Goal: Task Accomplishment & Management: Use online tool/utility

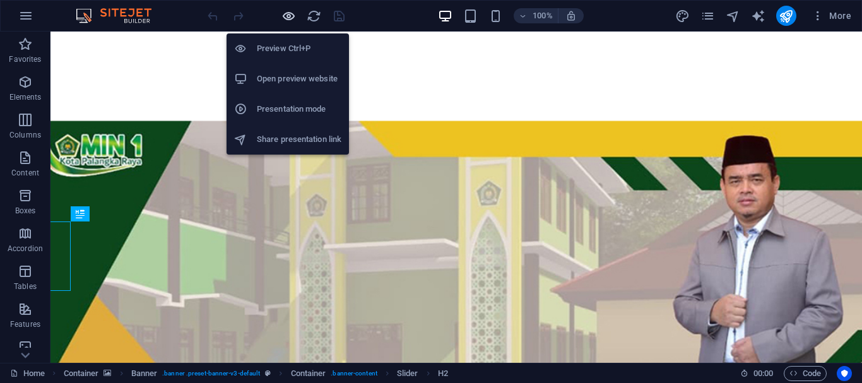
click at [285, 14] on icon "button" at bounding box center [288, 16] width 15 height 15
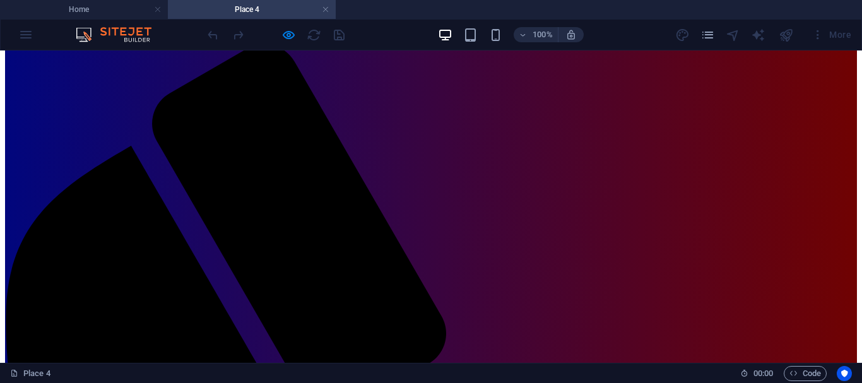
scroll to position [110, 0]
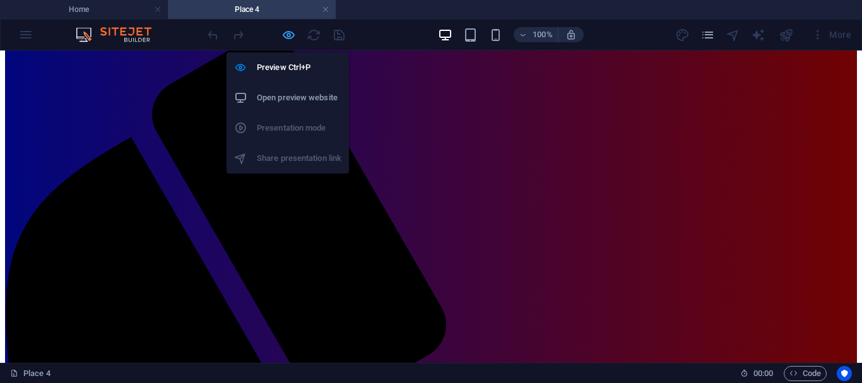
click at [288, 32] on icon "button" at bounding box center [288, 35] width 15 height 15
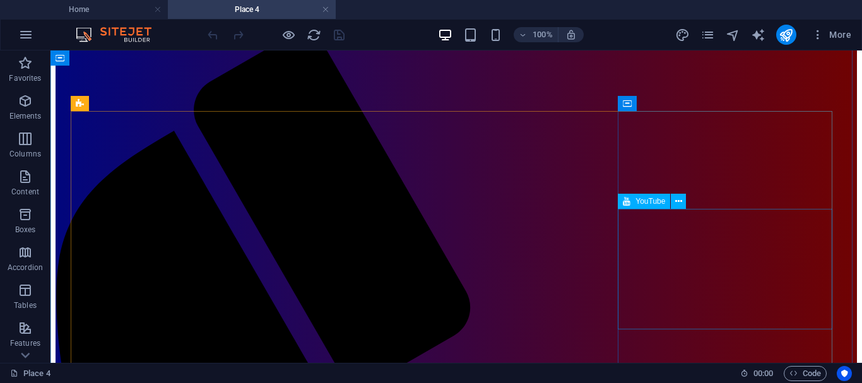
select select "ar16_9"
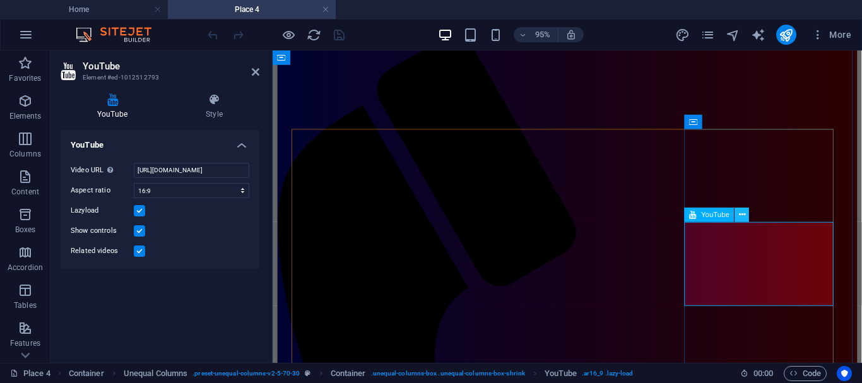
click at [739, 218] on icon at bounding box center [742, 215] width 6 height 13
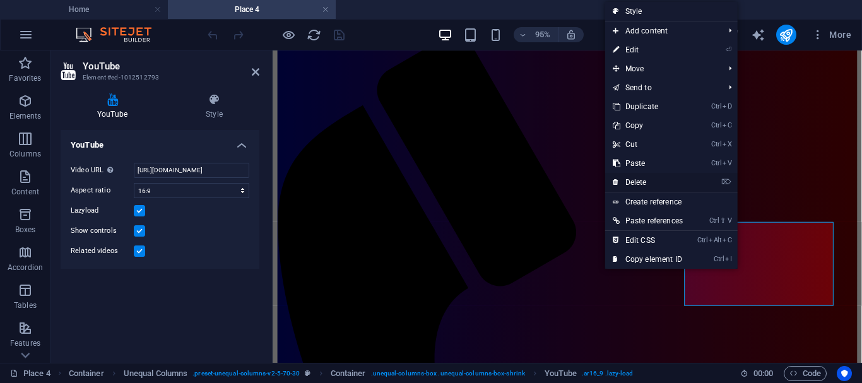
click at [633, 180] on link "⌦ Delete" at bounding box center [647, 182] width 85 height 19
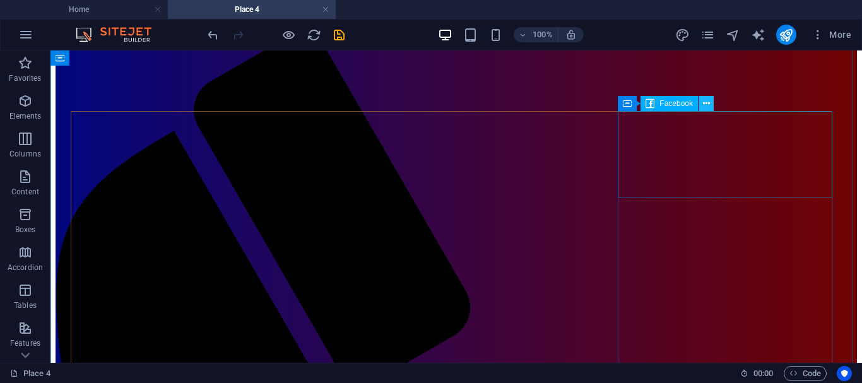
click at [708, 103] on icon at bounding box center [706, 103] width 7 height 13
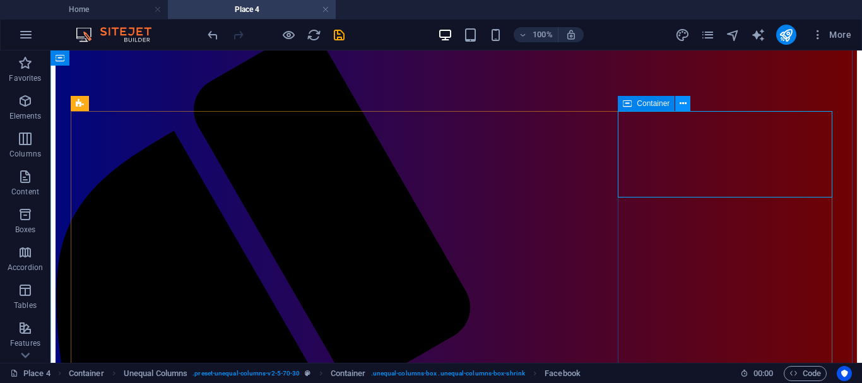
click at [682, 102] on icon at bounding box center [683, 103] width 7 height 13
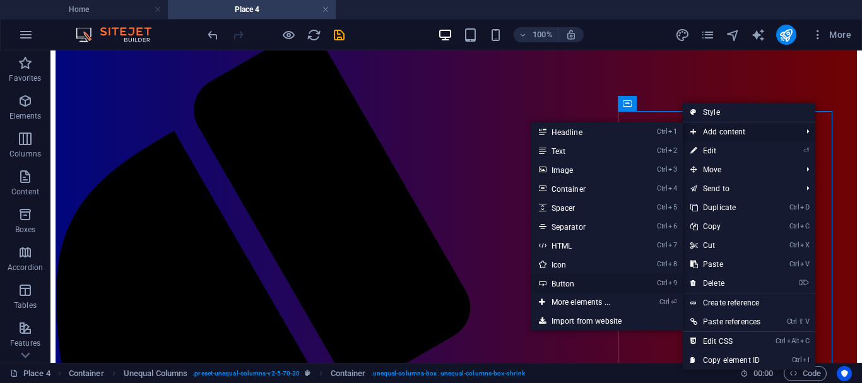
click at [558, 283] on link "Ctrl 9 Button" at bounding box center [583, 283] width 104 height 19
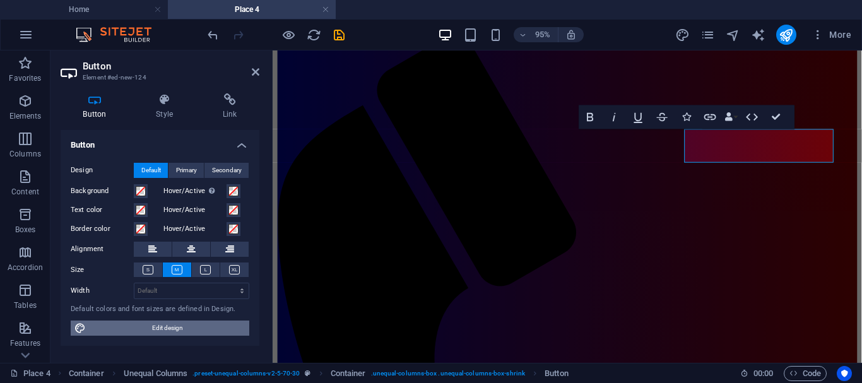
click at [157, 324] on span "Edit design" at bounding box center [168, 328] width 156 height 15
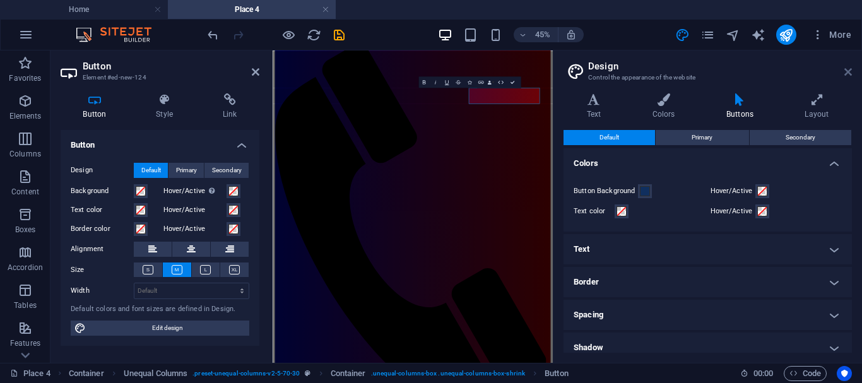
click at [849, 74] on icon at bounding box center [848, 72] width 8 height 10
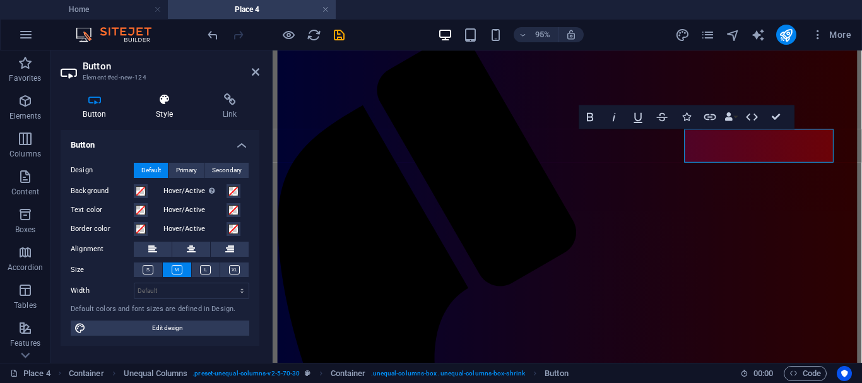
click at [167, 107] on h4 "Style" at bounding box center [167, 106] width 67 height 27
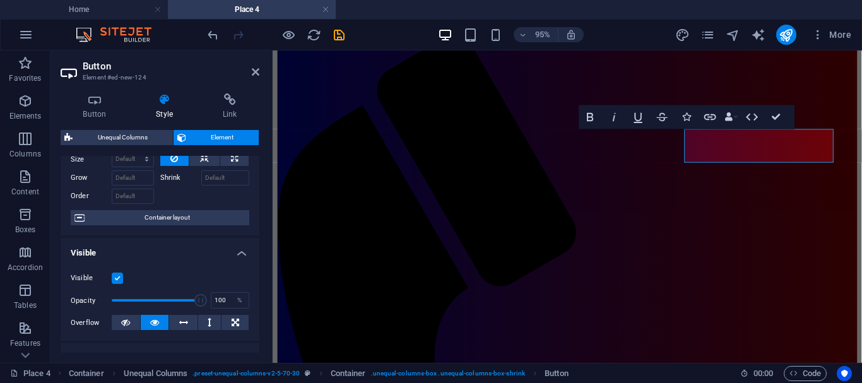
scroll to position [0, 0]
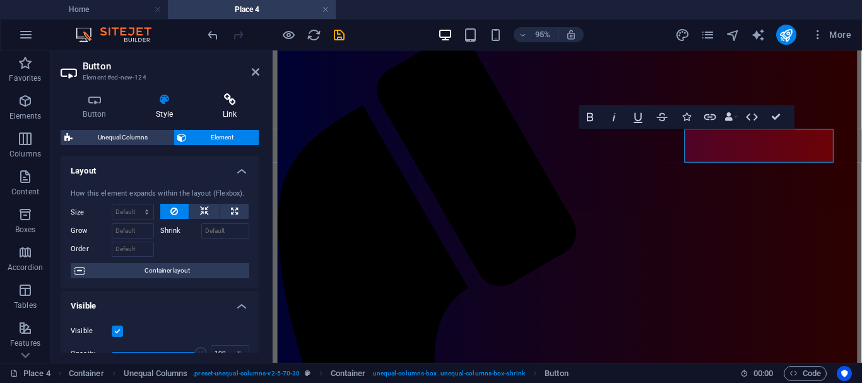
click at [229, 103] on icon at bounding box center [229, 99] width 59 height 13
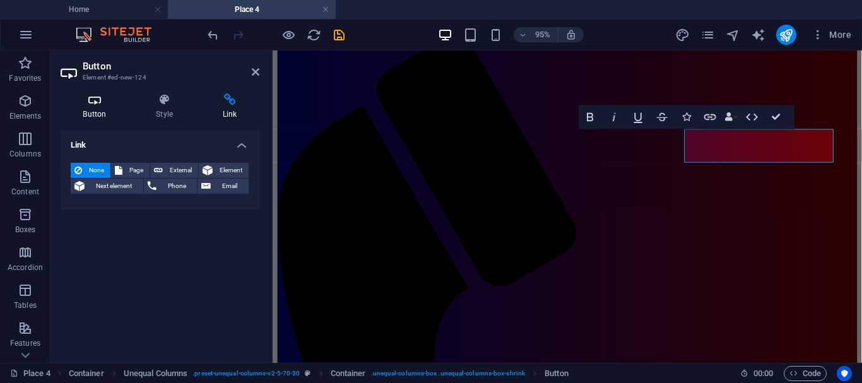
click at [96, 100] on icon at bounding box center [95, 99] width 68 height 13
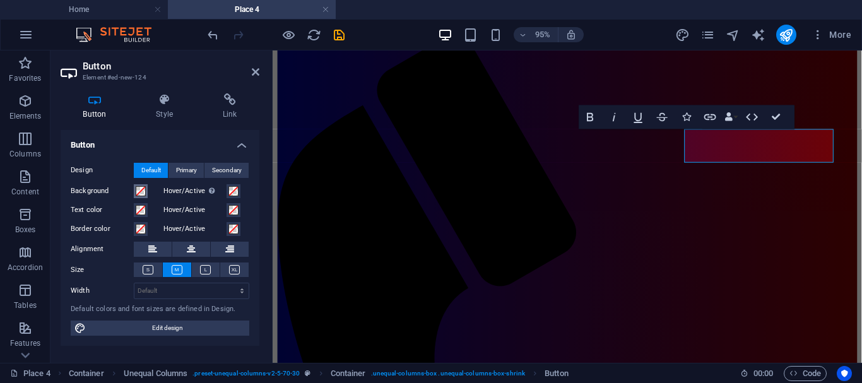
click at [139, 192] on span at bounding box center [141, 191] width 10 height 10
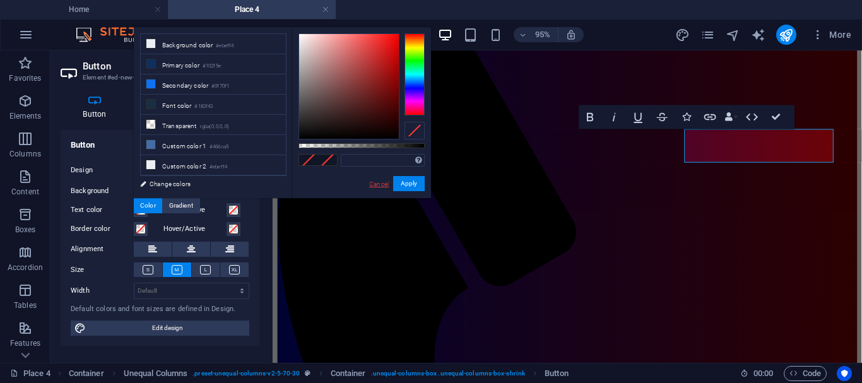
click at [382, 184] on link "Cancel" at bounding box center [379, 183] width 22 height 9
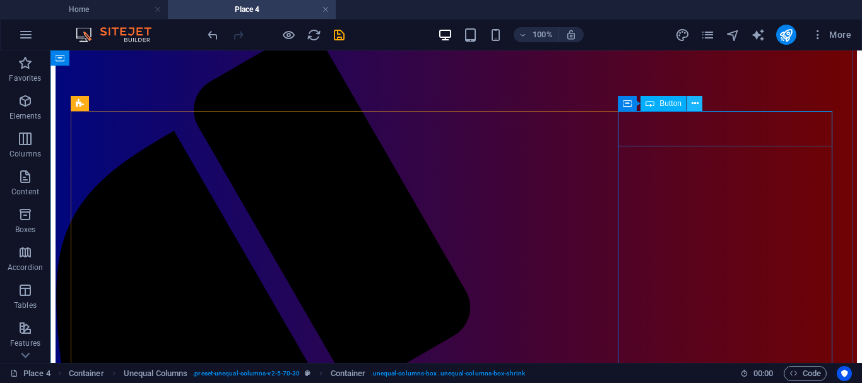
click at [695, 103] on icon at bounding box center [695, 103] width 7 height 13
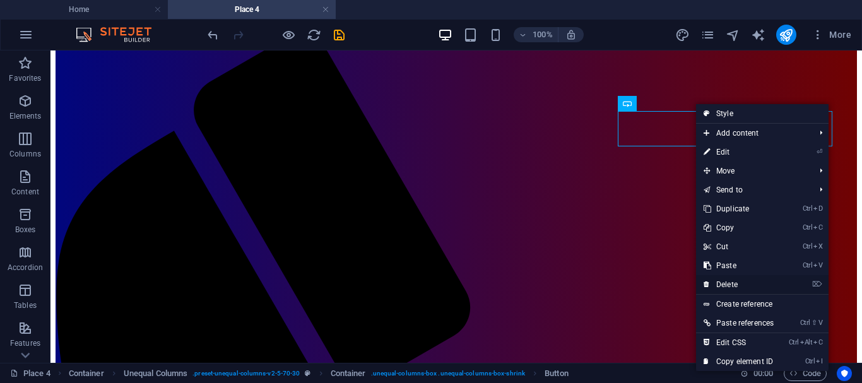
click at [731, 283] on link "⌦ Delete" at bounding box center [738, 284] width 85 height 19
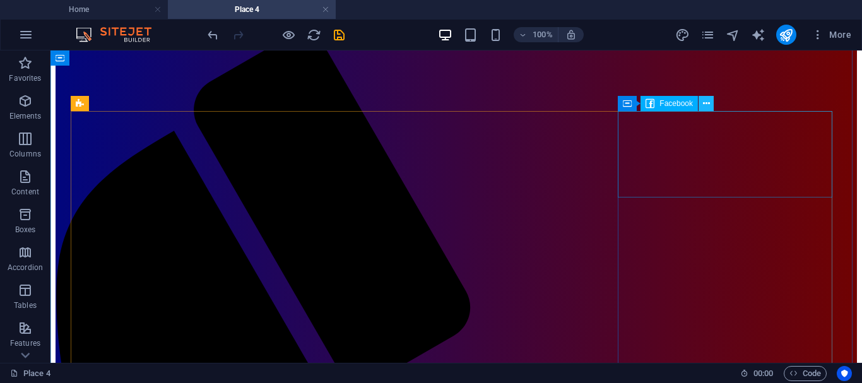
click at [704, 102] on icon at bounding box center [706, 103] width 7 height 13
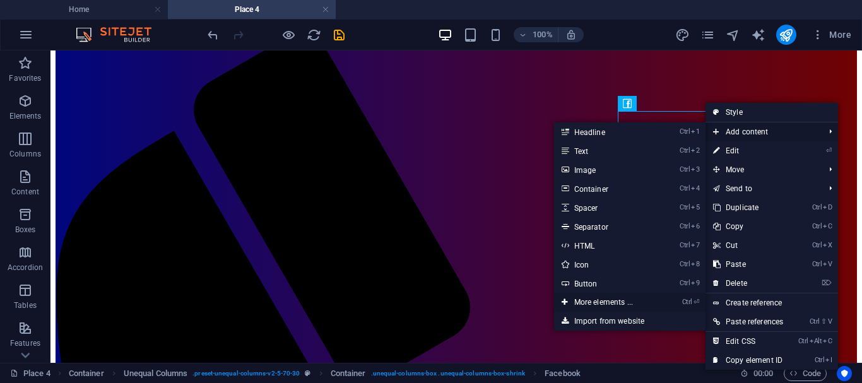
click at [598, 302] on link "Ctrl ⏎ More elements ..." at bounding box center [606, 302] width 104 height 19
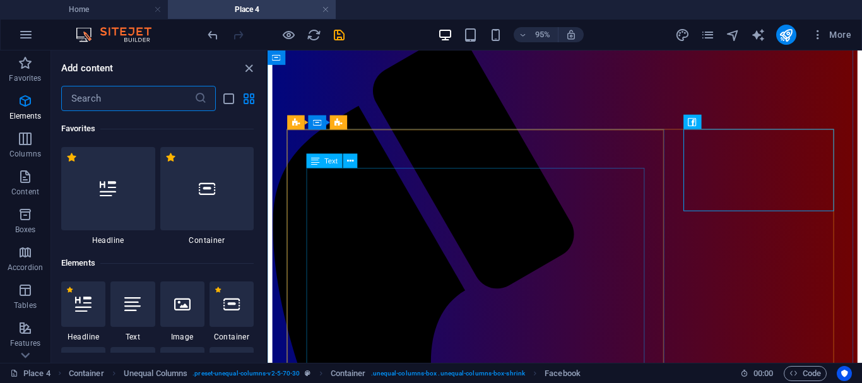
scroll to position [134, 0]
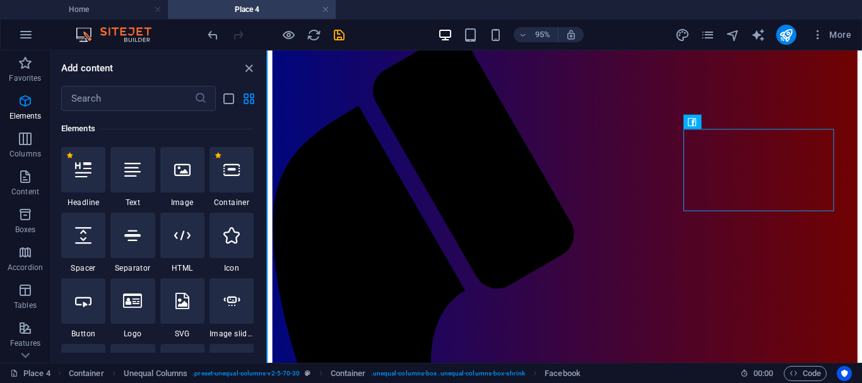
click at [266, 117] on button at bounding box center [266, 206] width 1 height 312
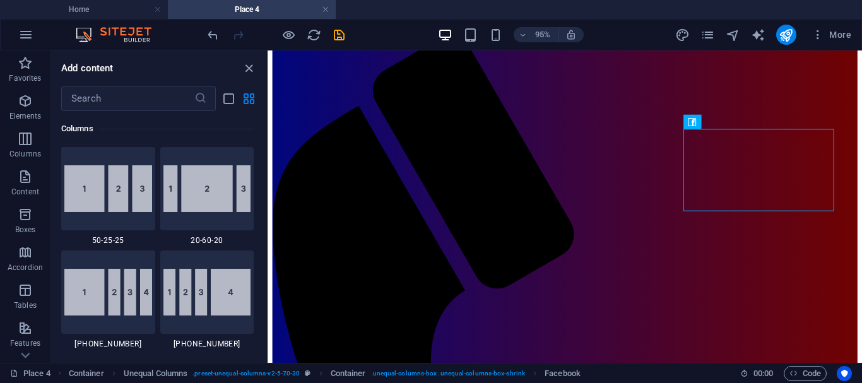
scroll to position [132, 0]
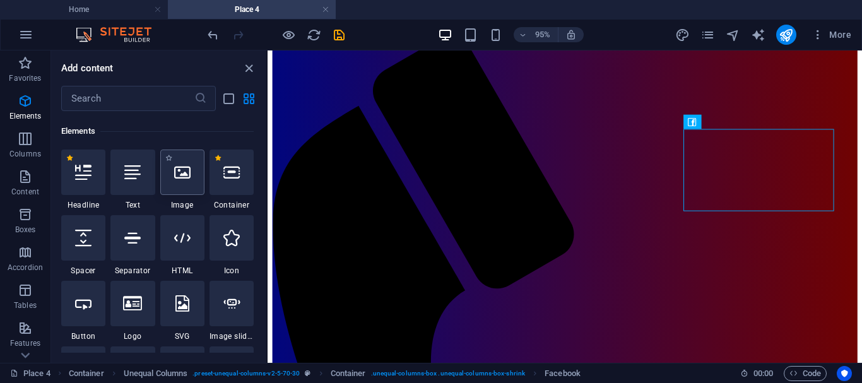
click at [186, 174] on icon at bounding box center [182, 172] width 16 height 16
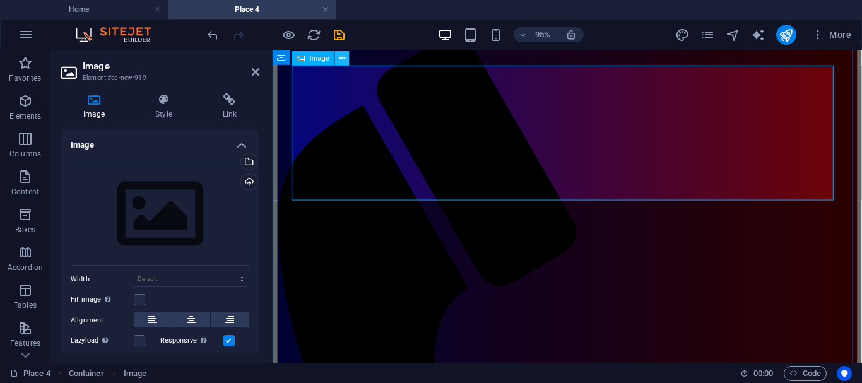
click at [343, 58] on icon at bounding box center [342, 58] width 6 height 13
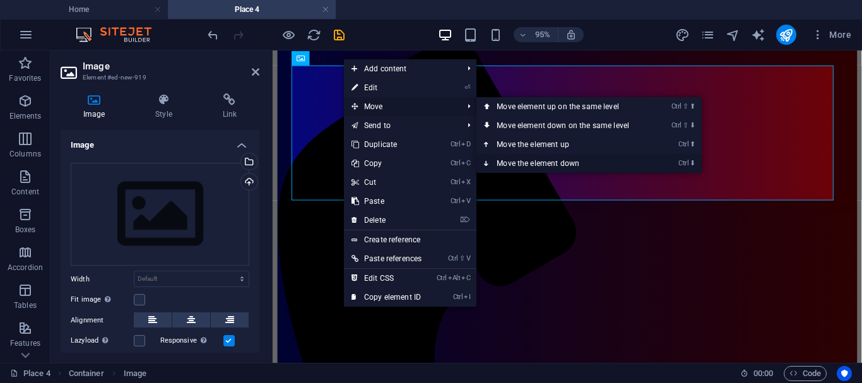
click at [490, 161] on icon at bounding box center [487, 163] width 6 height 19
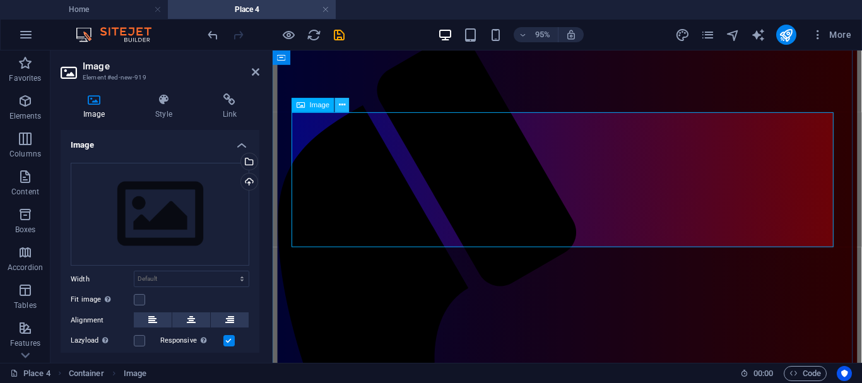
click at [345, 101] on icon at bounding box center [342, 105] width 6 height 13
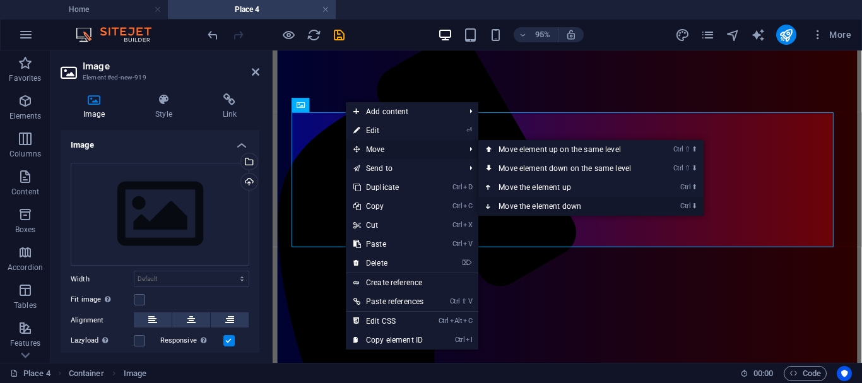
click at [492, 201] on icon at bounding box center [489, 206] width 6 height 19
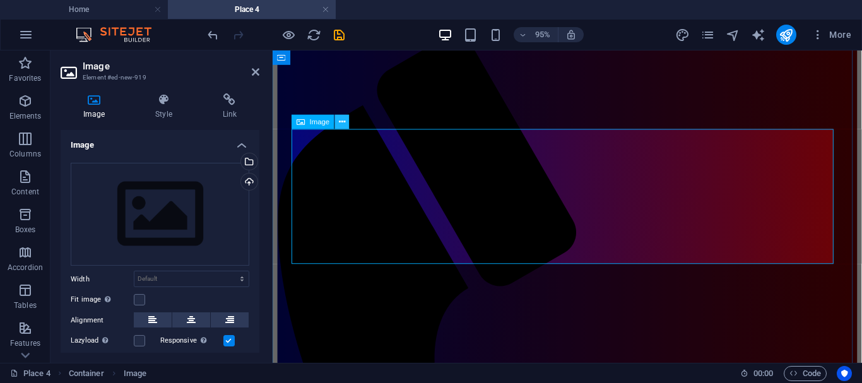
click at [345, 124] on icon at bounding box center [342, 121] width 6 height 13
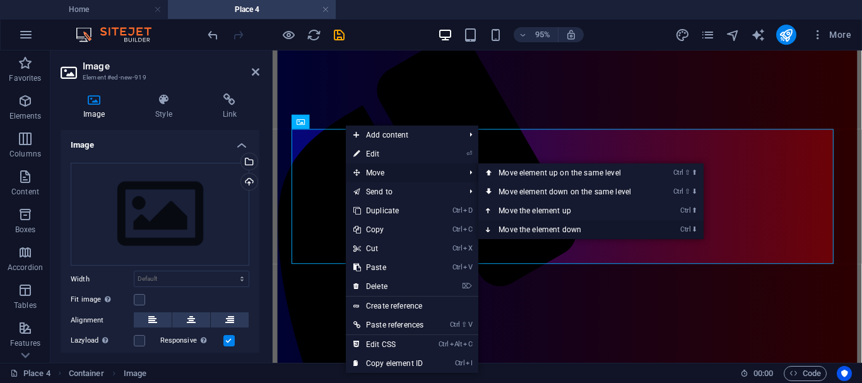
click at [491, 227] on icon at bounding box center [489, 229] width 6 height 19
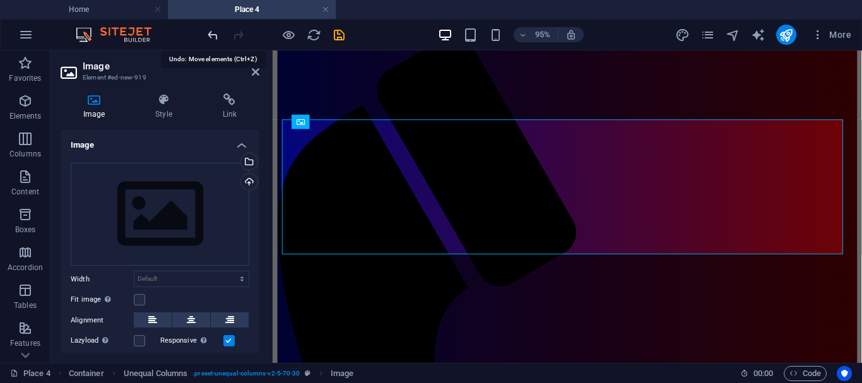
click at [210, 30] on icon "undo" at bounding box center [213, 35] width 15 height 15
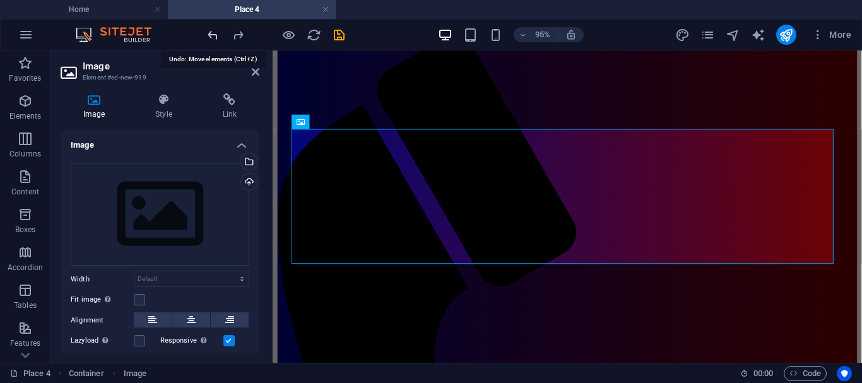
click at [210, 30] on icon "undo" at bounding box center [213, 35] width 15 height 15
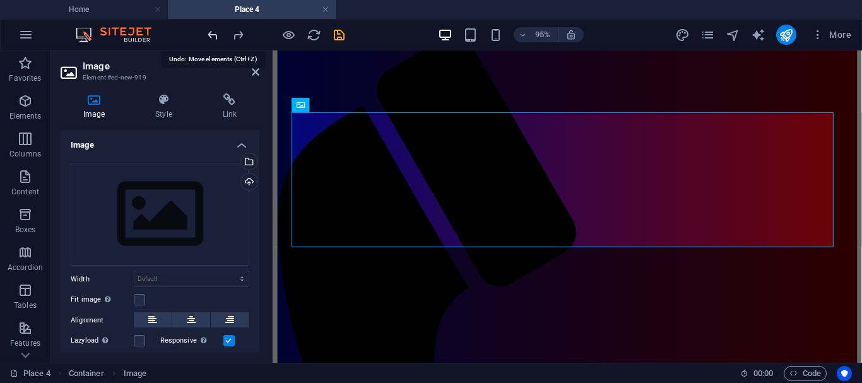
click at [210, 30] on icon "undo" at bounding box center [213, 35] width 15 height 15
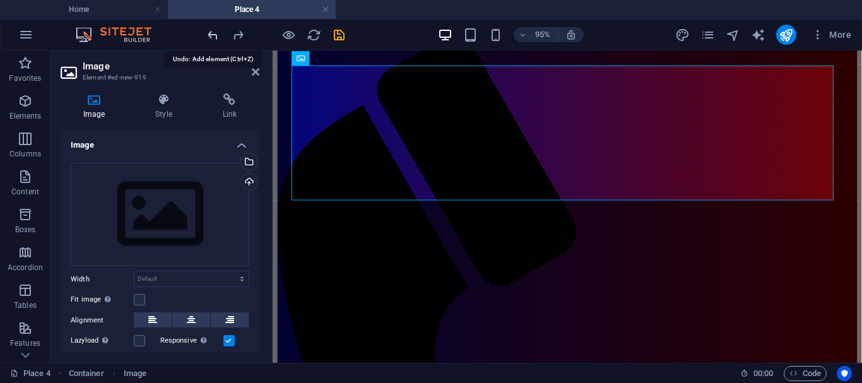
click at [210, 30] on icon "undo" at bounding box center [213, 35] width 15 height 15
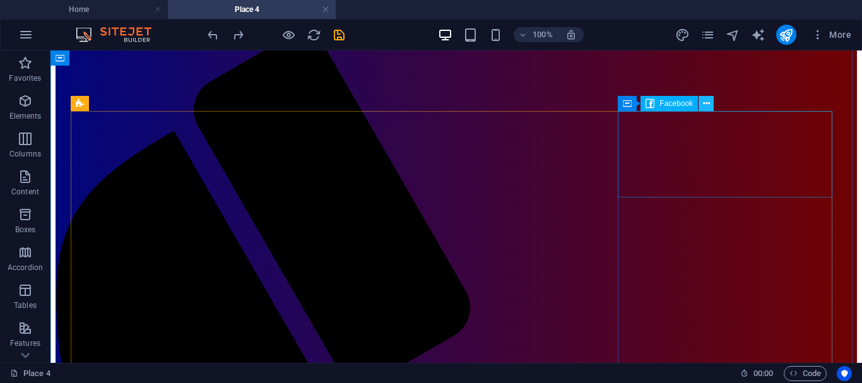
click at [706, 100] on icon at bounding box center [706, 103] width 7 height 13
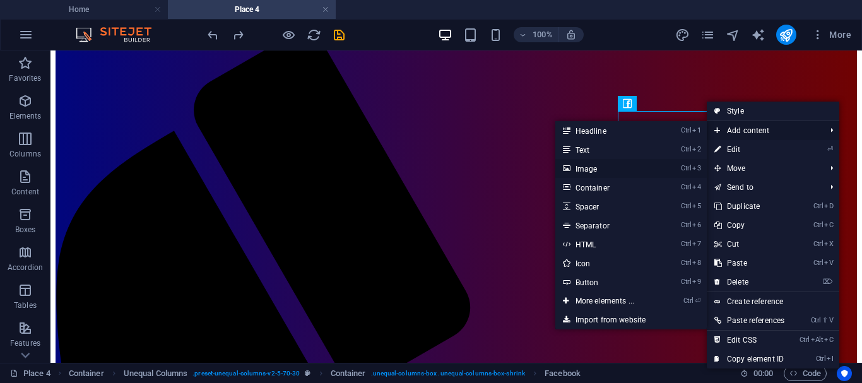
click at [588, 166] on link "Ctrl 3 Image" at bounding box center [607, 168] width 104 height 19
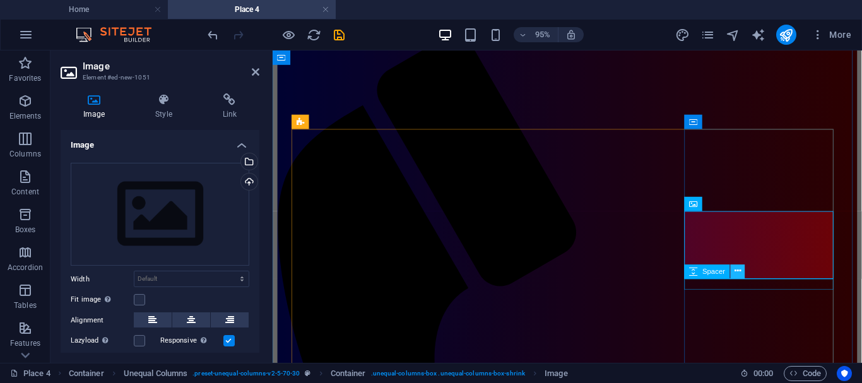
click at [738, 267] on icon at bounding box center [738, 271] width 6 height 13
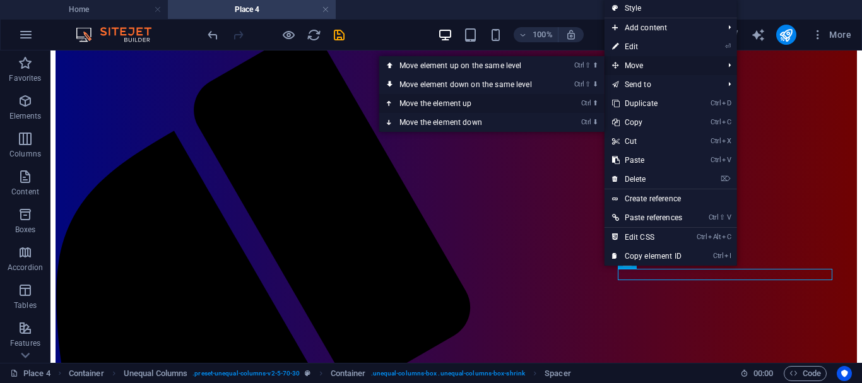
click at [437, 103] on link "Ctrl ⬆ Move the element up" at bounding box center [468, 103] width 178 height 19
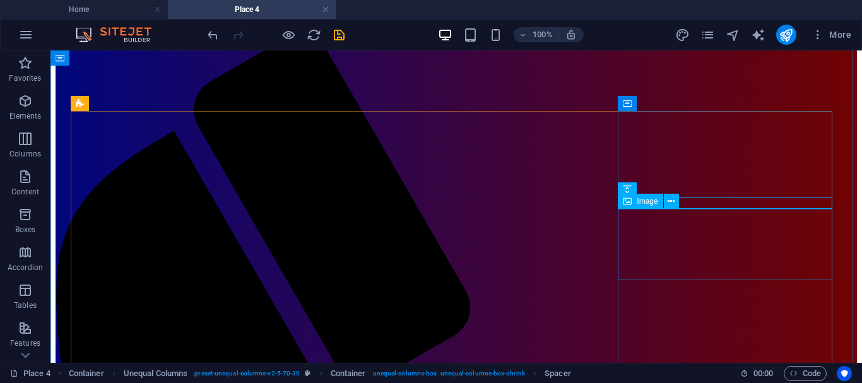
click at [671, 201] on icon at bounding box center [671, 201] width 7 height 13
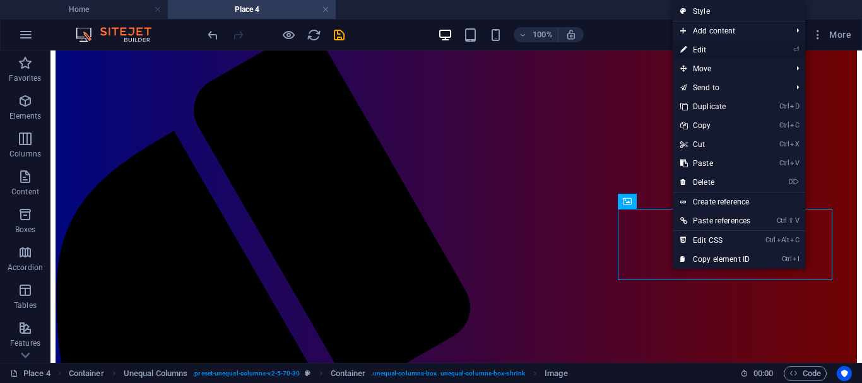
click at [703, 50] on link "⏎ Edit" at bounding box center [715, 49] width 85 height 19
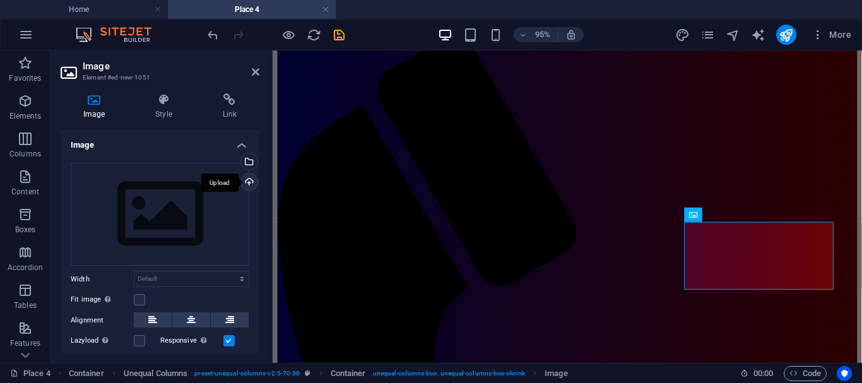
click at [245, 179] on div "Upload" at bounding box center [248, 183] width 19 height 19
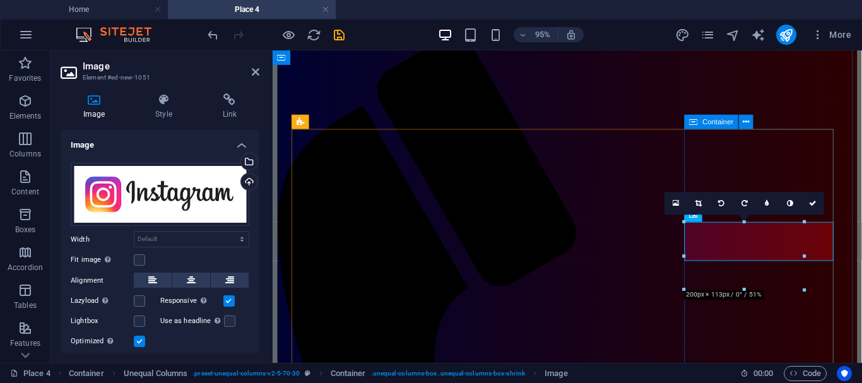
drag, startPoint x: 1017, startPoint y: 342, endPoint x: 771, endPoint y: 320, distance: 247.1
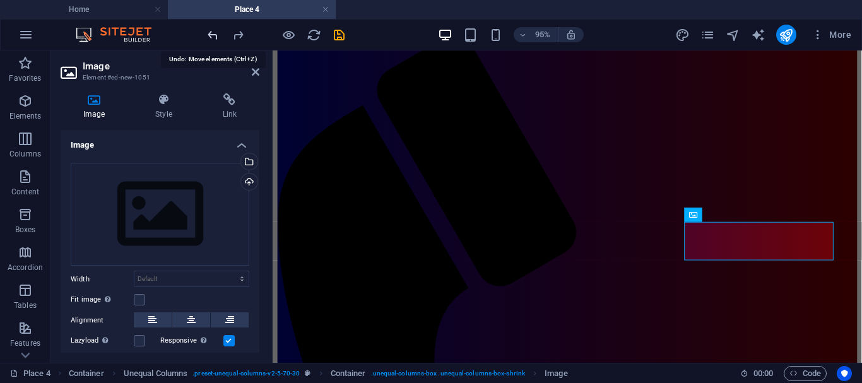
click at [213, 32] on icon "undo" at bounding box center [213, 35] width 15 height 15
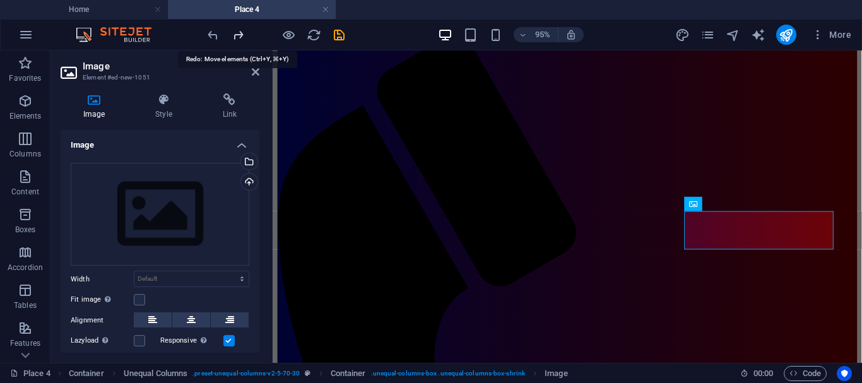
click at [235, 32] on icon "redo" at bounding box center [238, 35] width 15 height 15
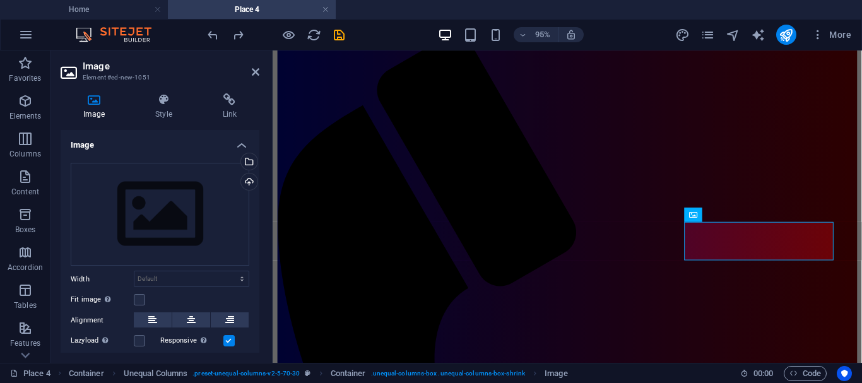
click at [732, 249] on div at bounding box center [759, 241] width 149 height 38
click at [860, 60] on div at bounding box center [567, 84] width 589 height 276
click at [617, 30] on div "95% More" at bounding box center [530, 35] width 651 height 20
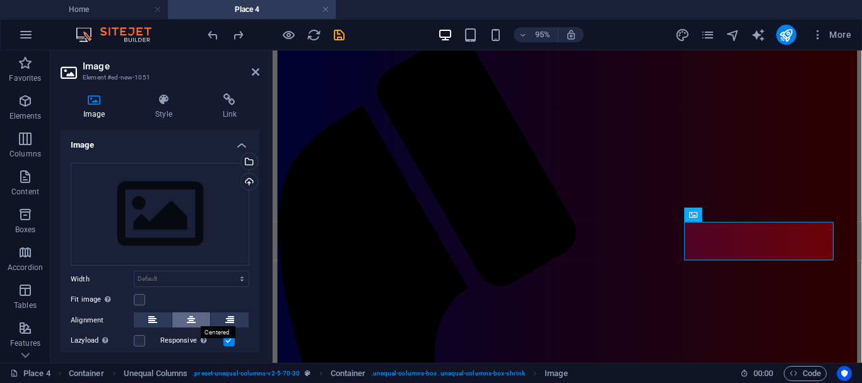
click at [193, 315] on icon at bounding box center [191, 319] width 9 height 15
drag, startPoint x: 860, startPoint y: 140, endPoint x: 861, endPoint y: 213, distance: 72.6
click at [861, 213] on div at bounding box center [567, 84] width 589 height 276
click at [707, 291] on div at bounding box center [759, 355] width 149 height 452
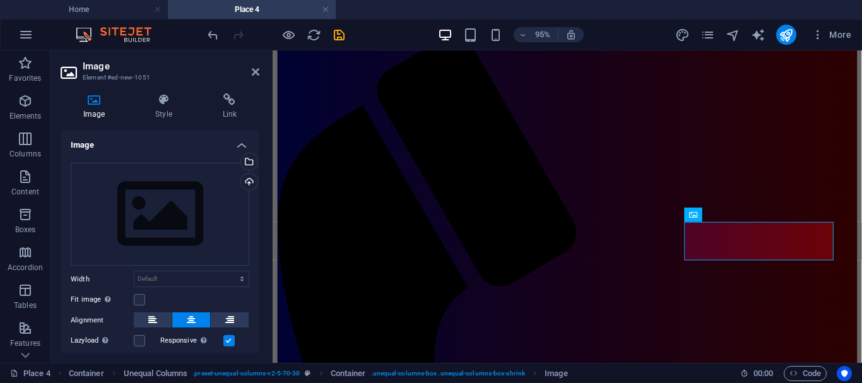
click at [749, 241] on div at bounding box center [759, 241] width 149 height 38
click at [757, 247] on div at bounding box center [759, 241] width 149 height 38
click at [232, 100] on icon at bounding box center [229, 99] width 59 height 13
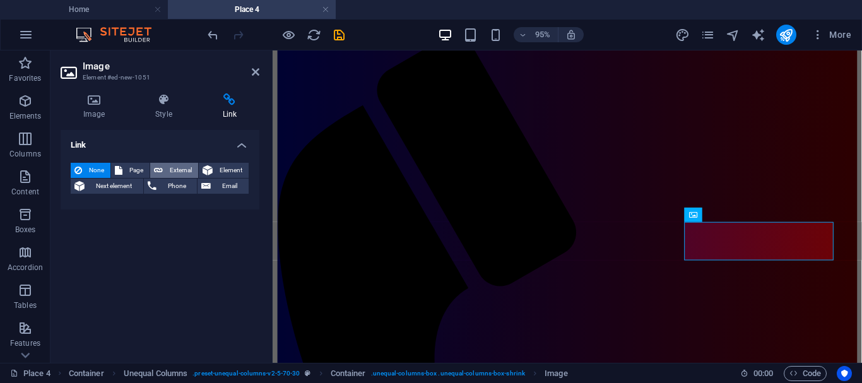
click at [170, 172] on span "External" at bounding box center [181, 170] width 28 height 15
select select "blank"
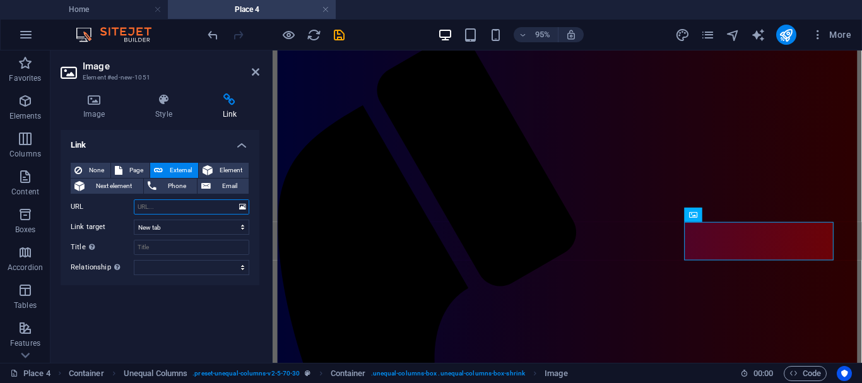
paste input "https://www.instagram.com/min1palangkaraya?igsh=MTBpZjNtanF6amI3dA=="
type input "https://www.instagram.com/min1palangkaraya?igsh=MTBpZjNtanF6amI3dA=="
click at [254, 72] on icon at bounding box center [256, 72] width 8 height 10
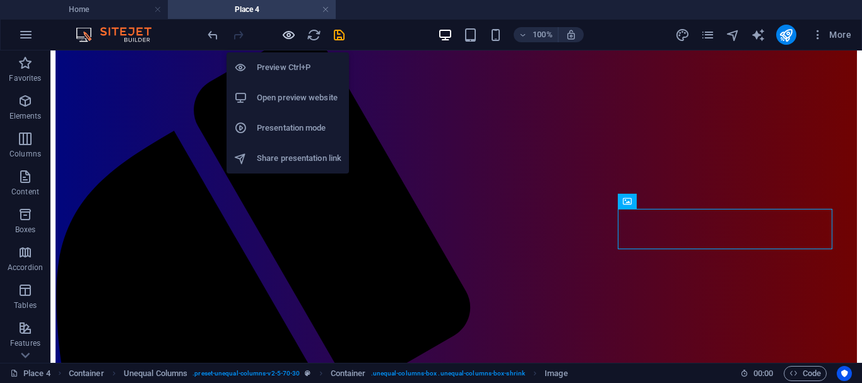
click at [288, 34] on icon "button" at bounding box center [288, 35] width 15 height 15
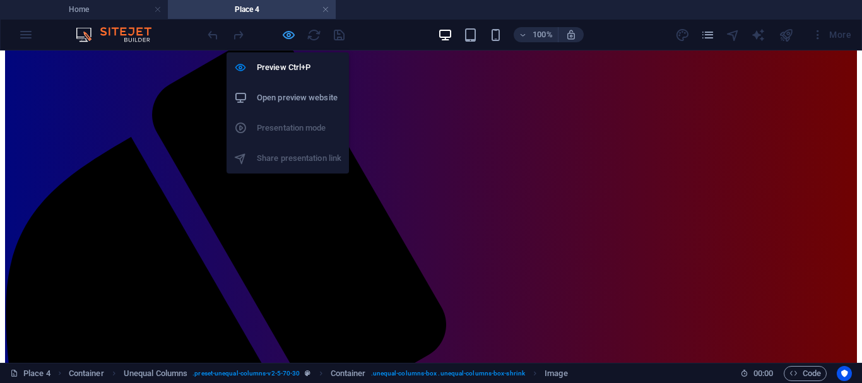
click at [290, 33] on icon "button" at bounding box center [288, 35] width 15 height 15
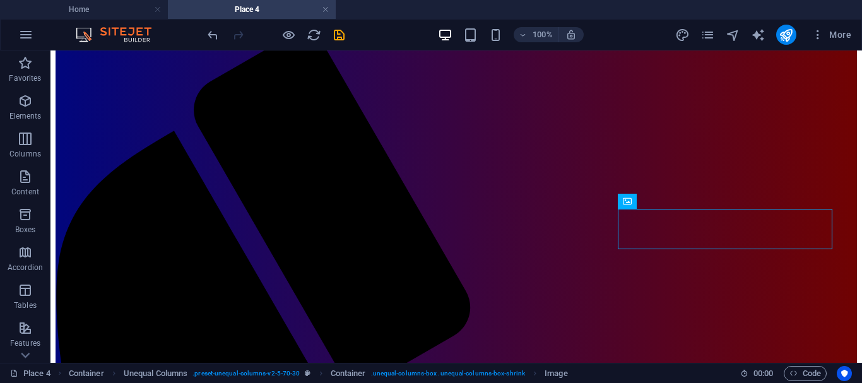
click at [635, 297] on div at bounding box center [725, 303] width 215 height 385
click at [737, 228] on div at bounding box center [725, 229] width 215 height 40
click at [661, 230] on div at bounding box center [725, 229] width 215 height 40
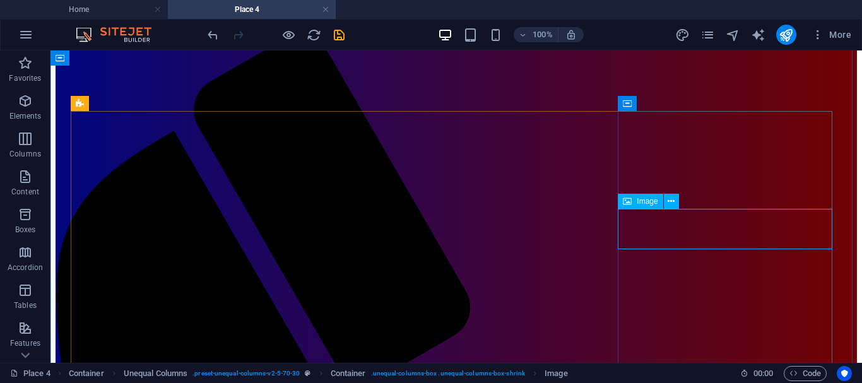
click at [629, 201] on icon at bounding box center [627, 201] width 9 height 15
click at [637, 220] on div at bounding box center [725, 229] width 215 height 40
click at [731, 236] on div at bounding box center [725, 229] width 215 height 40
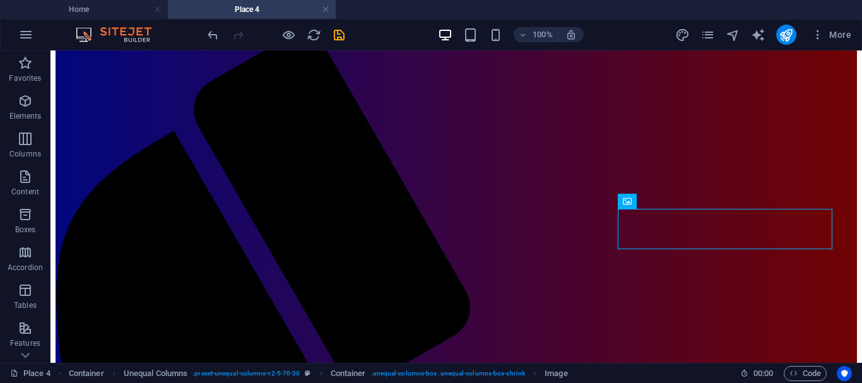
click at [731, 236] on div at bounding box center [725, 229] width 215 height 40
click at [669, 199] on icon at bounding box center [671, 201] width 7 height 13
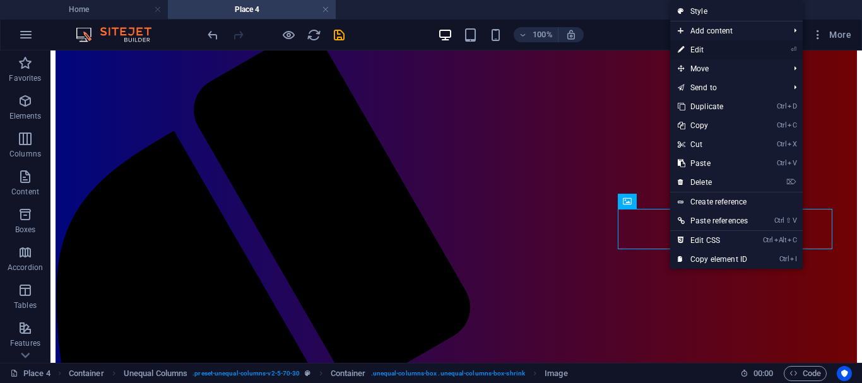
click at [702, 50] on link "⏎ Edit" at bounding box center [712, 49] width 85 height 19
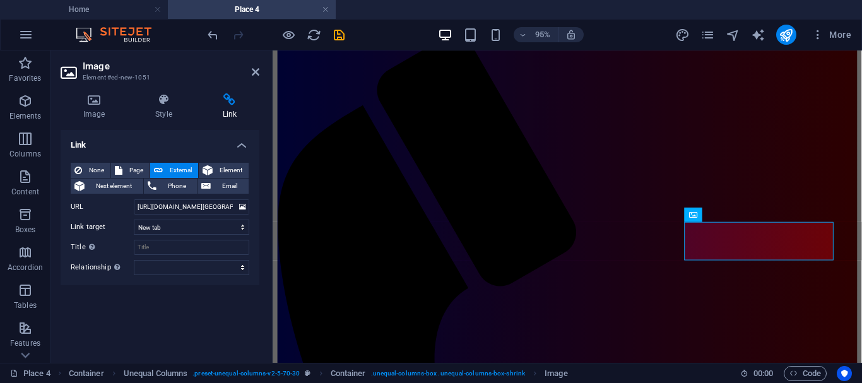
click at [812, 254] on div at bounding box center [759, 241] width 149 height 38
click at [733, 214] on icon at bounding box center [735, 215] width 6 height 13
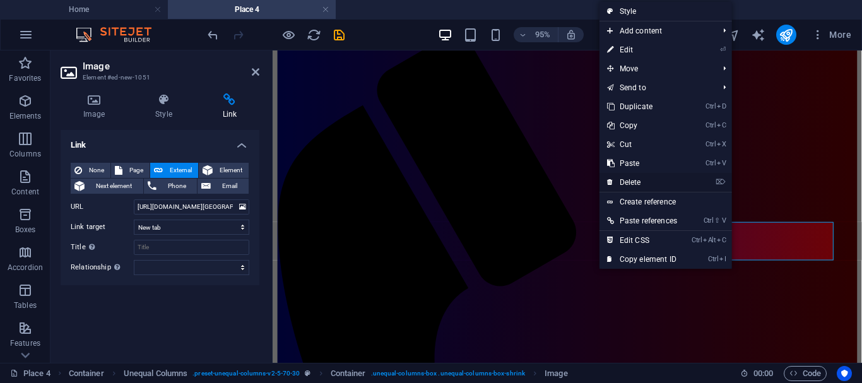
click at [632, 180] on link "⌦ Delete" at bounding box center [641, 182] width 85 height 19
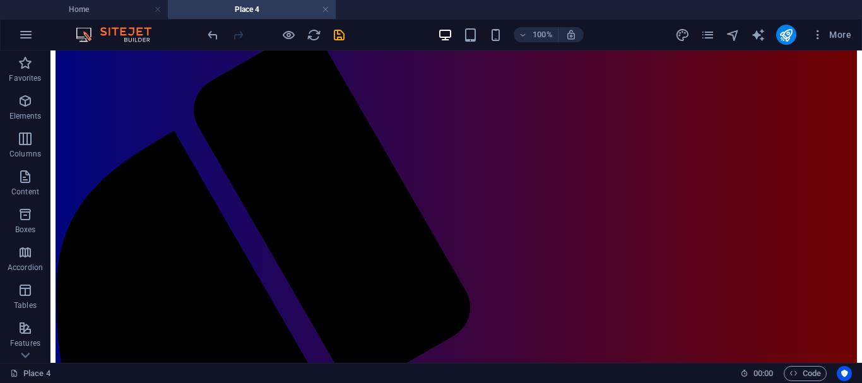
click at [700, 216] on div at bounding box center [725, 303] width 215 height 385
click at [763, 265] on div at bounding box center [725, 303] width 215 height 385
click at [856, 304] on div "H3 Container Unequal Columns Container Floating Image Unequal Columns Unequal C…" at bounding box center [456, 151] width 812 height 423
click at [212, 35] on icon "undo" at bounding box center [213, 35] width 15 height 15
click at [770, 240] on div at bounding box center [725, 303] width 215 height 385
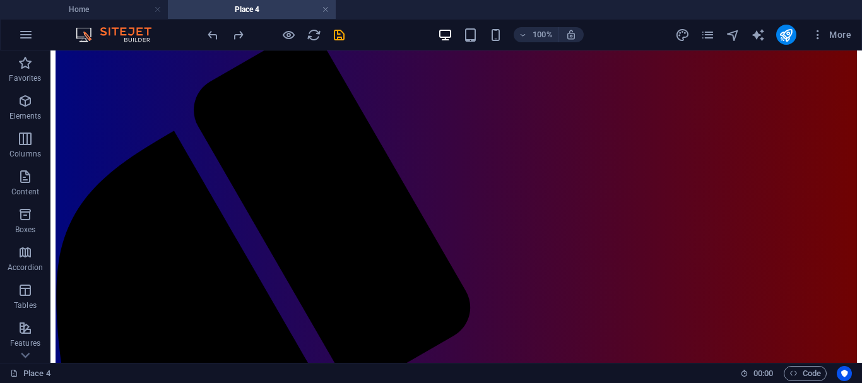
click at [651, 236] on div at bounding box center [725, 303] width 215 height 385
click at [215, 35] on icon "undo" at bounding box center [213, 35] width 15 height 15
click at [702, 236] on div at bounding box center [725, 303] width 215 height 385
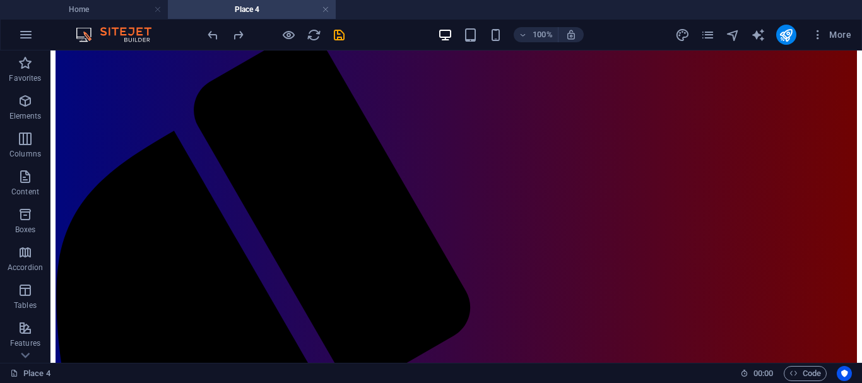
drag, startPoint x: 858, startPoint y: 146, endPoint x: 859, endPoint y: 156, distance: 10.2
click at [859, 156] on div "H3 Container Unequal Columns Container Floating Image Unequal Columns Unequal C…" at bounding box center [456, 151] width 812 height 423
click at [313, 36] on icon "reload" at bounding box center [314, 35] width 15 height 15
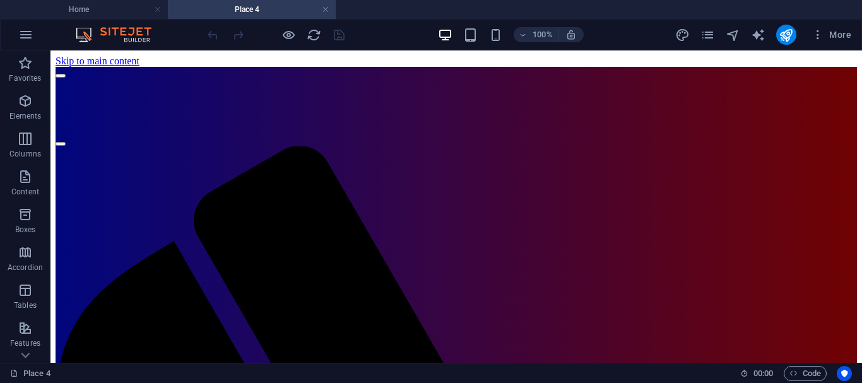
drag, startPoint x: 859, startPoint y: 129, endPoint x: 861, endPoint y: 207, distance: 77.7
click at [861, 207] on div at bounding box center [456, 206] width 812 height 312
click at [130, 151] on div at bounding box center [456, 206] width 812 height 312
click at [724, 114] on div at bounding box center [456, 206] width 812 height 312
click at [312, 115] on div at bounding box center [456, 206] width 812 height 312
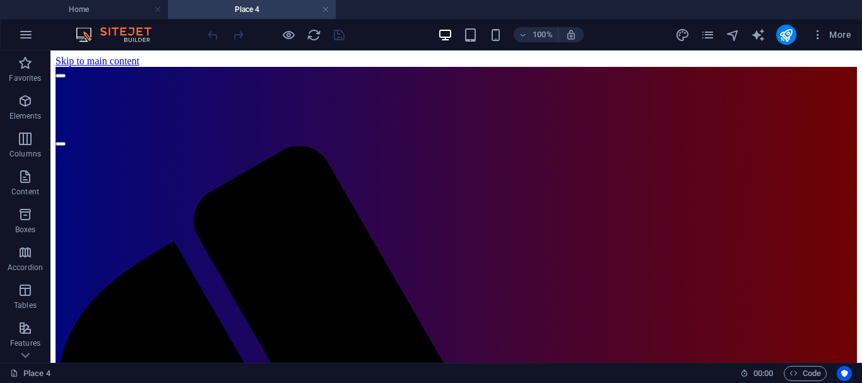
click at [312, 115] on div at bounding box center [456, 206] width 812 height 312
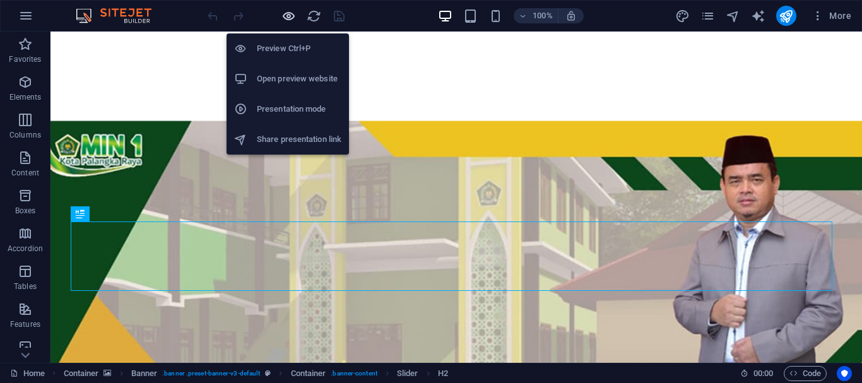
click at [287, 16] on icon "button" at bounding box center [288, 16] width 15 height 15
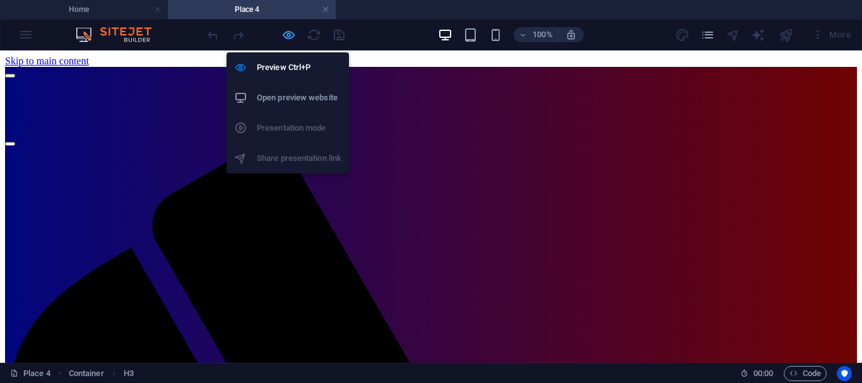
click at [285, 34] on icon "button" at bounding box center [288, 35] width 15 height 15
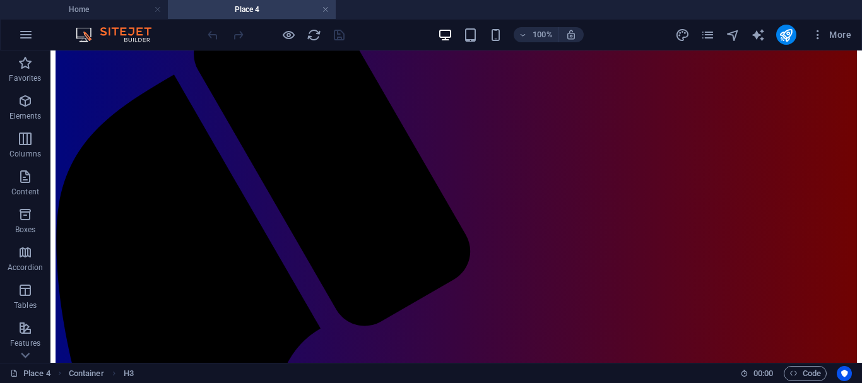
scroll to position [168, 0]
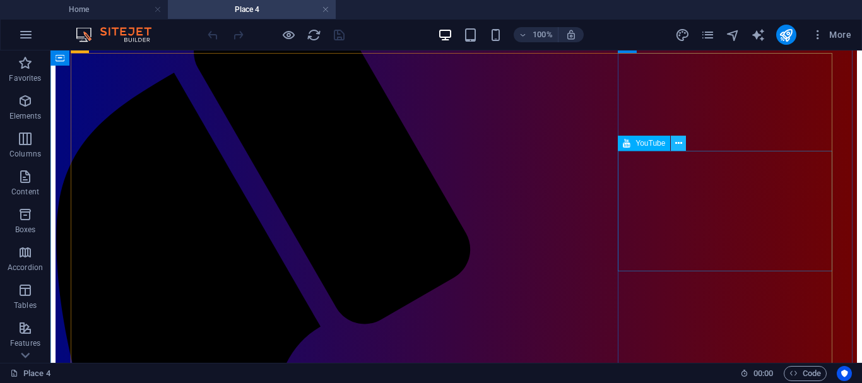
click at [680, 146] on icon at bounding box center [678, 143] width 7 height 13
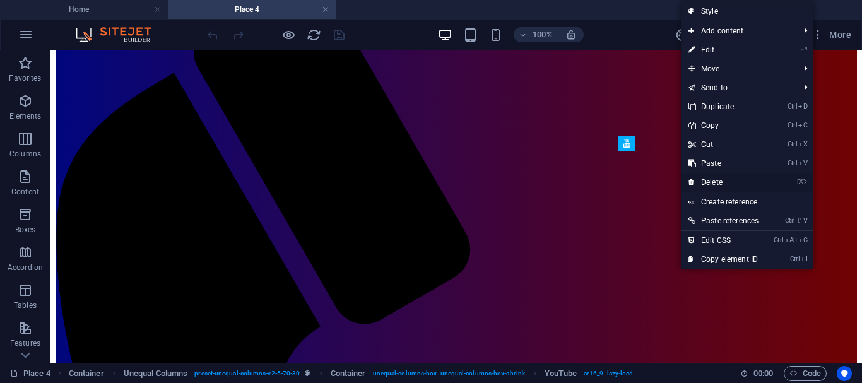
click at [716, 179] on link "⌦ Delete" at bounding box center [723, 182] width 85 height 19
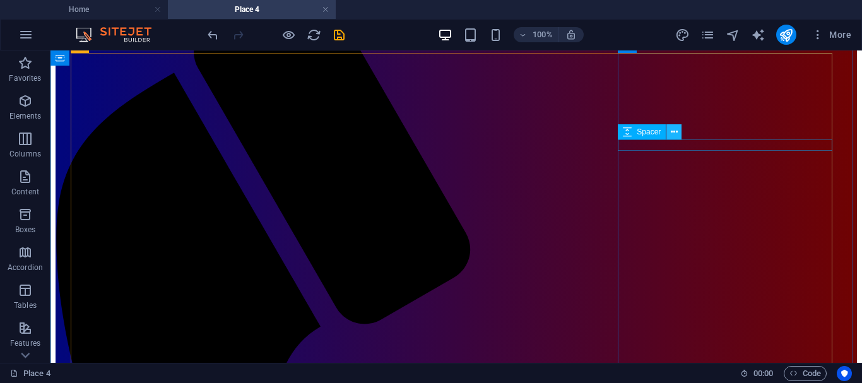
click at [675, 129] on icon at bounding box center [674, 132] width 7 height 13
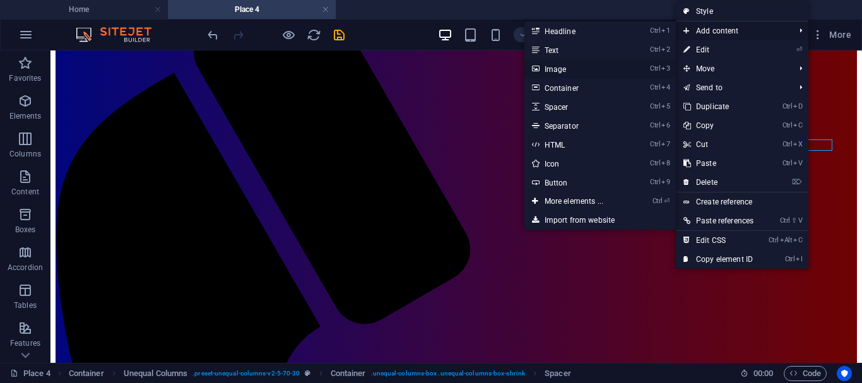
click at [562, 69] on link "Ctrl 3 Image" at bounding box center [576, 68] width 104 height 19
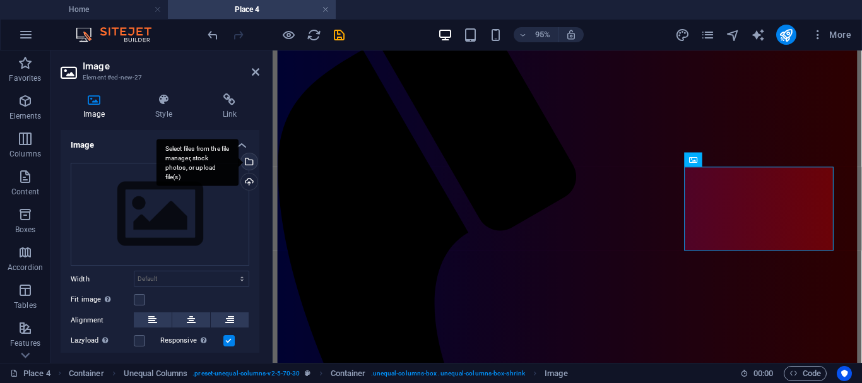
click at [239, 162] on div "Select files from the file manager, stock photos, or upload file(s)" at bounding box center [197, 162] width 82 height 47
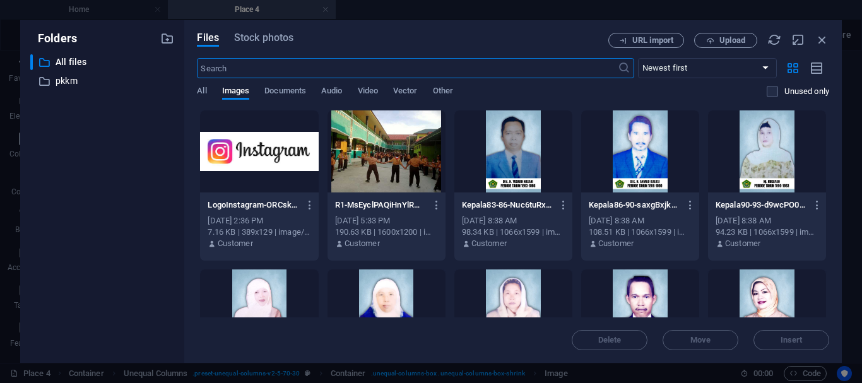
click at [244, 162] on div at bounding box center [259, 151] width 118 height 82
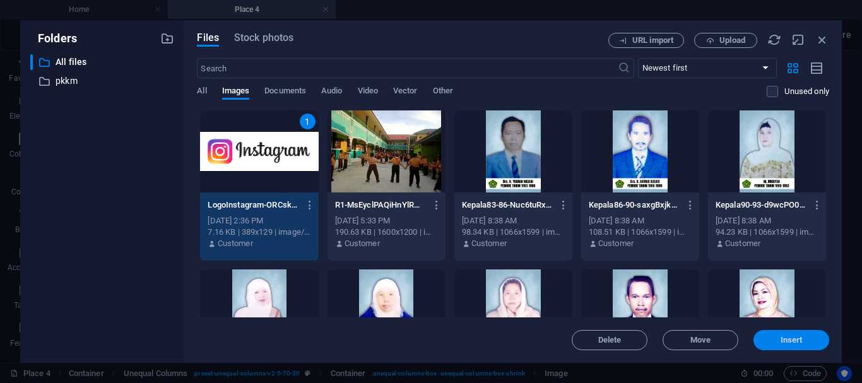
click at [790, 334] on button "Insert" at bounding box center [791, 340] width 76 height 20
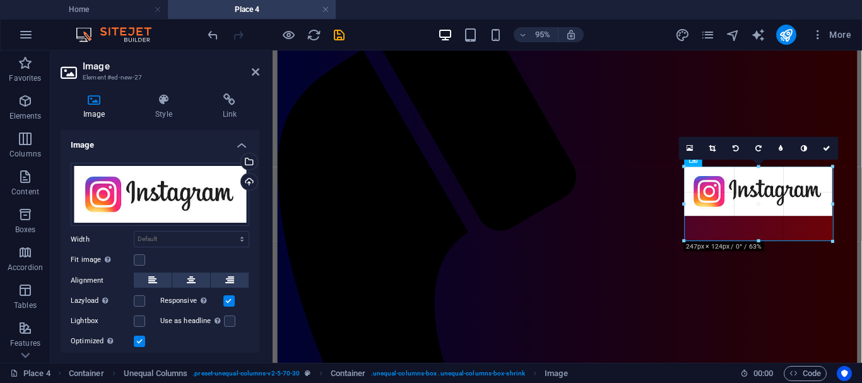
drag, startPoint x: 761, startPoint y: 218, endPoint x: 766, endPoint y: 244, distance: 26.4
type input "247"
select select "px"
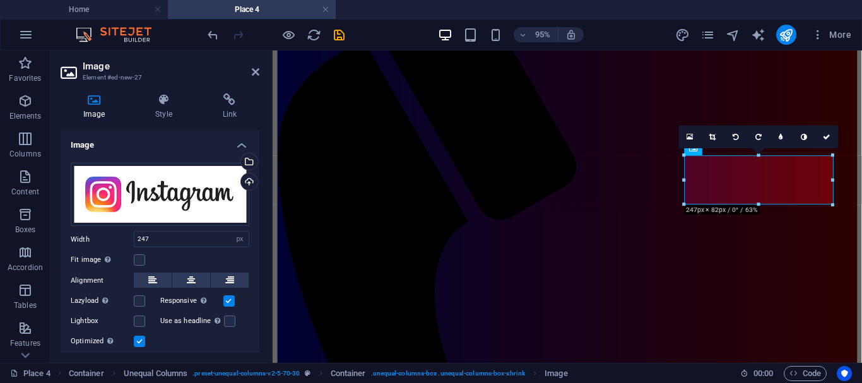
scroll to position [187, 0]
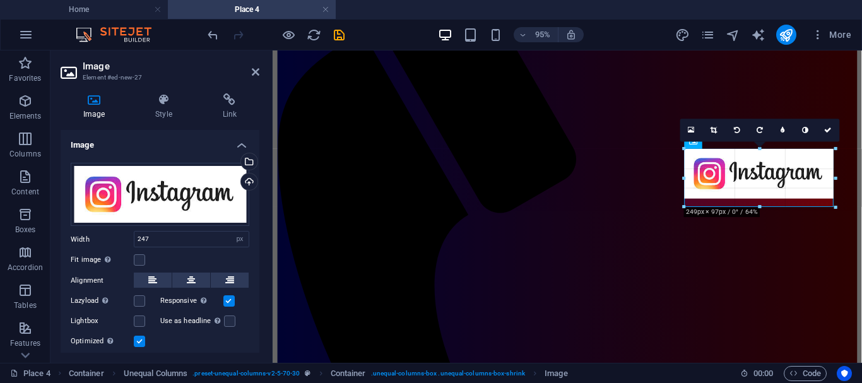
drag, startPoint x: 760, startPoint y: 198, endPoint x: 762, endPoint y: 207, distance: 9.5
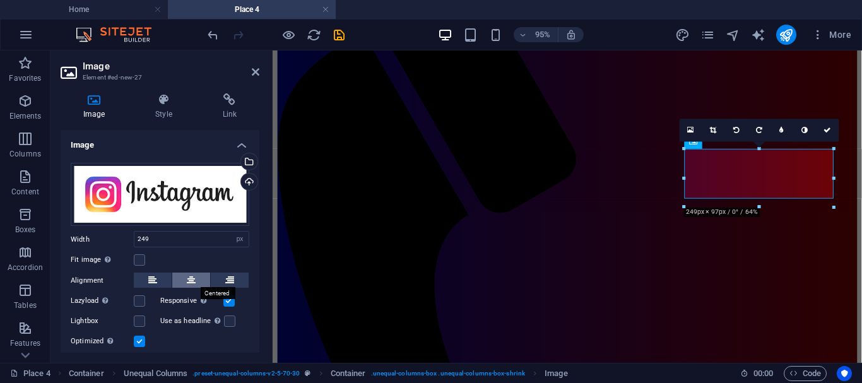
click at [192, 280] on icon at bounding box center [191, 280] width 9 height 15
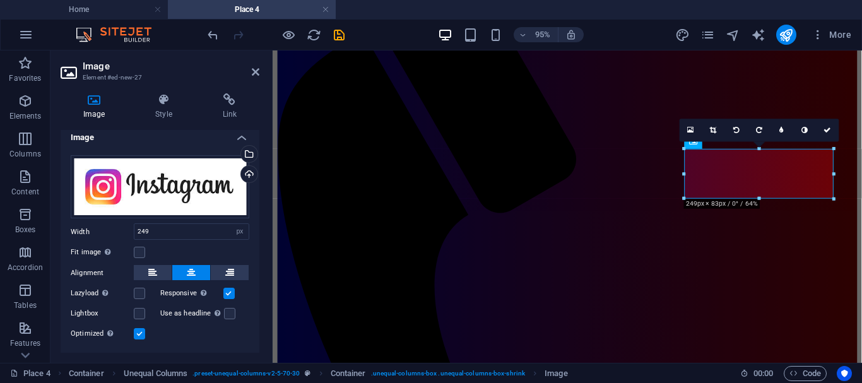
scroll to position [11, 0]
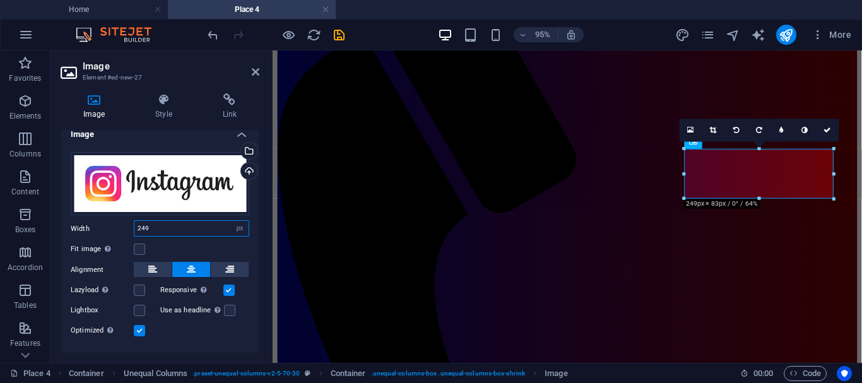
click at [166, 223] on input "249" at bounding box center [191, 228] width 114 height 15
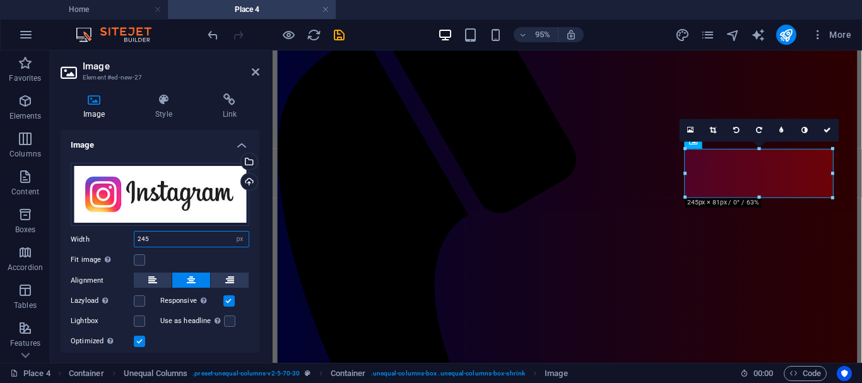
scroll to position [36, 0]
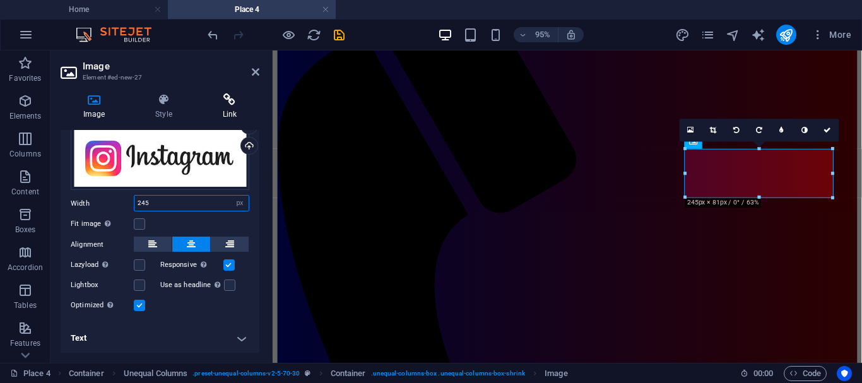
type input "245"
click at [234, 102] on icon at bounding box center [229, 99] width 59 height 13
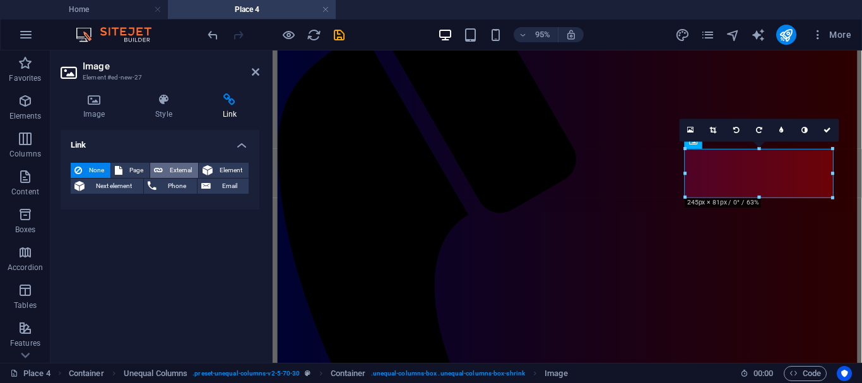
click at [178, 168] on span "External" at bounding box center [181, 170] width 28 height 15
select select "blank"
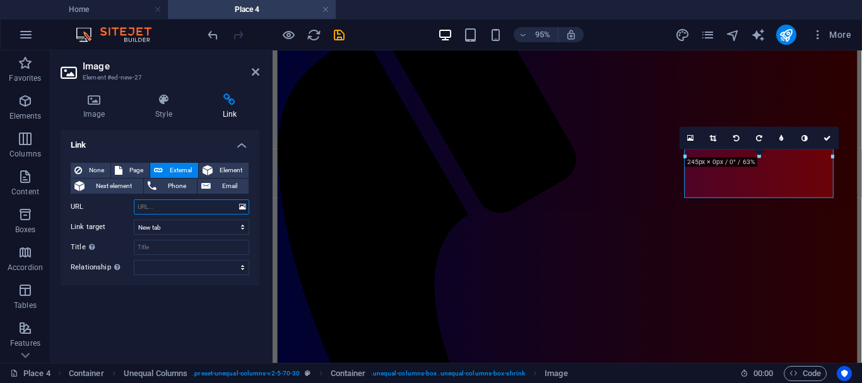
paste input "https://www.instagram.com/min1palangkaraya?igsh=MTBpZjNtanF6amI3dA=="
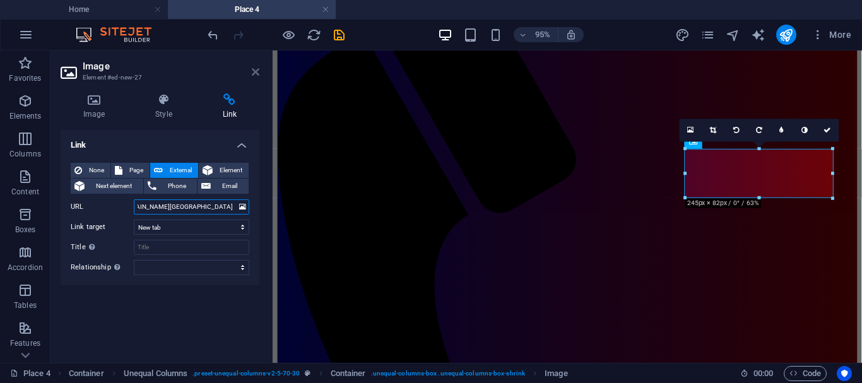
type input "https://www.instagram.com/min1palangkaraya?igsh=MTBpZjNtanF6amI3dA=="
click at [252, 70] on icon at bounding box center [256, 72] width 8 height 10
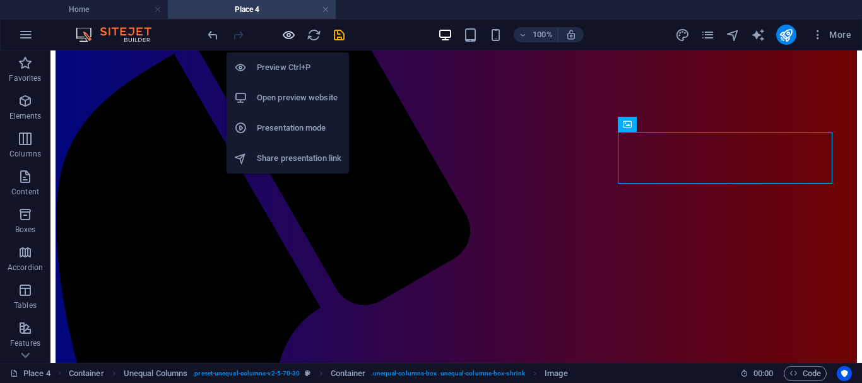
click at [287, 35] on icon "button" at bounding box center [288, 35] width 15 height 15
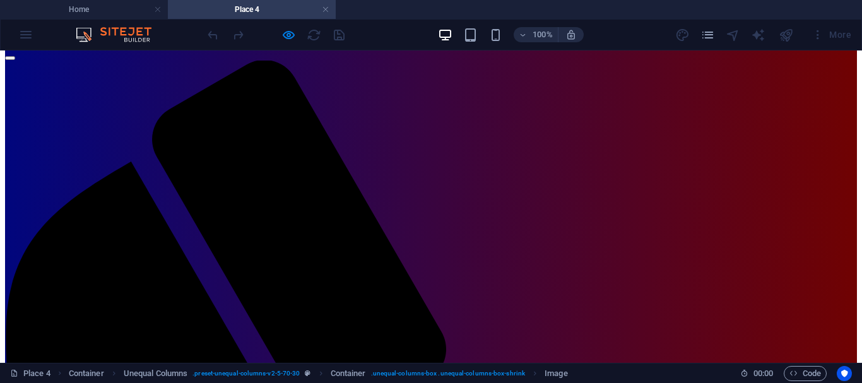
scroll to position [95, 0]
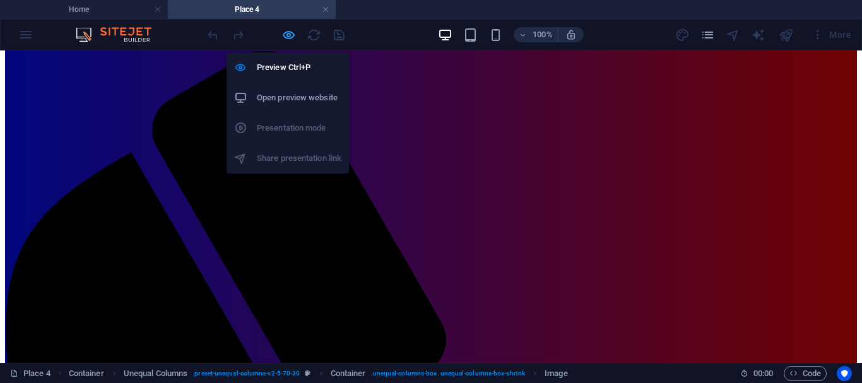
click at [291, 37] on icon "button" at bounding box center [288, 35] width 15 height 15
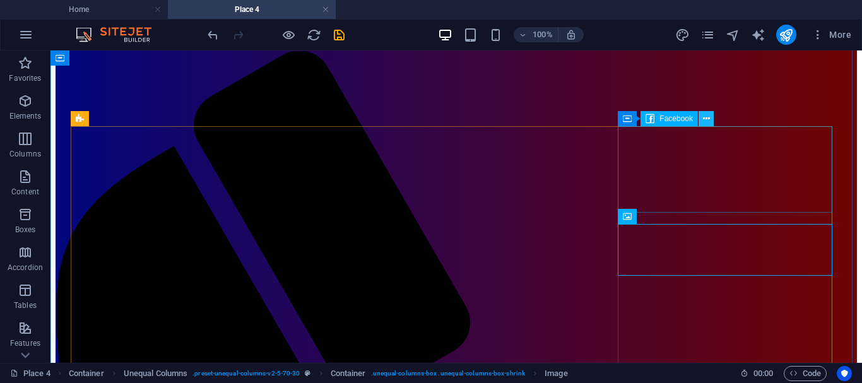
click at [704, 117] on icon at bounding box center [706, 118] width 7 height 13
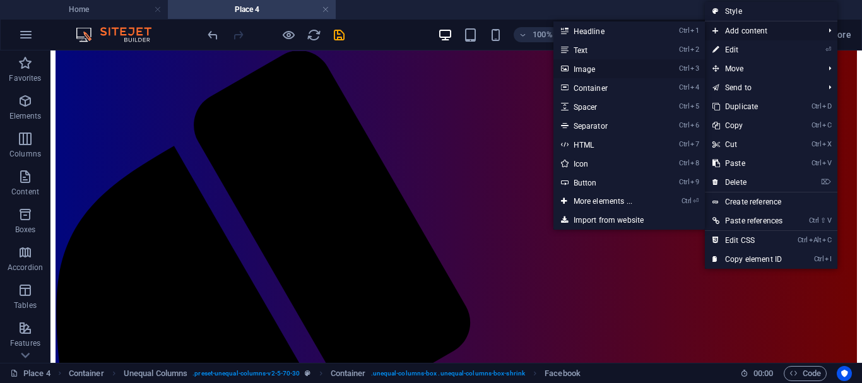
click at [583, 69] on link "Ctrl 3 Image" at bounding box center [605, 68] width 104 height 19
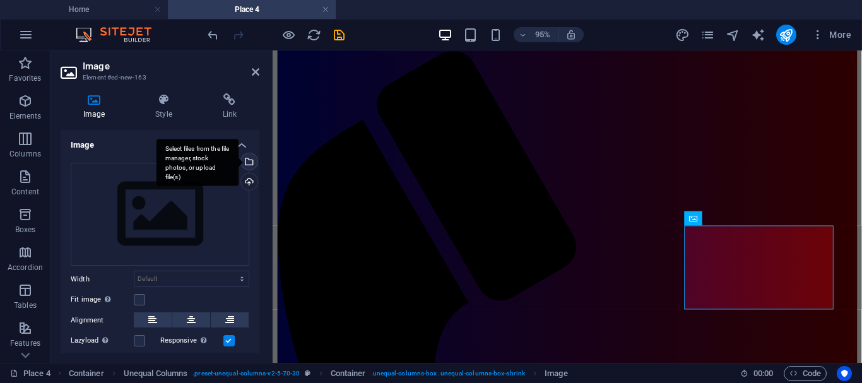
click at [247, 163] on div "Select files from the file manager, stock photos, or upload file(s)" at bounding box center [248, 162] width 19 height 19
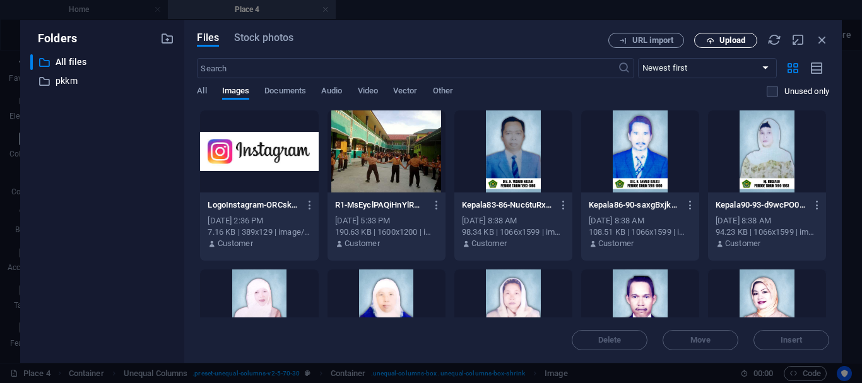
click at [729, 37] on span "Upload" at bounding box center [732, 41] width 26 height 8
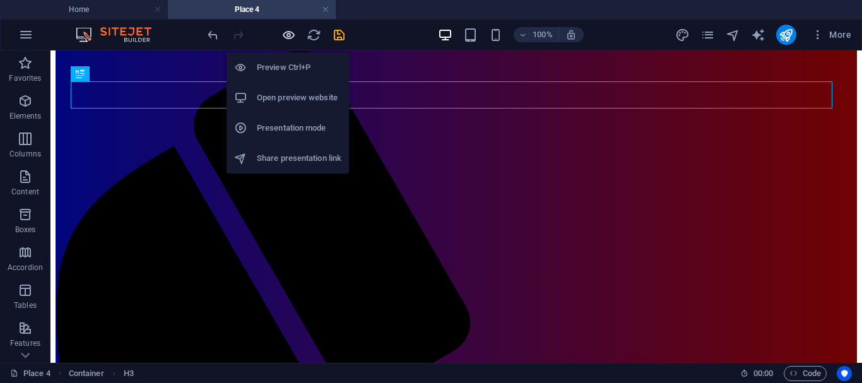
click at [290, 32] on icon "button" at bounding box center [288, 35] width 15 height 15
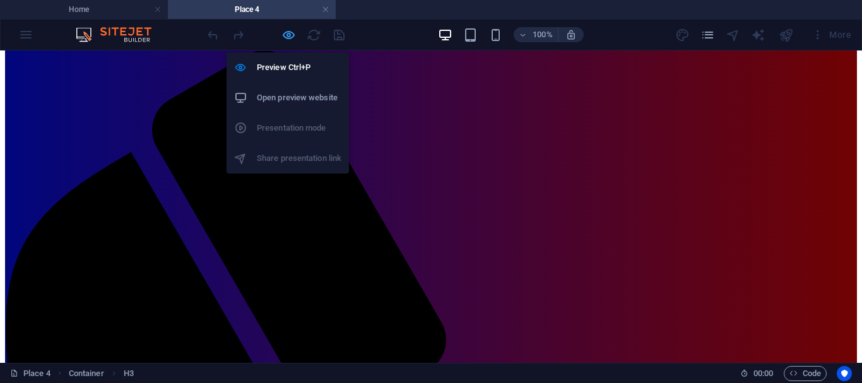
click at [283, 35] on icon "button" at bounding box center [288, 35] width 15 height 15
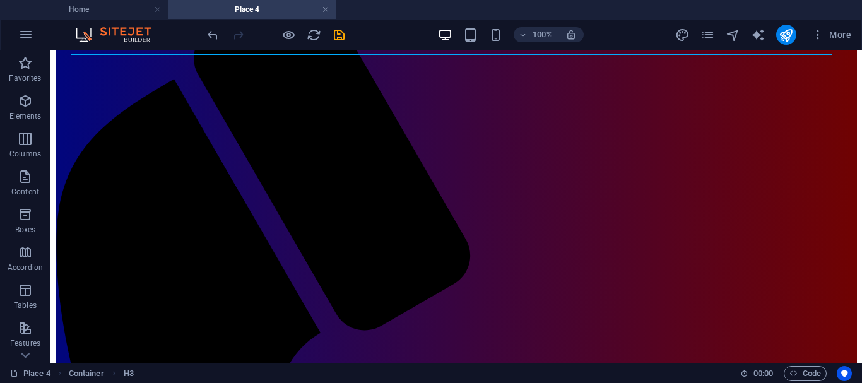
scroll to position [169, 0]
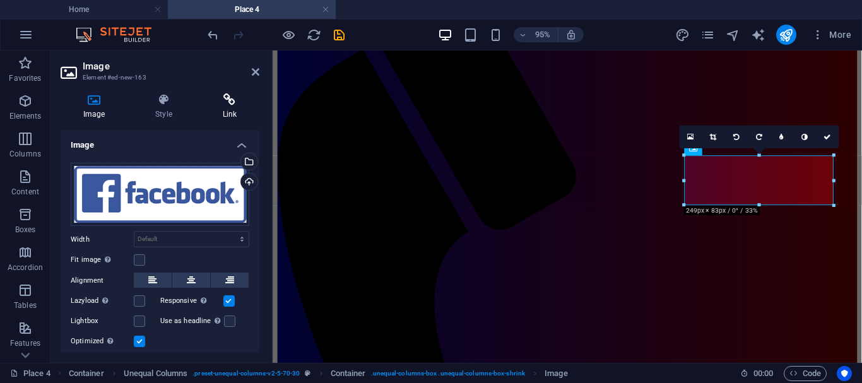
click at [232, 101] on icon at bounding box center [229, 99] width 59 height 13
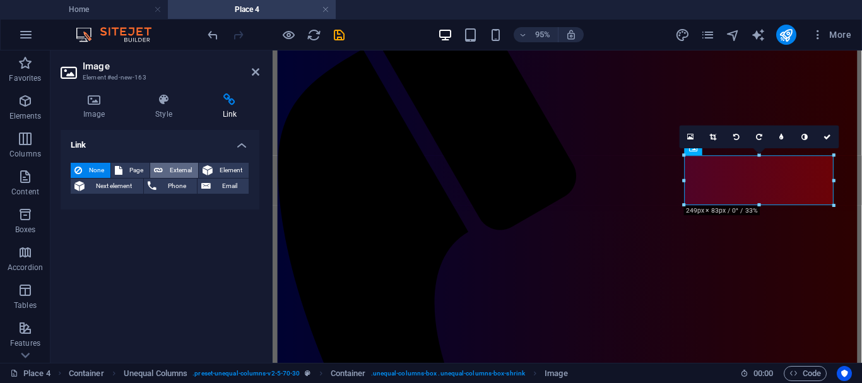
click at [186, 169] on span "External" at bounding box center [181, 170] width 28 height 15
select select "blank"
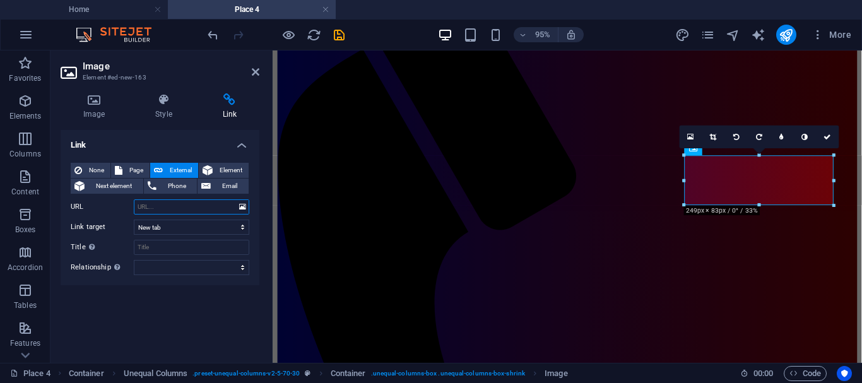
paste input "https://l.facebook.com/l.php?u=https%3A%2F%2Fwww.min1kotapky.com%2F%3Ffbclid%3D…"
type input "https://l.facebook.com/l.php?u=https%3A%2F%2Fwww.min1kotapky.com%2F%3Ffbclid%3D…"
click at [258, 70] on icon at bounding box center [256, 72] width 8 height 10
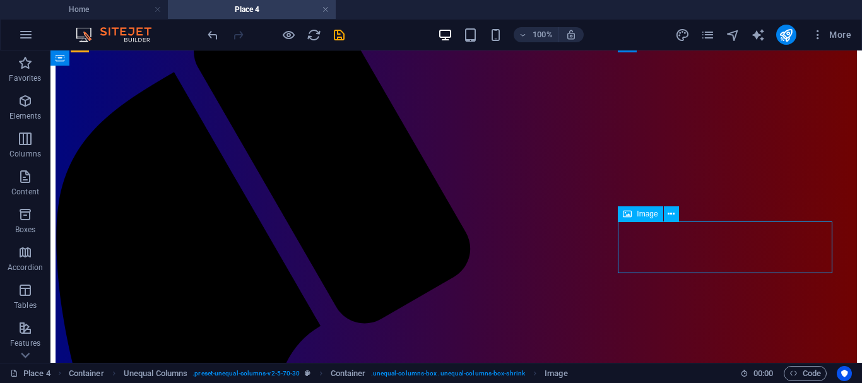
select select "px"
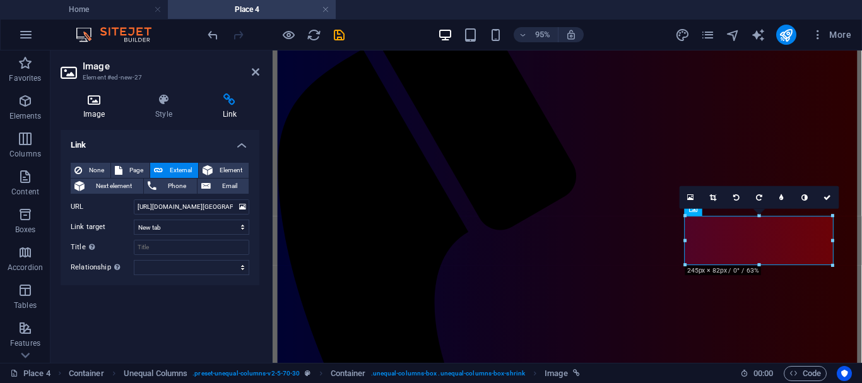
click at [101, 108] on h4 "Image" at bounding box center [97, 106] width 72 height 27
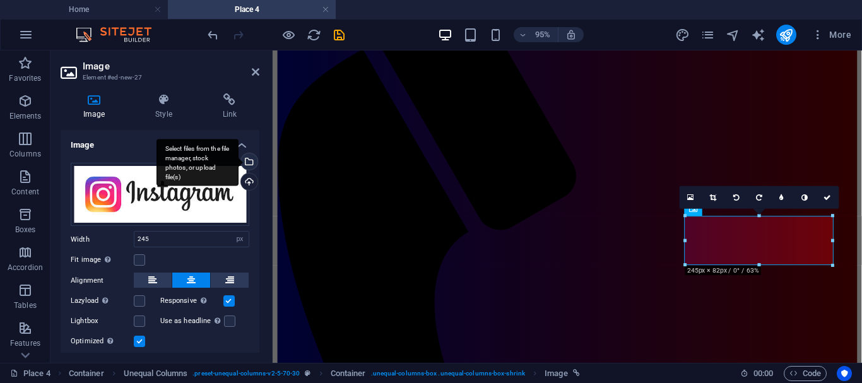
click at [247, 162] on div "Select files from the file manager, stock photos, or upload file(s)" at bounding box center [248, 162] width 19 height 19
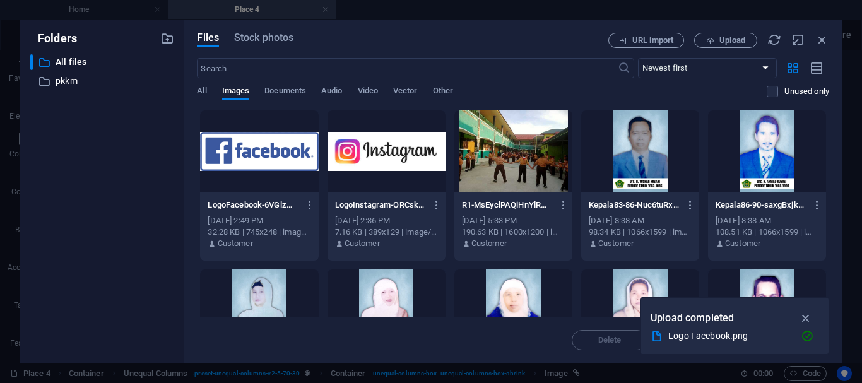
click at [407, 157] on div at bounding box center [387, 151] width 118 height 82
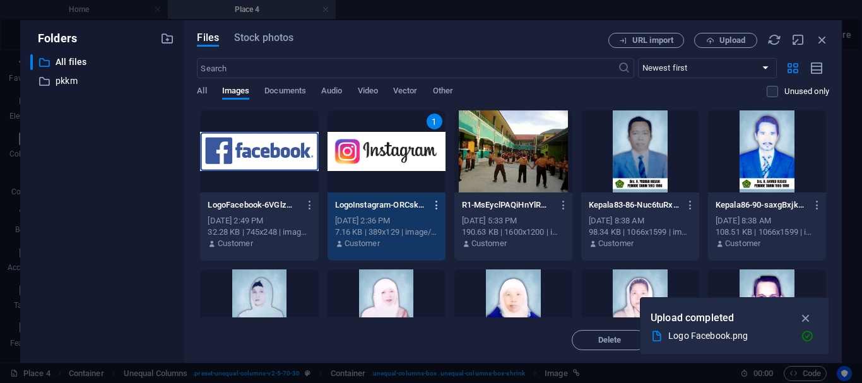
click at [434, 201] on icon "button" at bounding box center [437, 204] width 12 height 11
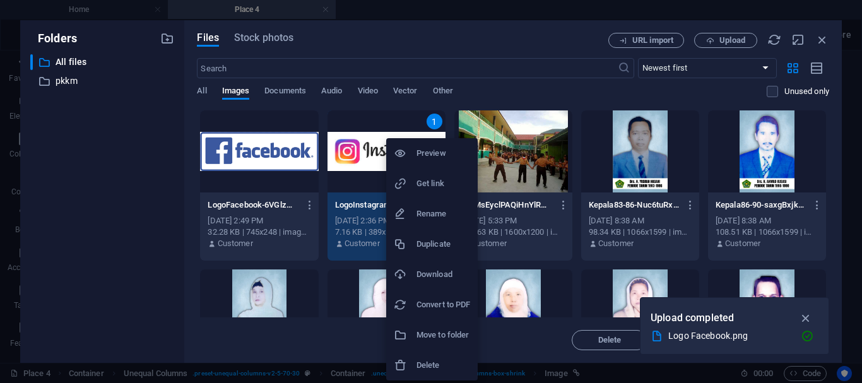
click at [429, 360] on h6 "Delete" at bounding box center [443, 365] width 54 height 15
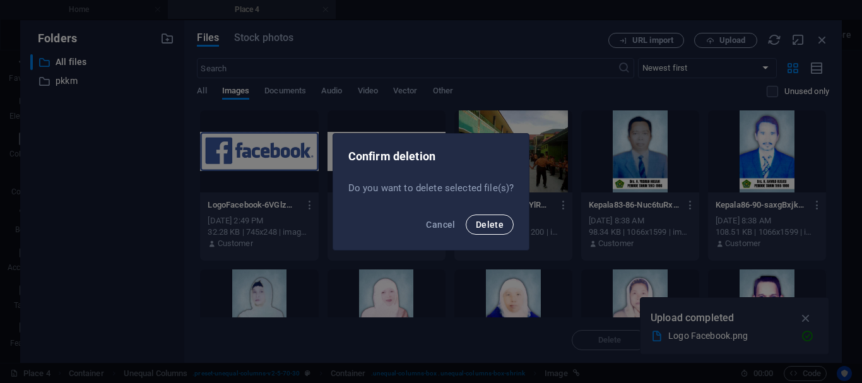
click at [489, 224] on span "Delete" at bounding box center [490, 225] width 28 height 10
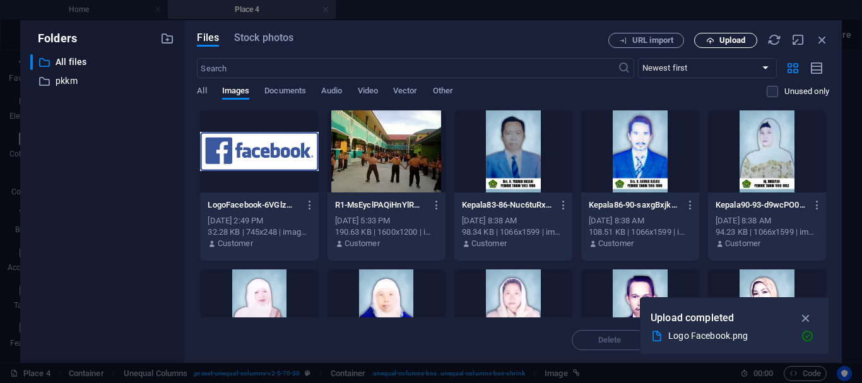
click at [730, 40] on span "Upload" at bounding box center [732, 41] width 26 height 8
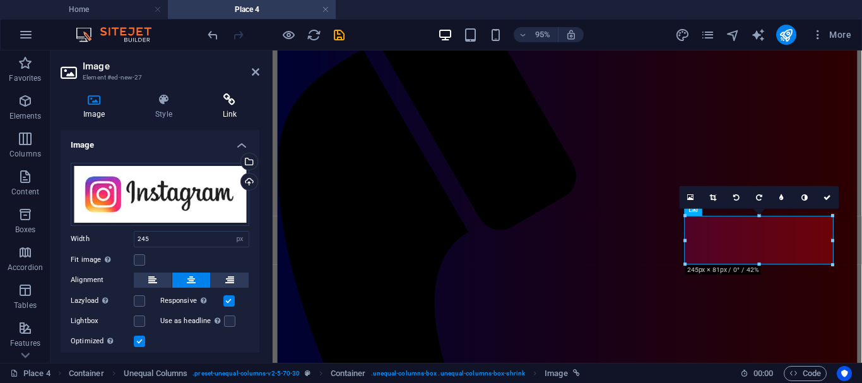
click at [229, 102] on icon at bounding box center [229, 99] width 59 height 13
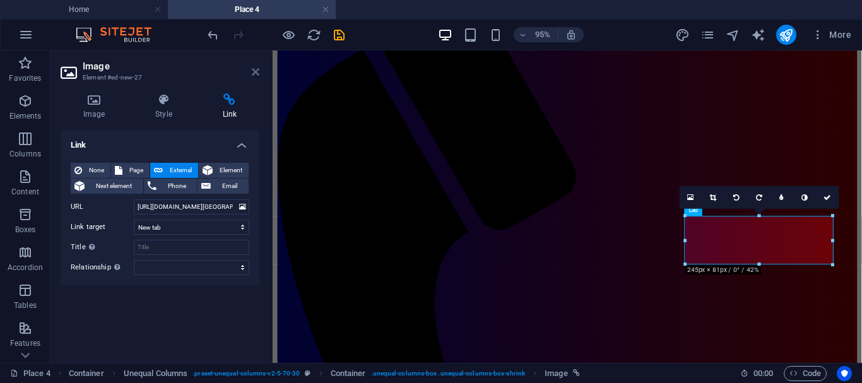
click at [254, 71] on icon at bounding box center [256, 72] width 8 height 10
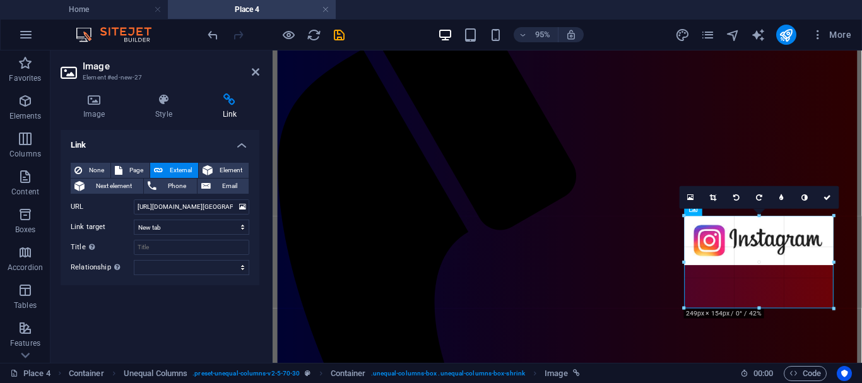
drag, startPoint x: 832, startPoint y: 265, endPoint x: 839, endPoint y: 266, distance: 7.0
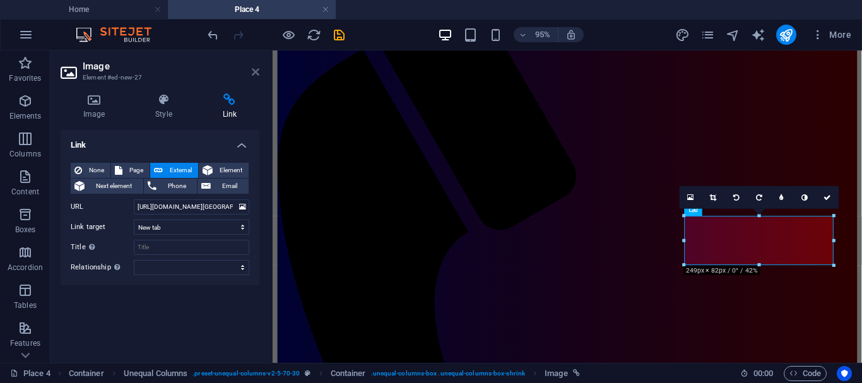
click at [255, 68] on icon at bounding box center [256, 72] width 8 height 10
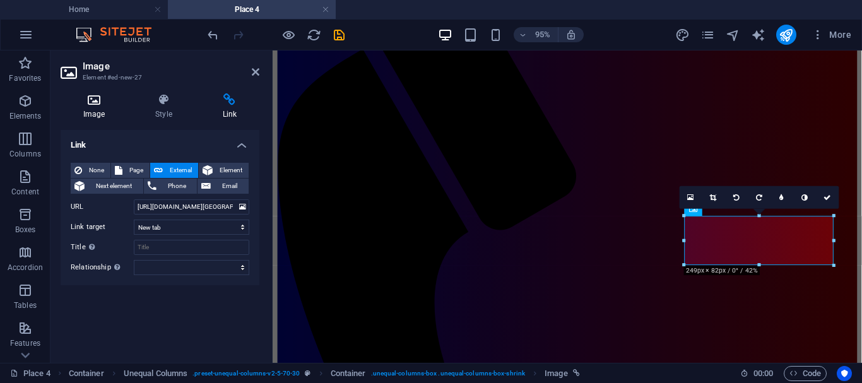
click at [95, 103] on icon at bounding box center [94, 99] width 67 height 13
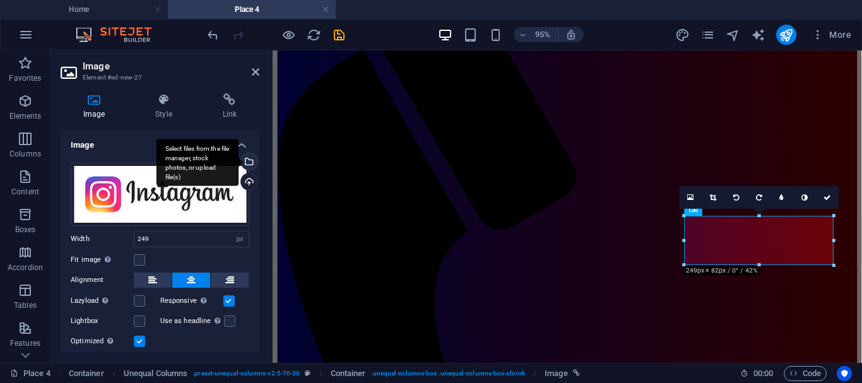
click at [247, 163] on div "Select files from the file manager, stock photos, or upload file(s)" at bounding box center [248, 162] width 19 height 19
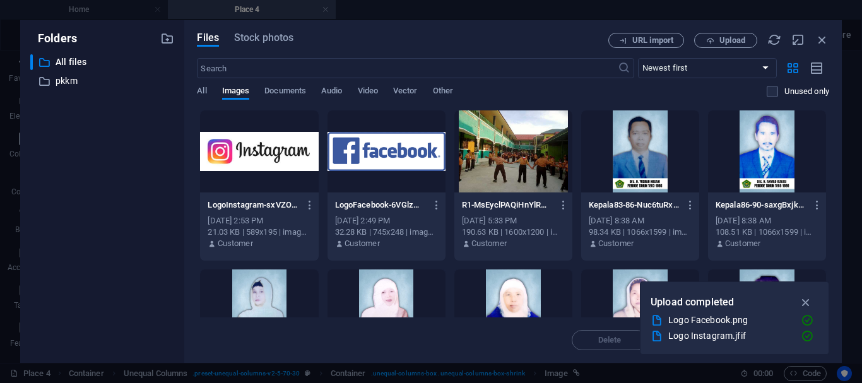
click at [281, 145] on div at bounding box center [259, 151] width 118 height 82
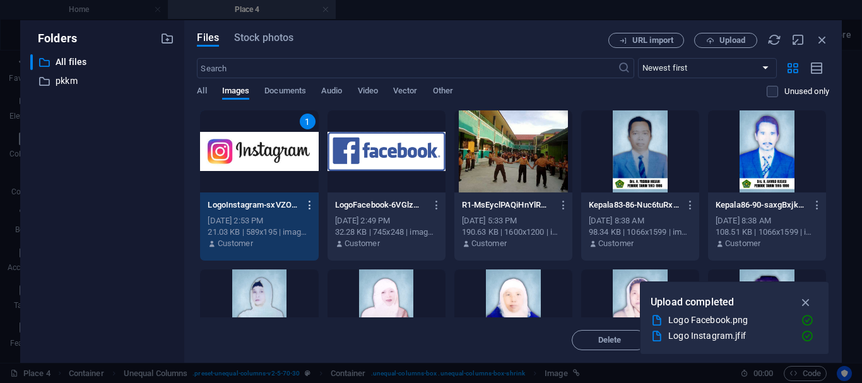
click at [310, 204] on icon "button" at bounding box center [310, 204] width 12 height 11
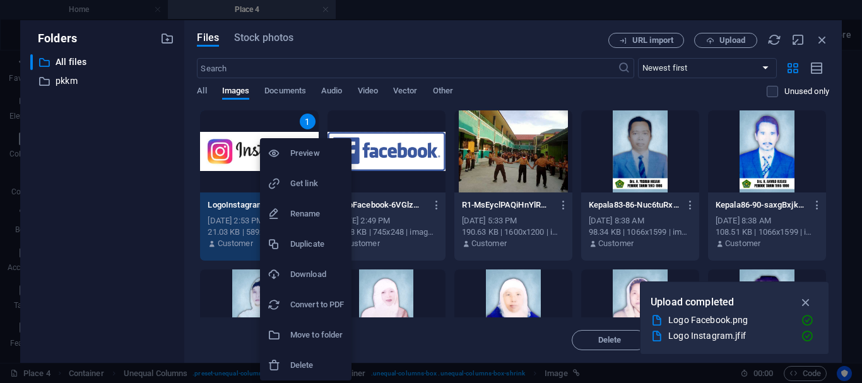
click at [305, 360] on h6 "Delete" at bounding box center [317, 365] width 54 height 15
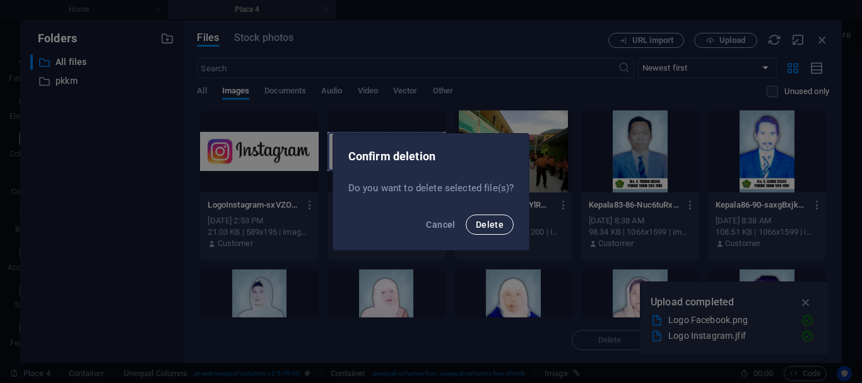
click at [483, 225] on span "Delete" at bounding box center [490, 225] width 28 height 10
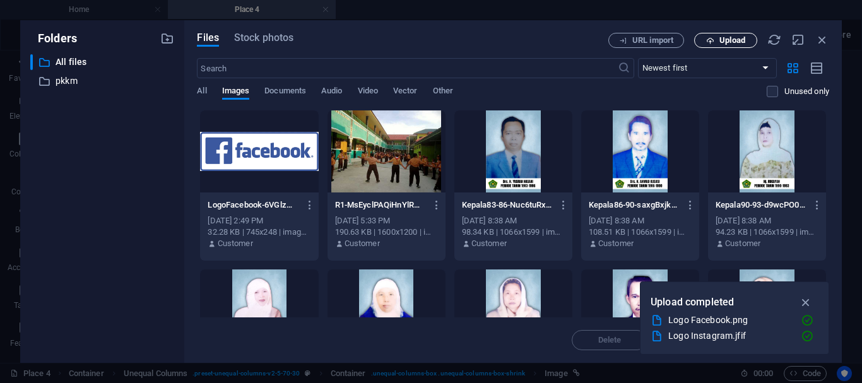
click at [735, 38] on span "Upload" at bounding box center [732, 41] width 26 height 8
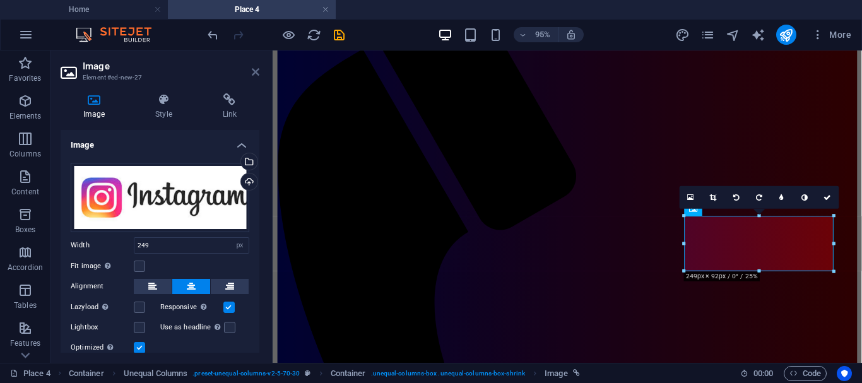
click at [256, 69] on icon at bounding box center [256, 72] width 8 height 10
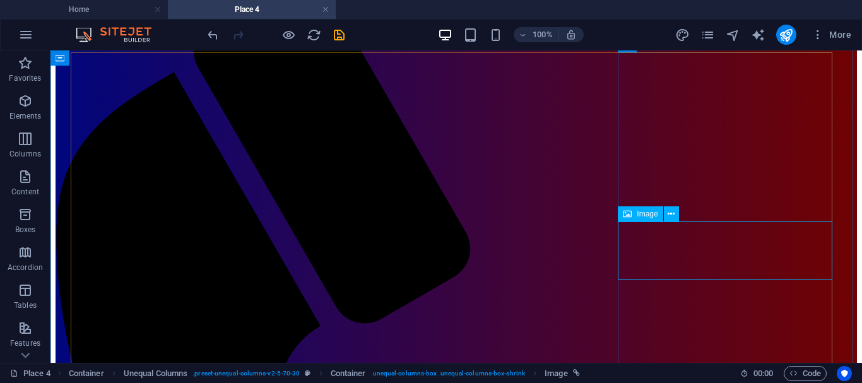
select select "px"
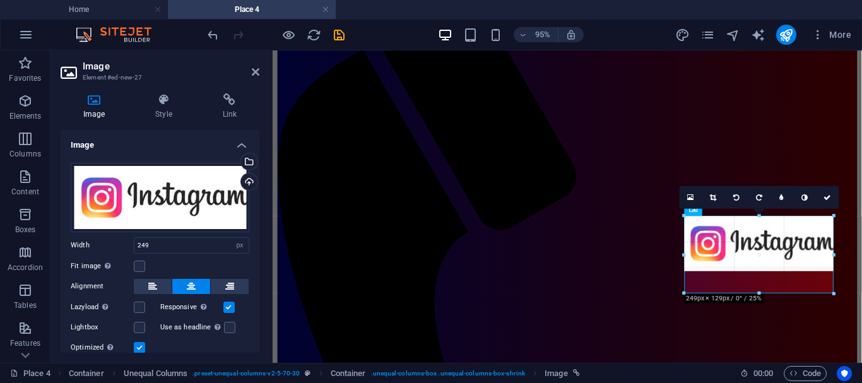
drag, startPoint x: 833, startPoint y: 272, endPoint x: 598, endPoint y: 242, distance: 236.6
click at [841, 281] on div "H3 Container Reference YouTube Unequal Columns Container Spacer Image Spacer Un…" at bounding box center [567, 126] width 589 height 473
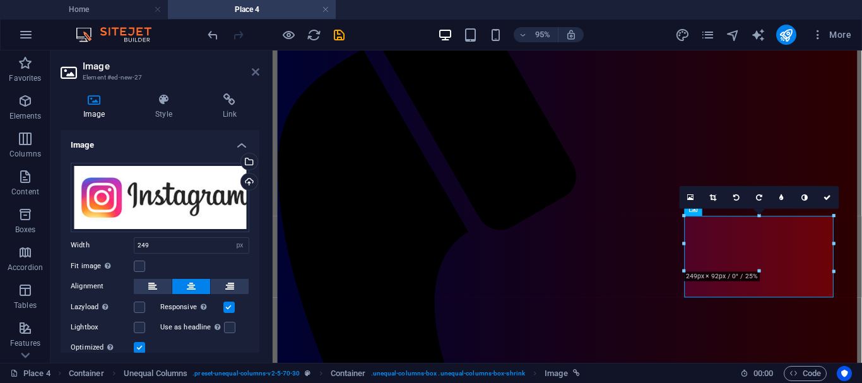
click at [254, 70] on icon at bounding box center [256, 72] width 8 height 10
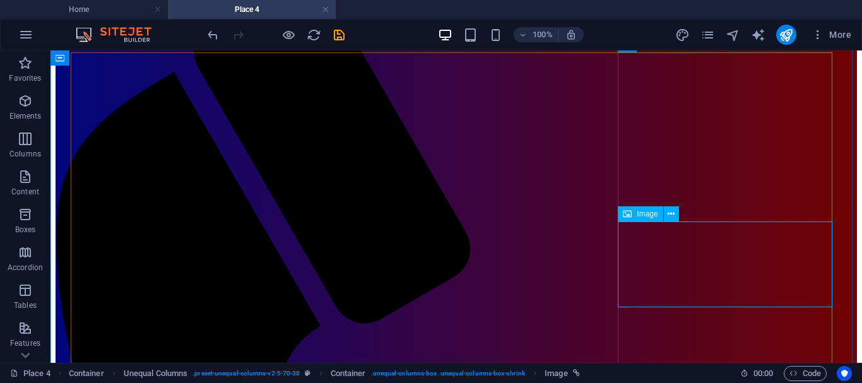
select select "px"
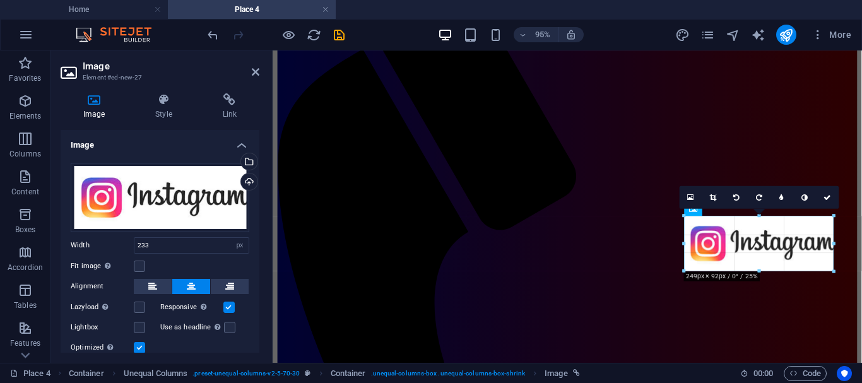
drag, startPoint x: 688, startPoint y: 244, endPoint x: 679, endPoint y: 245, distance: 9.5
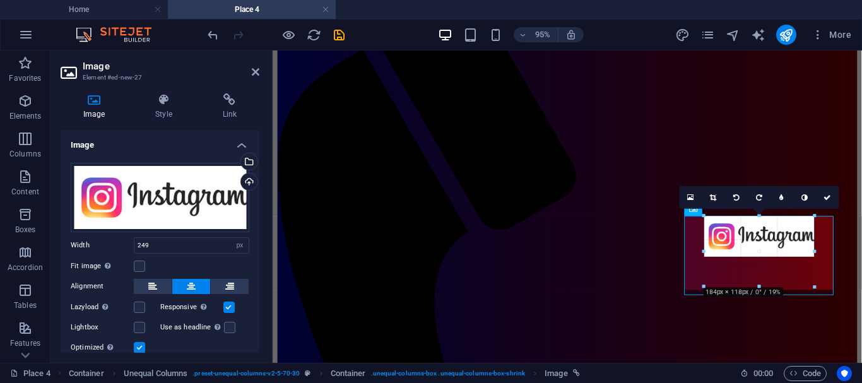
drag, startPoint x: 832, startPoint y: 270, endPoint x: 787, endPoint y: 260, distance: 45.9
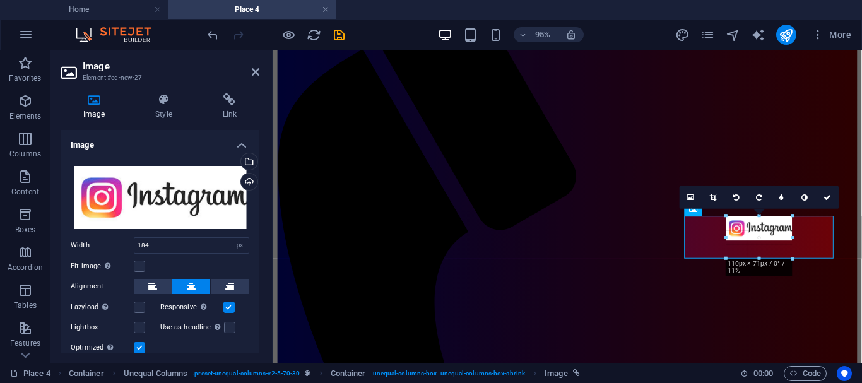
drag, startPoint x: 816, startPoint y: 288, endPoint x: 765, endPoint y: 244, distance: 66.7
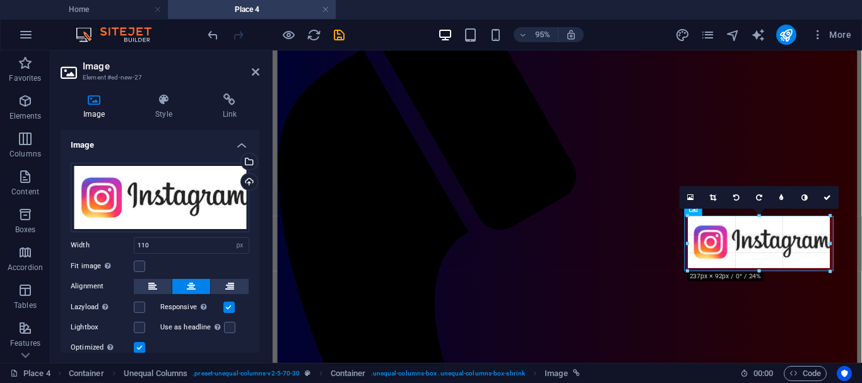
drag, startPoint x: 793, startPoint y: 241, endPoint x: 861, endPoint y: 276, distance: 76.5
type input "237"
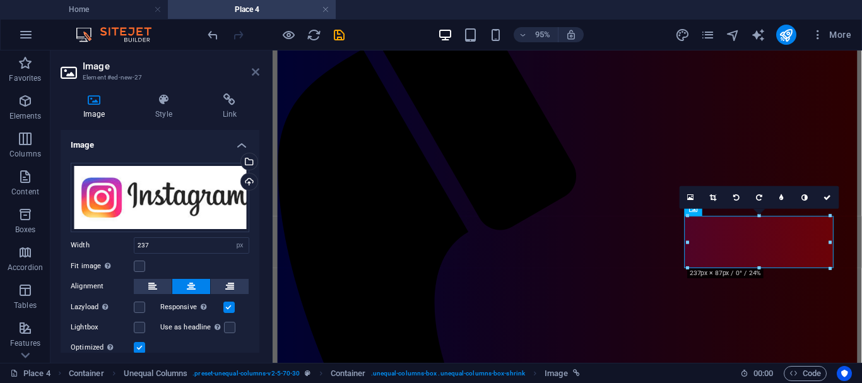
click at [254, 71] on icon at bounding box center [256, 72] width 8 height 10
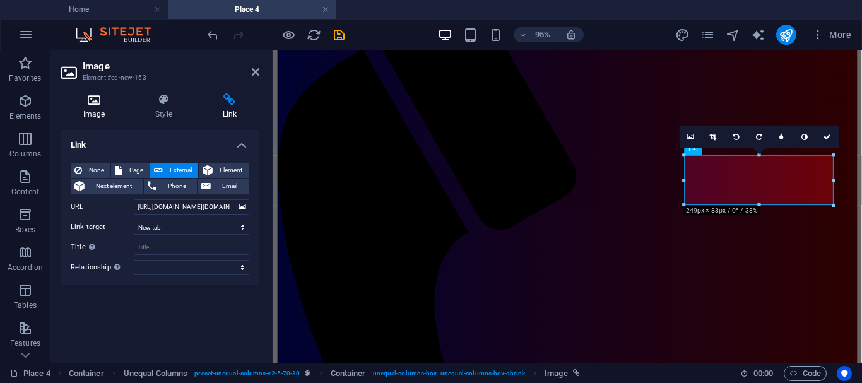
click at [94, 98] on icon at bounding box center [94, 99] width 67 height 13
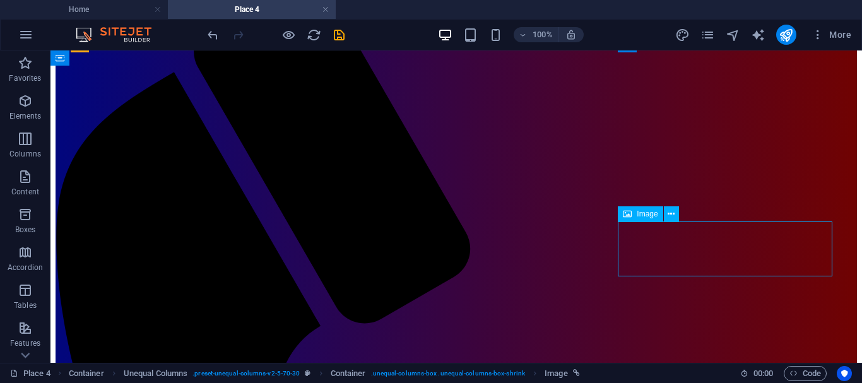
drag, startPoint x: 556, startPoint y: 247, endPoint x: 753, endPoint y: 238, distance: 197.1
select select "px"
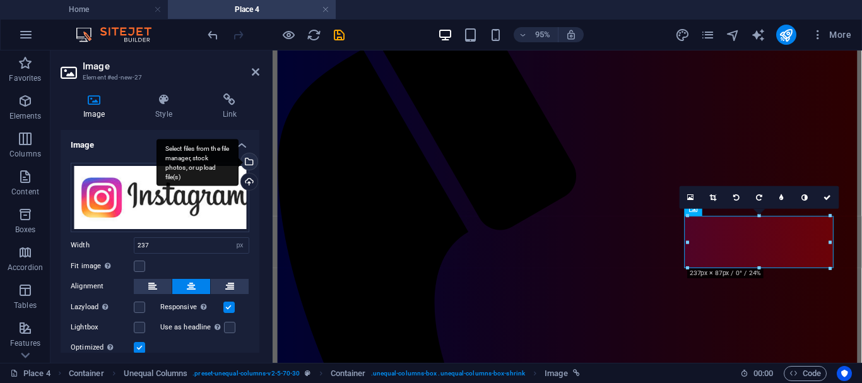
click at [249, 162] on div "Select files from the file manager, stock photos, or upload file(s)" at bounding box center [248, 162] width 19 height 19
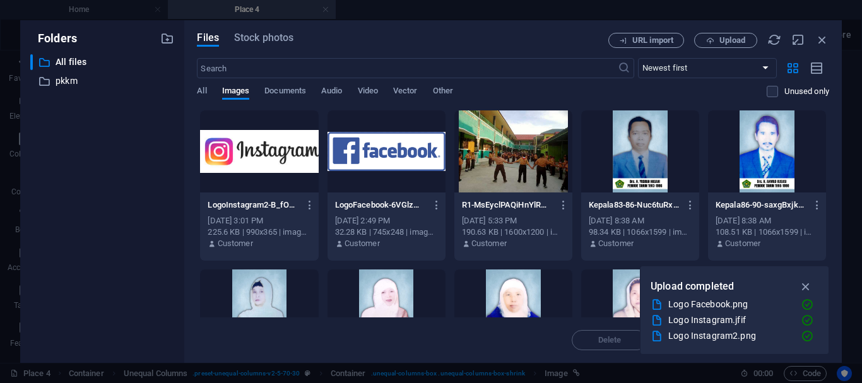
click at [288, 148] on div at bounding box center [259, 151] width 118 height 82
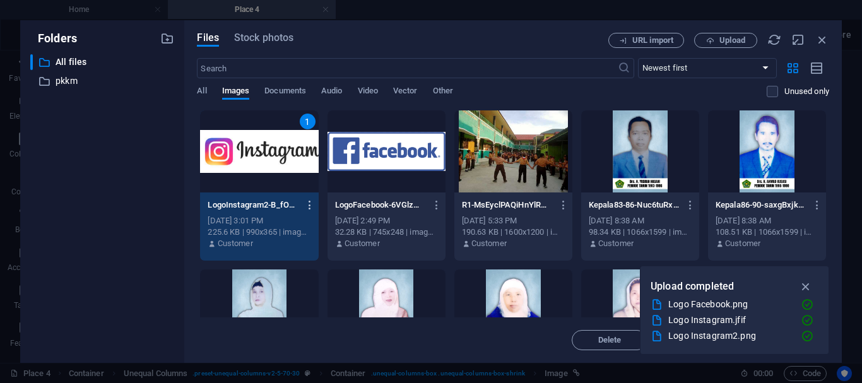
click at [309, 204] on icon "button" at bounding box center [310, 204] width 12 height 11
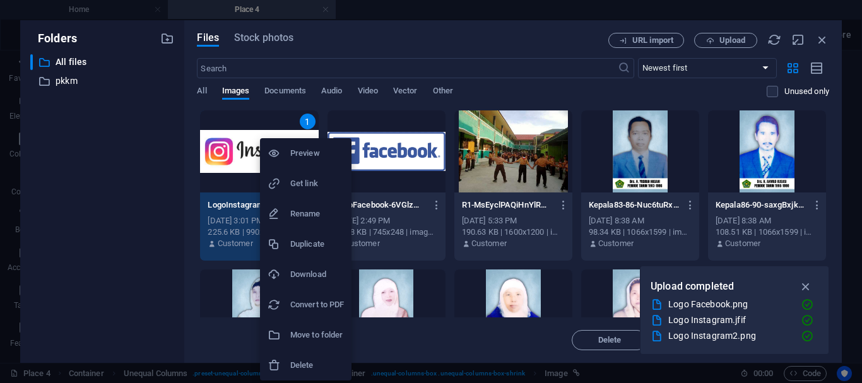
click at [307, 362] on h6 "Delete" at bounding box center [317, 365] width 54 height 15
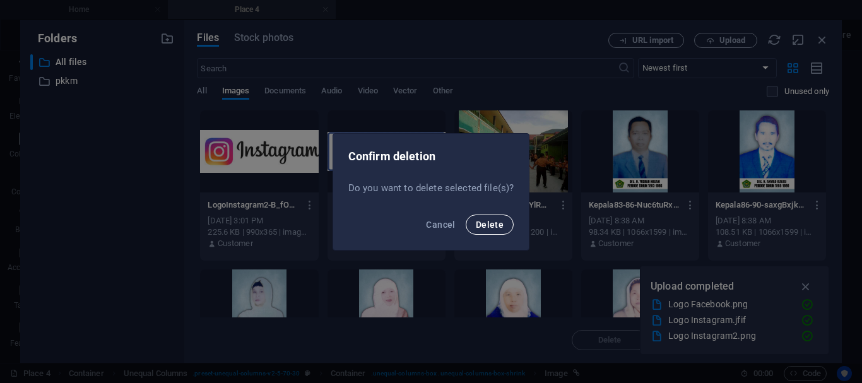
click at [496, 220] on span "Delete" at bounding box center [490, 225] width 28 height 10
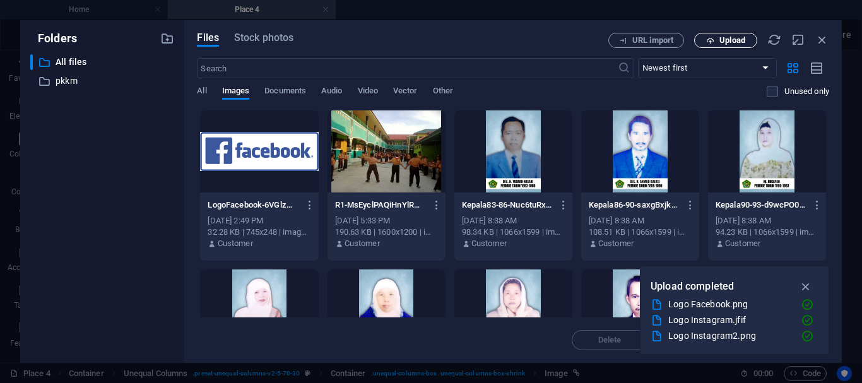
click at [726, 37] on span "Upload" at bounding box center [732, 41] width 26 height 8
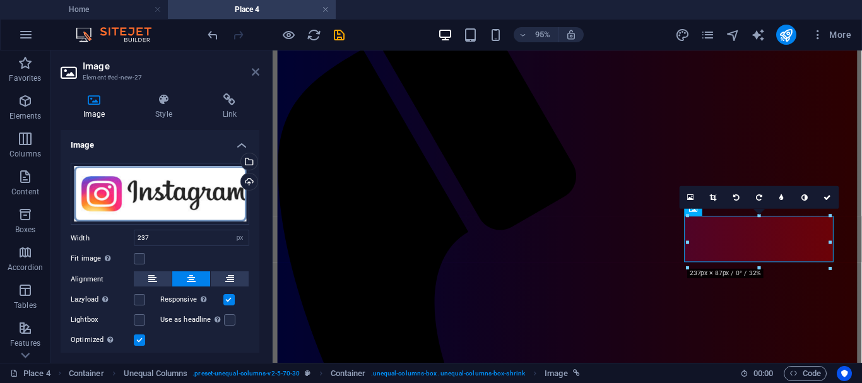
click at [254, 71] on icon at bounding box center [256, 72] width 8 height 10
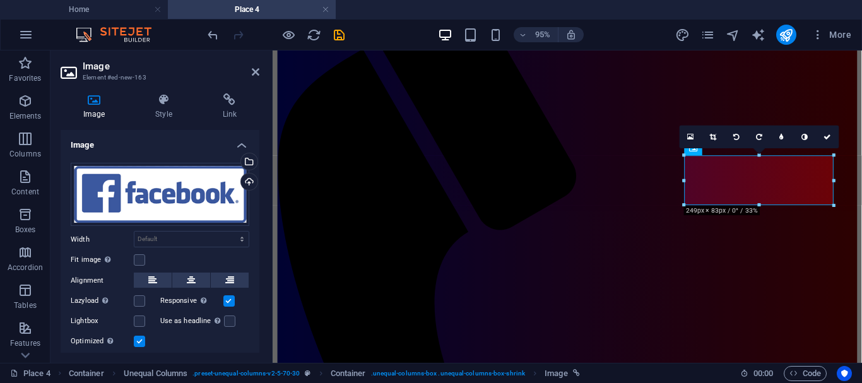
scroll to position [36, 0]
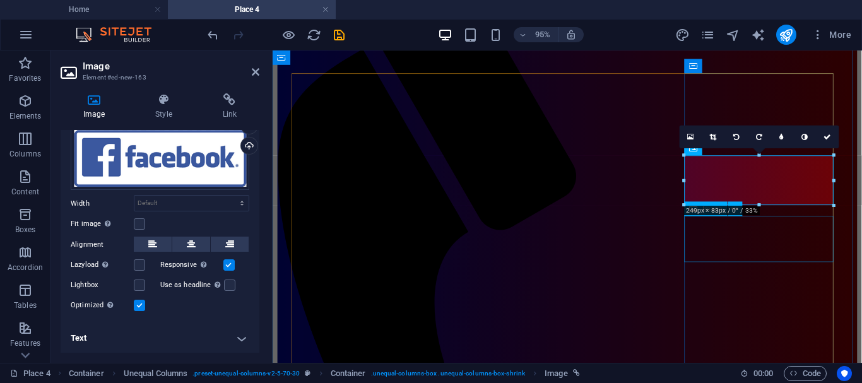
select select "px"
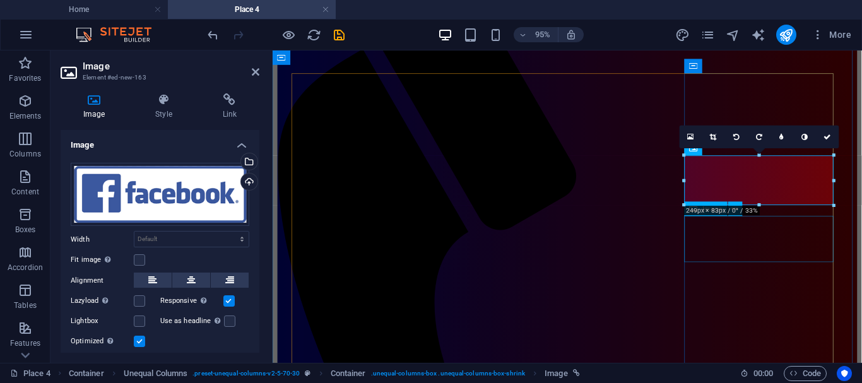
select select "px"
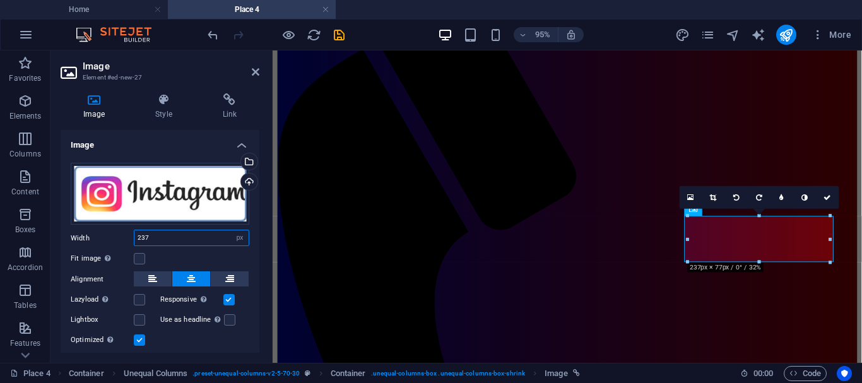
drag, startPoint x: 153, startPoint y: 239, endPoint x: 124, endPoint y: 239, distance: 29.7
click at [124, 239] on div "Width 237 Default auto px rem % em vh vw" at bounding box center [160, 238] width 179 height 16
click at [199, 340] on div "Optimized Images are compressed to improve page speed." at bounding box center [160, 340] width 179 height 15
click at [240, 238] on select "Default auto px rem % em vh vw" at bounding box center [240, 237] width 18 height 15
click at [231, 230] on select "Default auto px rem % em vh vw" at bounding box center [240, 237] width 18 height 15
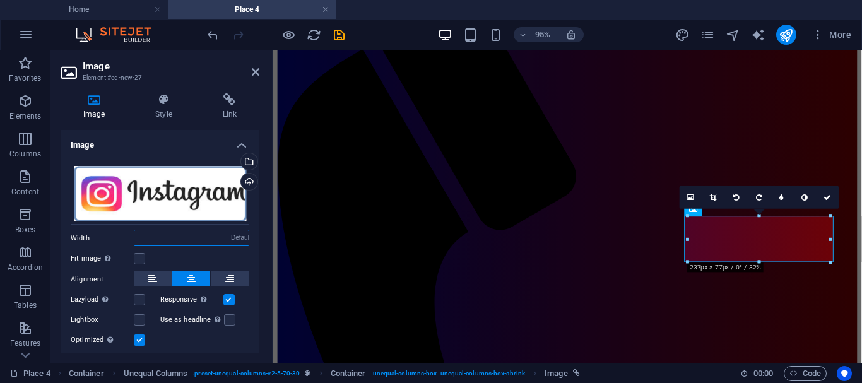
select select "DISABLED_OPTION_VALUE"
click at [256, 69] on icon at bounding box center [256, 72] width 8 height 10
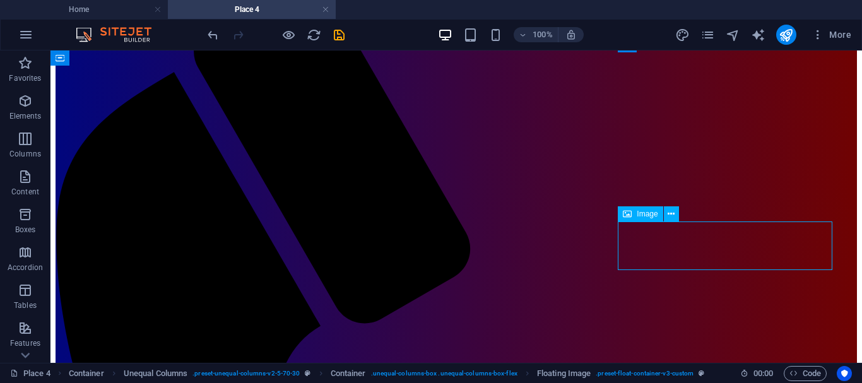
drag, startPoint x: 719, startPoint y: 249, endPoint x: 521, endPoint y: 259, distance: 199.0
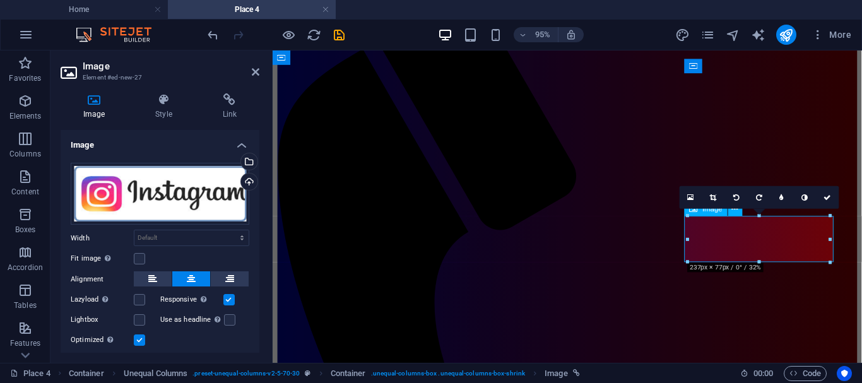
type input "237"
select select "px"
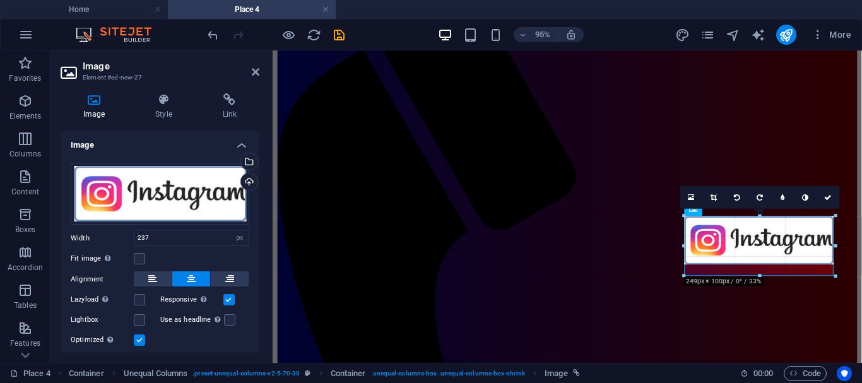
drag, startPoint x: 829, startPoint y: 259, endPoint x: 839, endPoint y: 274, distance: 17.7
type input "249"
drag, startPoint x: 686, startPoint y: 264, endPoint x: 682, endPoint y: 276, distance: 13.2
click at [682, 276] on div at bounding box center [685, 276] width 6 height 6
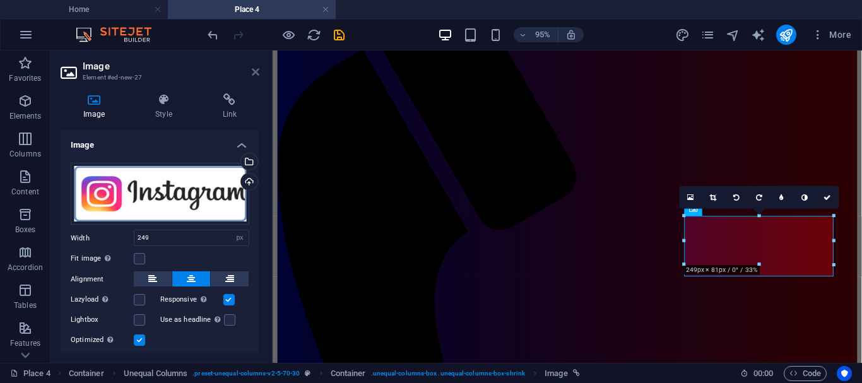
click at [254, 74] on icon at bounding box center [256, 72] width 8 height 10
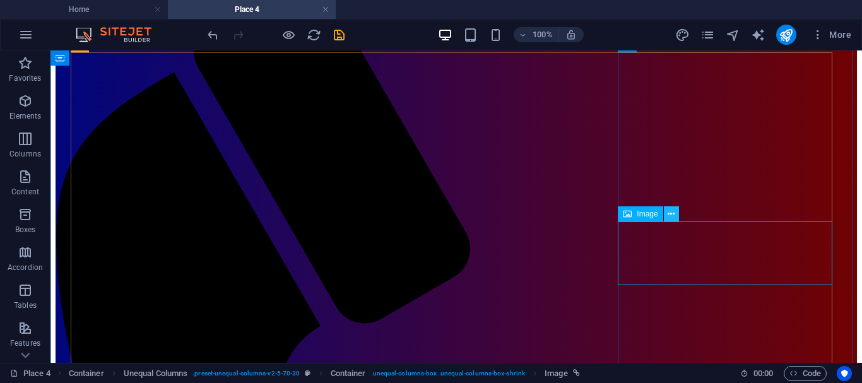
click at [673, 216] on icon at bounding box center [671, 214] width 7 height 13
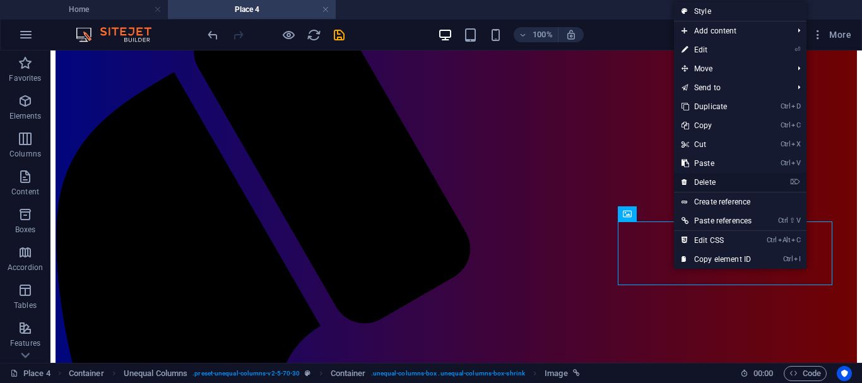
click at [701, 182] on link "⌦ Delete" at bounding box center [716, 182] width 85 height 19
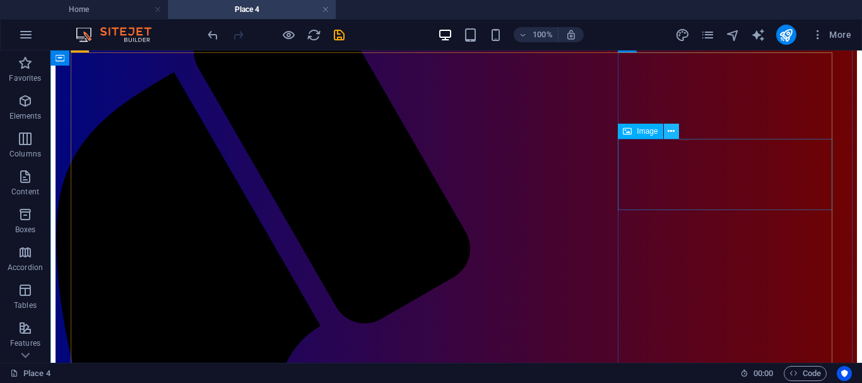
click at [670, 132] on icon at bounding box center [671, 131] width 7 height 13
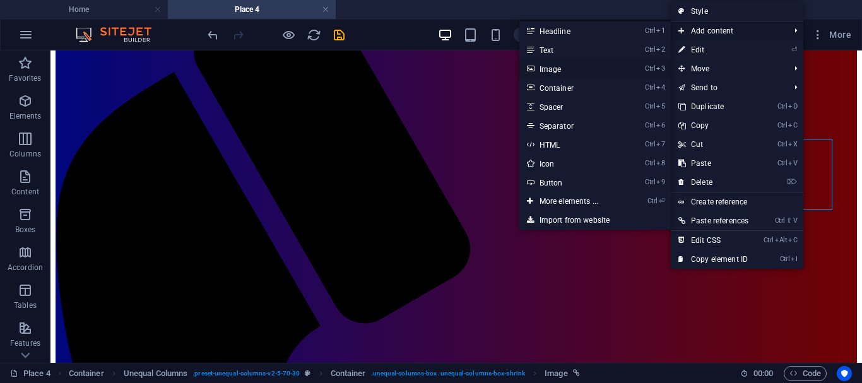
click at [546, 66] on link "Ctrl 3 Image" at bounding box center [571, 68] width 104 height 19
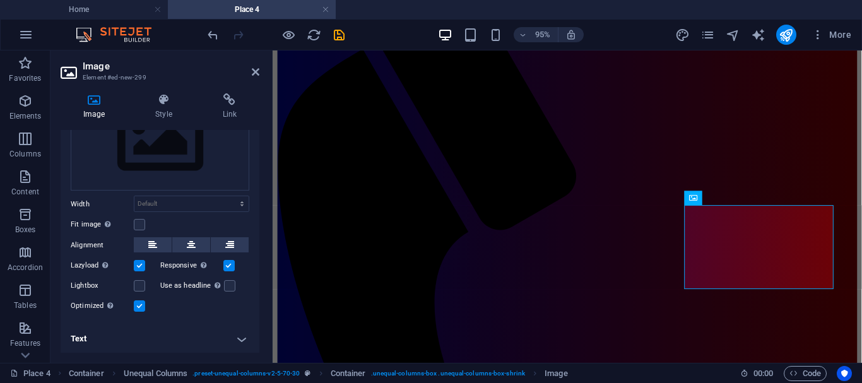
scroll to position [0, 0]
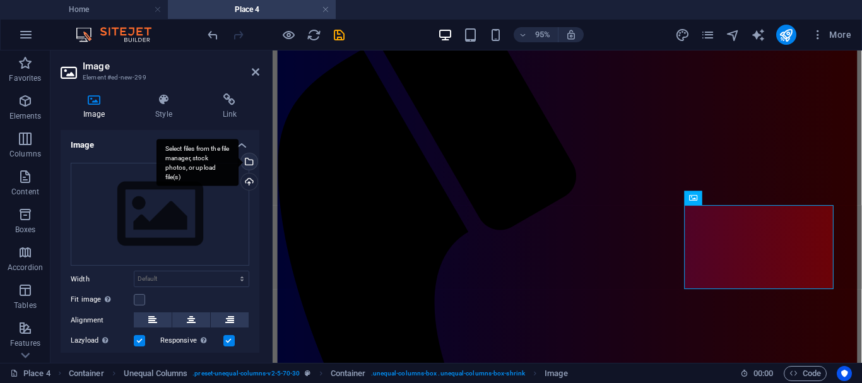
click at [247, 163] on div "Select files from the file manager, stock photos, or upload file(s)" at bounding box center [248, 162] width 19 height 19
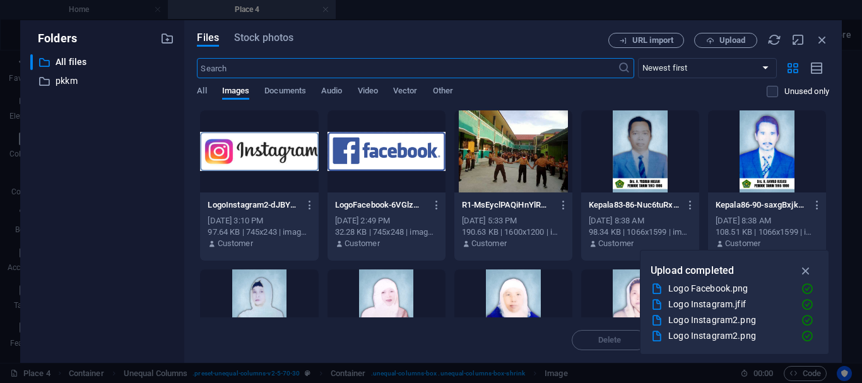
click at [254, 153] on div at bounding box center [259, 151] width 118 height 82
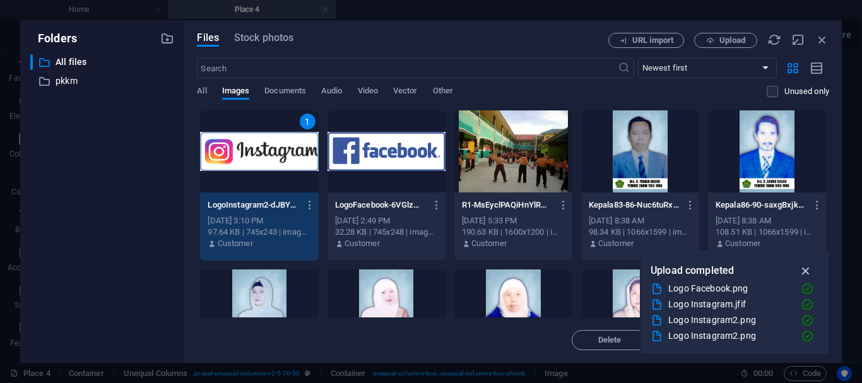
click at [806, 271] on icon "button" at bounding box center [806, 271] width 15 height 14
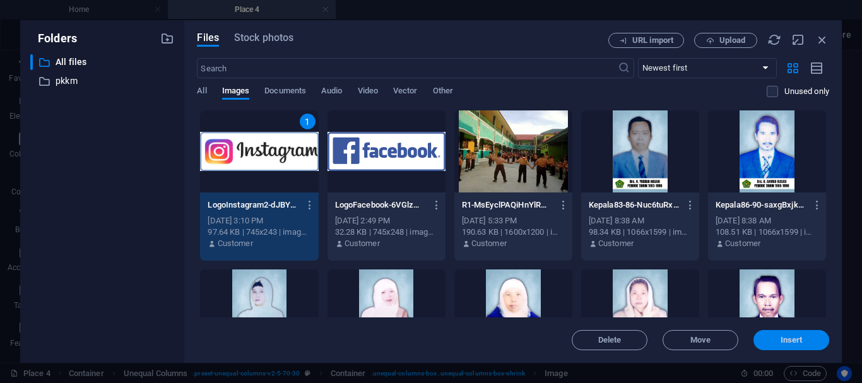
click at [793, 339] on span "Insert" at bounding box center [792, 340] width 22 height 8
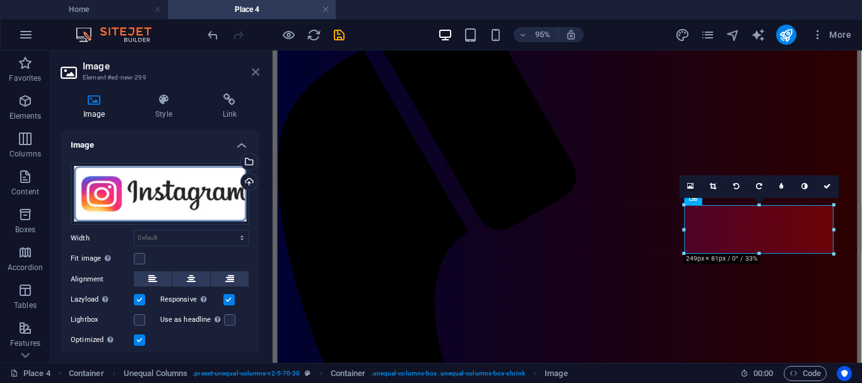
click at [256, 71] on icon at bounding box center [256, 72] width 8 height 10
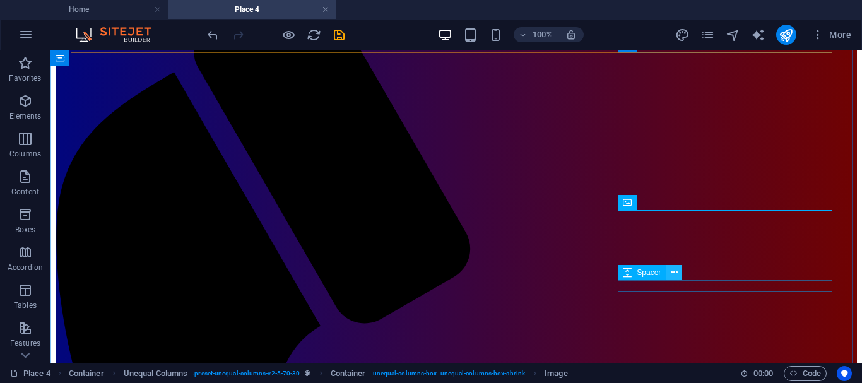
click at [675, 276] on icon at bounding box center [674, 272] width 7 height 13
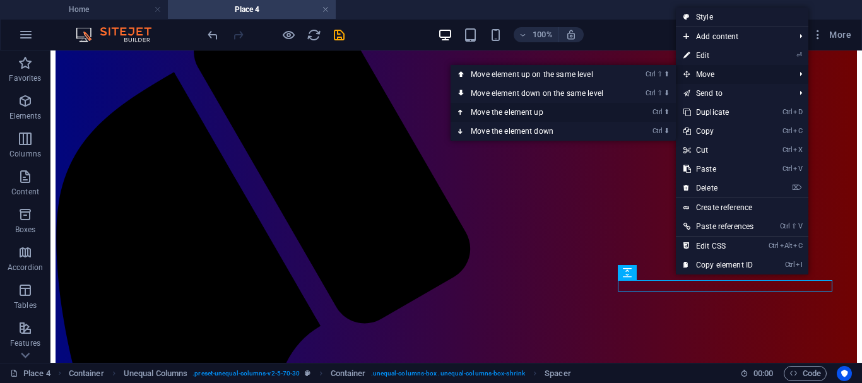
click at [525, 109] on link "Ctrl ⬆ Move the element up" at bounding box center [540, 112] width 178 height 19
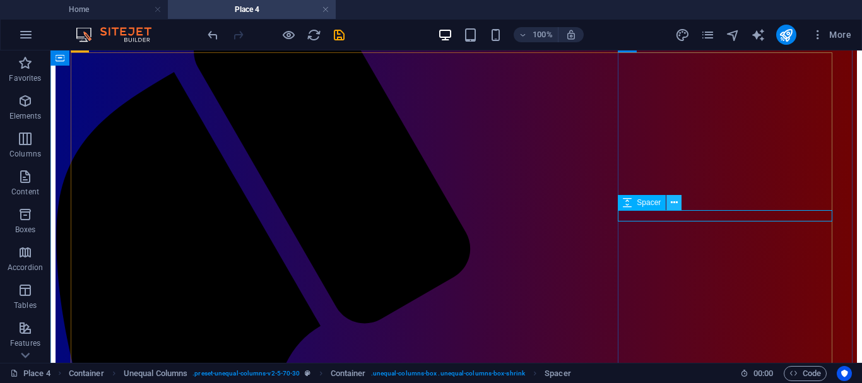
click at [673, 203] on icon at bounding box center [674, 202] width 7 height 13
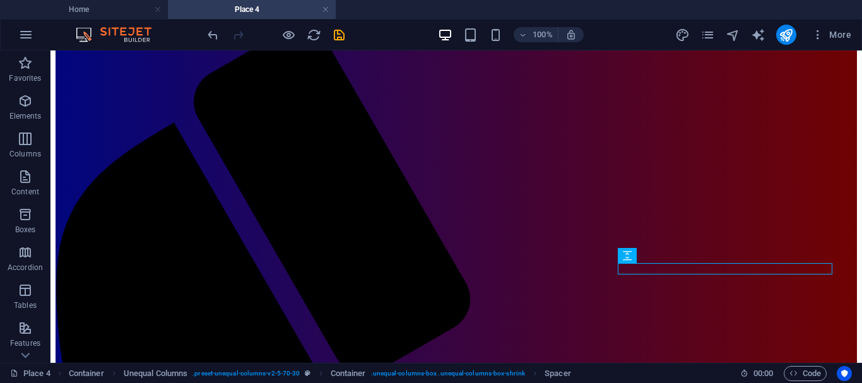
scroll to position [127, 0]
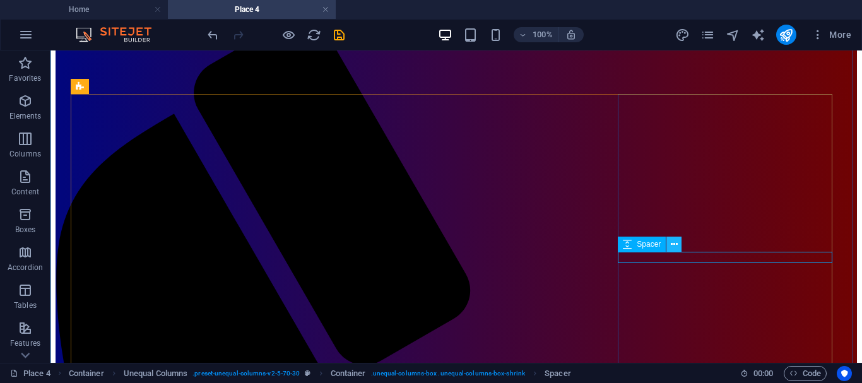
click at [673, 243] on icon at bounding box center [674, 244] width 7 height 13
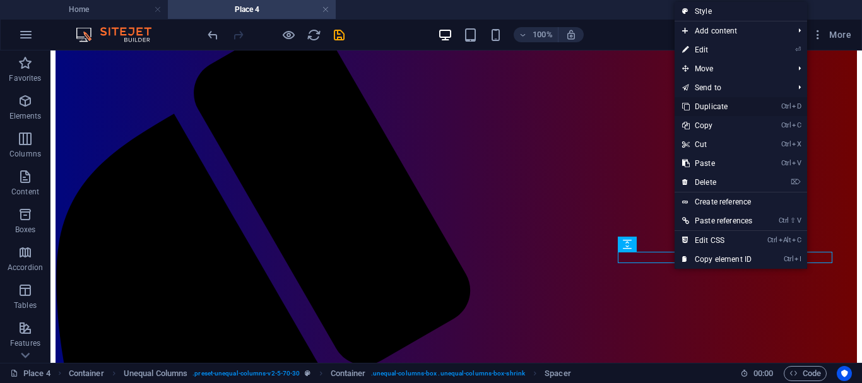
click at [711, 108] on link "Ctrl D Duplicate" at bounding box center [717, 106] width 85 height 19
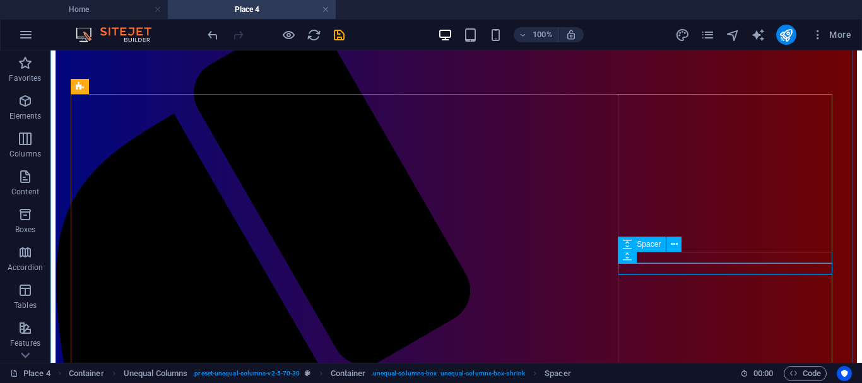
click at [671, 243] on icon at bounding box center [674, 244] width 7 height 13
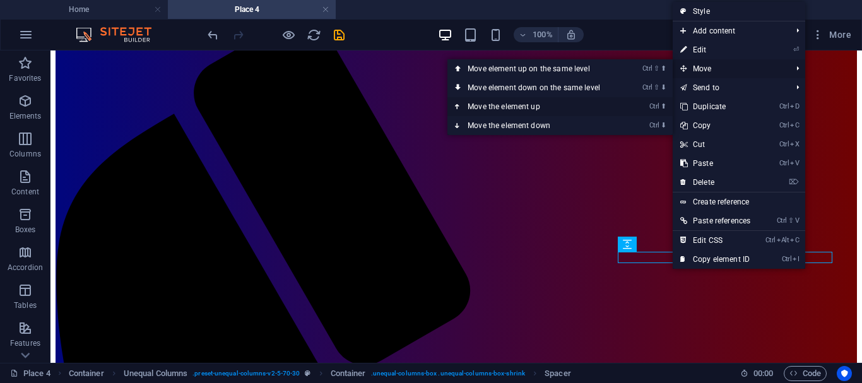
click at [500, 104] on link "Ctrl ⬆ Move the element up" at bounding box center [536, 106] width 178 height 19
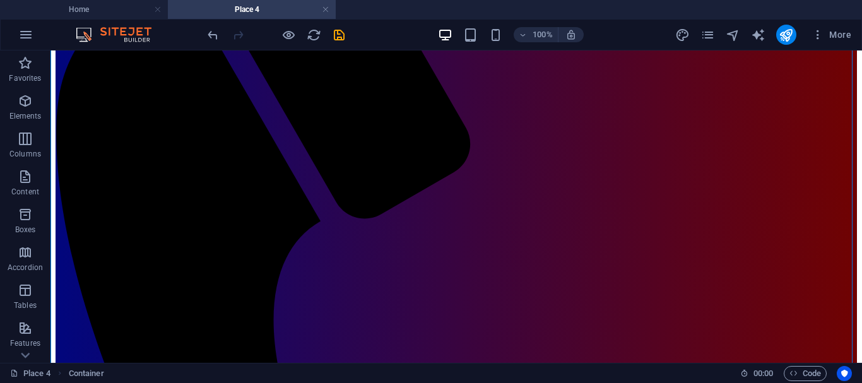
scroll to position [276, 0]
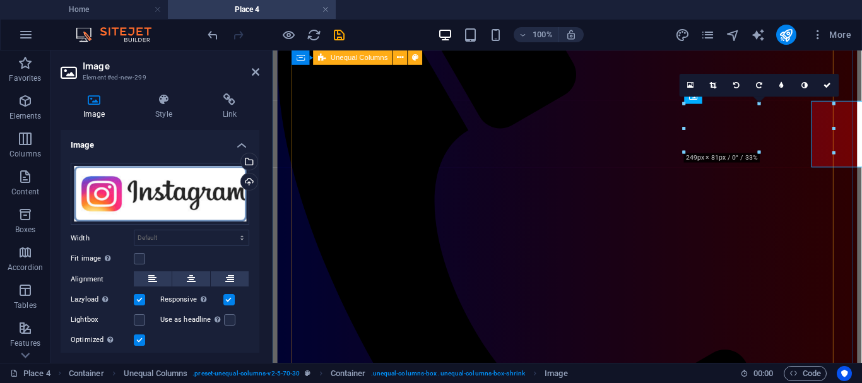
scroll to position [298, 0]
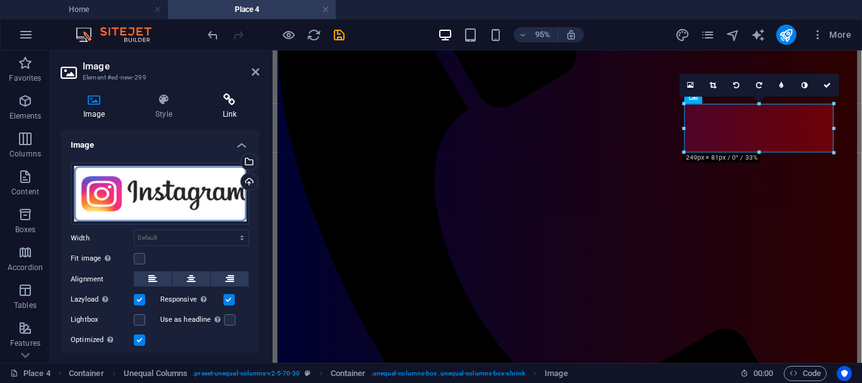
click at [232, 102] on icon at bounding box center [229, 99] width 59 height 13
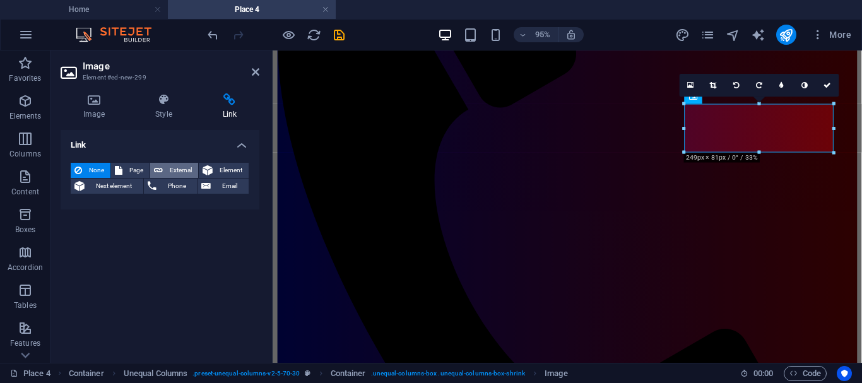
click at [180, 168] on span "External" at bounding box center [181, 170] width 28 height 15
select select "blank"
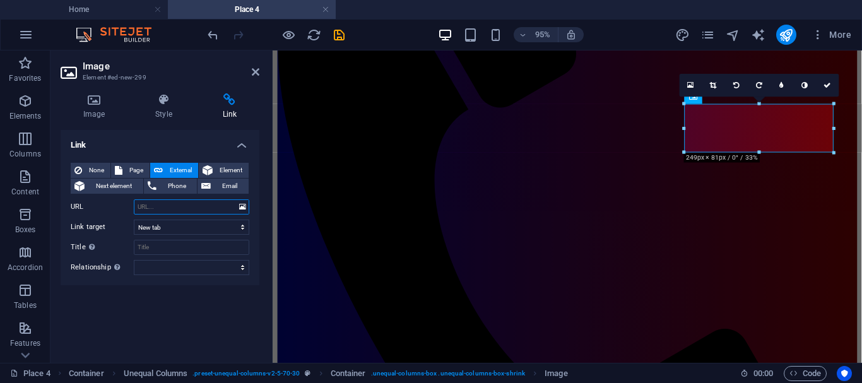
paste input "https://www.instagram.com/min1palangkaraya?igsh=MTBpZjNtanF6amI3dA=="
type input "https://www.instagram.com/min1palangkaraya?igsh=MTBpZjNtanF6amI3dA=="
click at [253, 73] on icon at bounding box center [256, 72] width 8 height 10
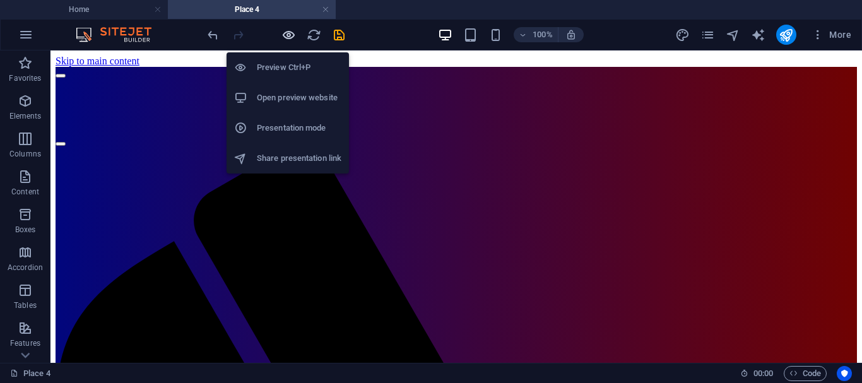
click at [289, 34] on icon "button" at bounding box center [288, 35] width 15 height 15
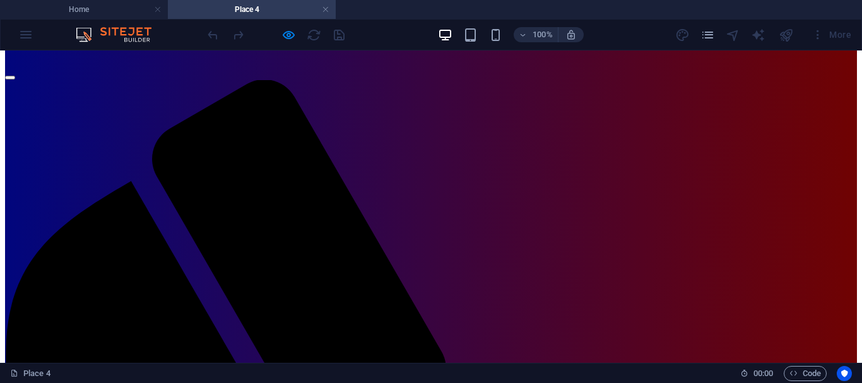
scroll to position [78, 0]
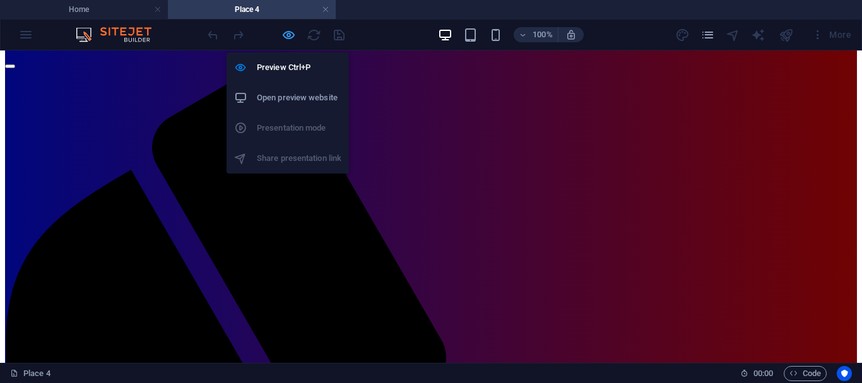
click at [283, 35] on icon "button" at bounding box center [288, 35] width 15 height 15
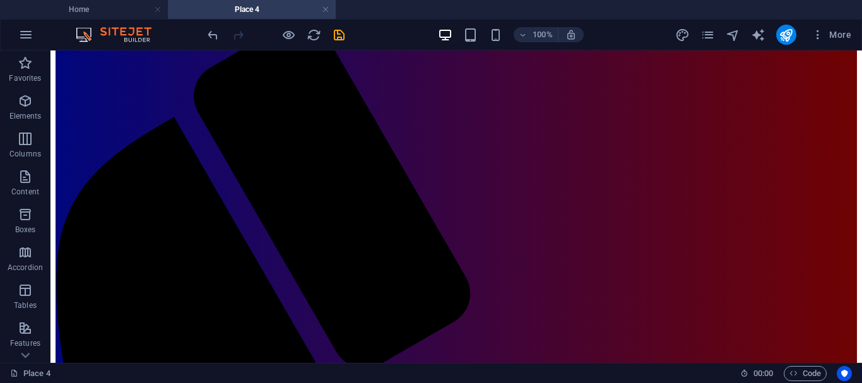
scroll to position [97, 0]
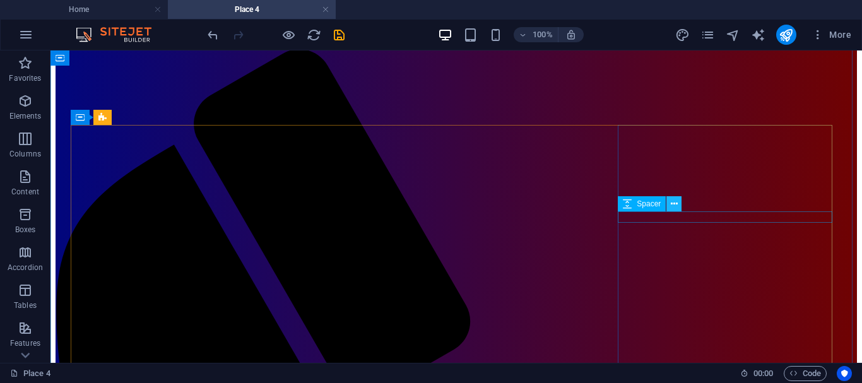
click at [676, 203] on icon at bounding box center [674, 204] width 7 height 13
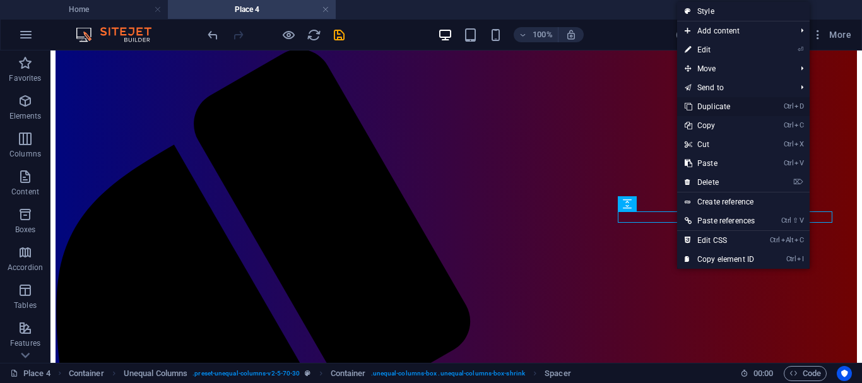
click at [707, 109] on link "Ctrl D Duplicate" at bounding box center [719, 106] width 85 height 19
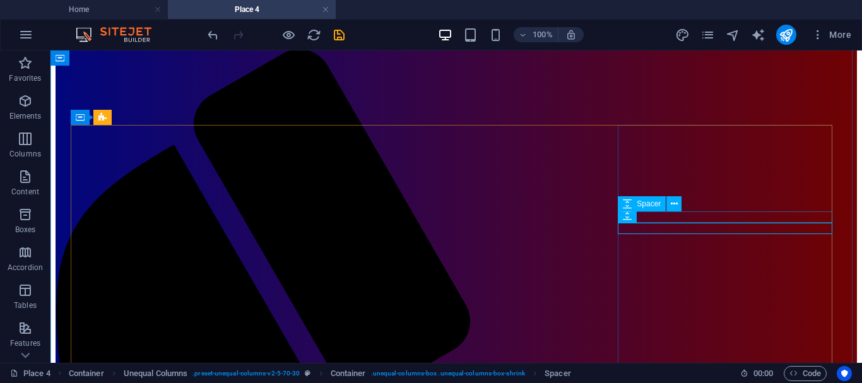
click at [675, 205] on icon at bounding box center [674, 204] width 7 height 13
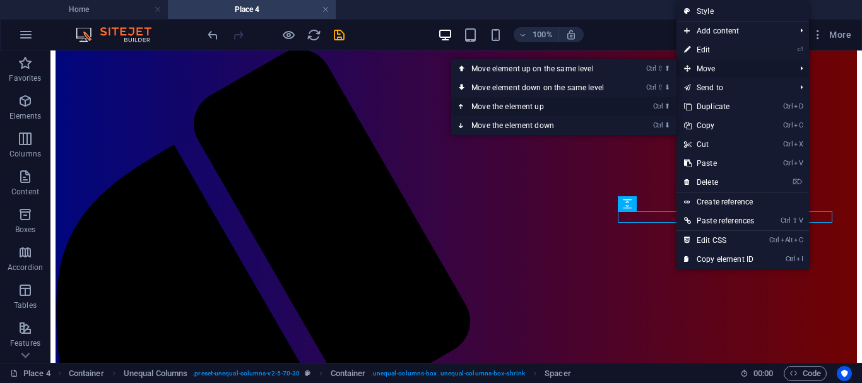
click at [527, 107] on link "Ctrl ⬆ Move the element up" at bounding box center [540, 106] width 178 height 19
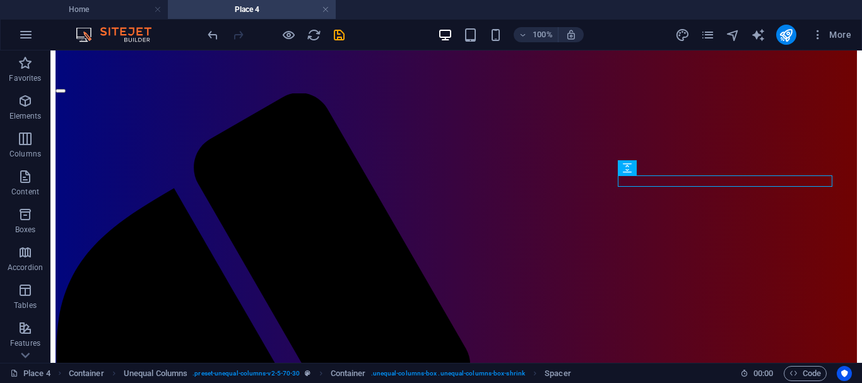
scroll to position [46, 0]
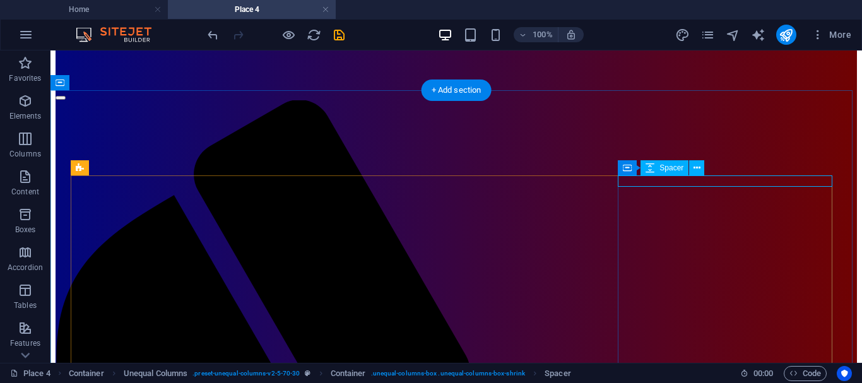
select select "px"
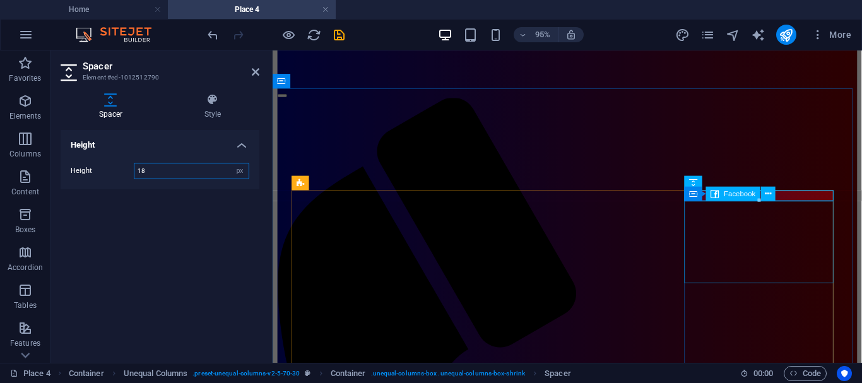
drag, startPoint x: 1033, startPoint y: 253, endPoint x: 786, endPoint y: 230, distance: 248.4
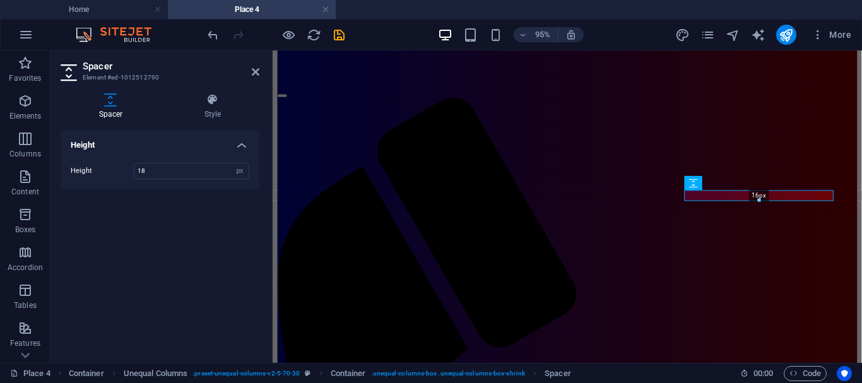
click at [708, 199] on div at bounding box center [759, 201] width 148 height 4
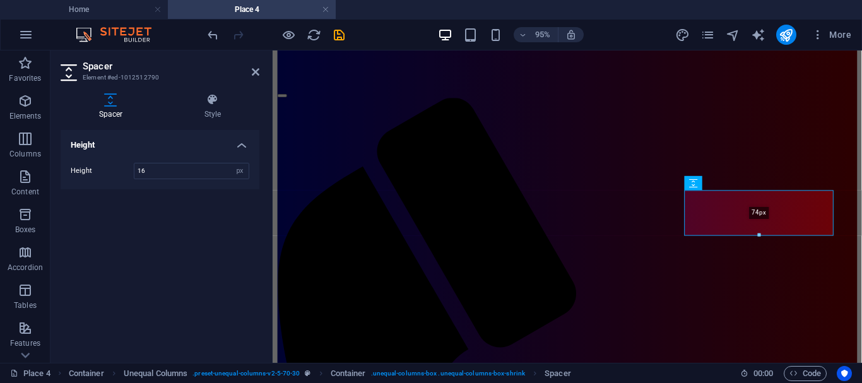
drag, startPoint x: 760, startPoint y: 198, endPoint x: 762, endPoint y: 233, distance: 34.8
click at [762, 233] on div at bounding box center [759, 235] width 148 height 4
type input "74"
click at [256, 69] on icon at bounding box center [256, 72] width 8 height 10
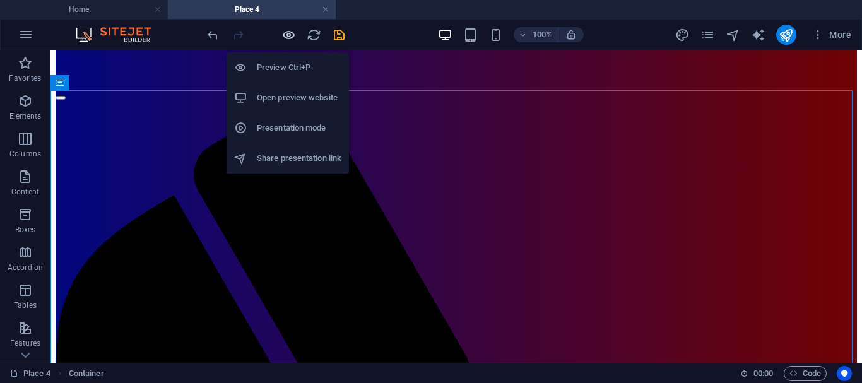
click at [288, 33] on icon "button" at bounding box center [288, 35] width 15 height 15
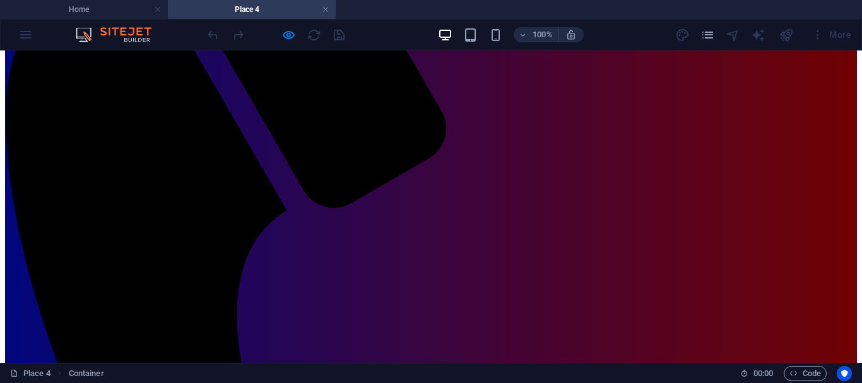
scroll to position [309, 0]
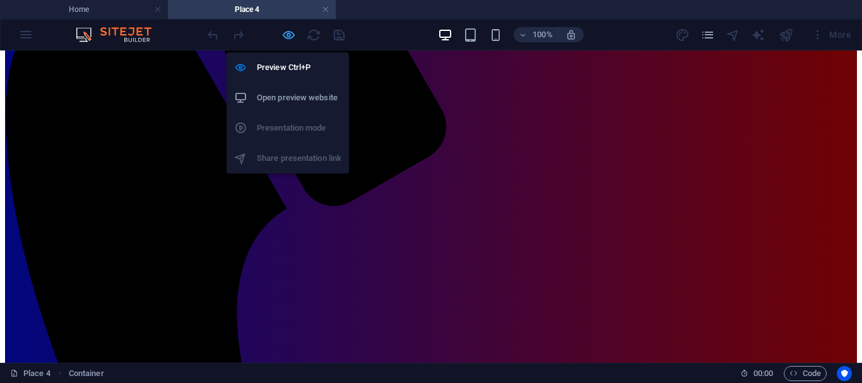
click at [292, 32] on icon "button" at bounding box center [288, 35] width 15 height 15
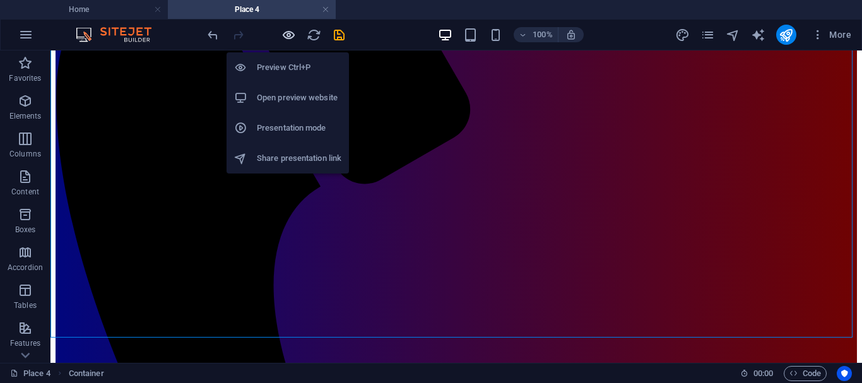
scroll to position [309, 0]
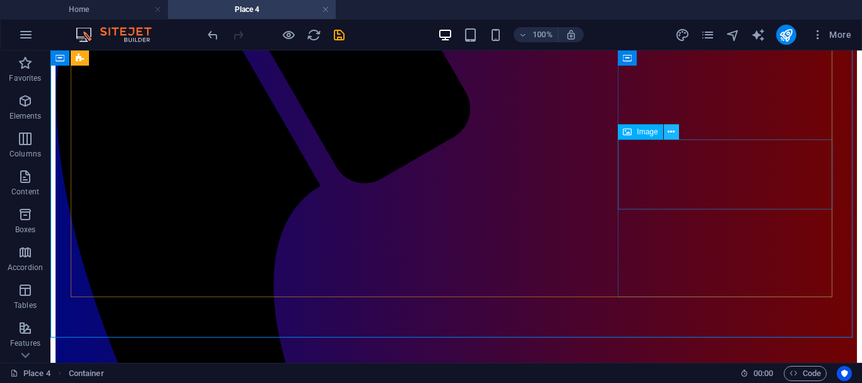
click at [672, 132] on icon at bounding box center [671, 132] width 7 height 13
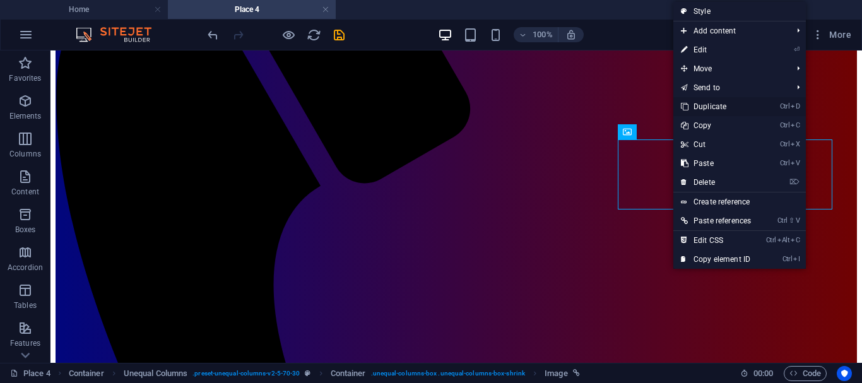
click at [724, 108] on link "Ctrl D Duplicate" at bounding box center [715, 106] width 85 height 19
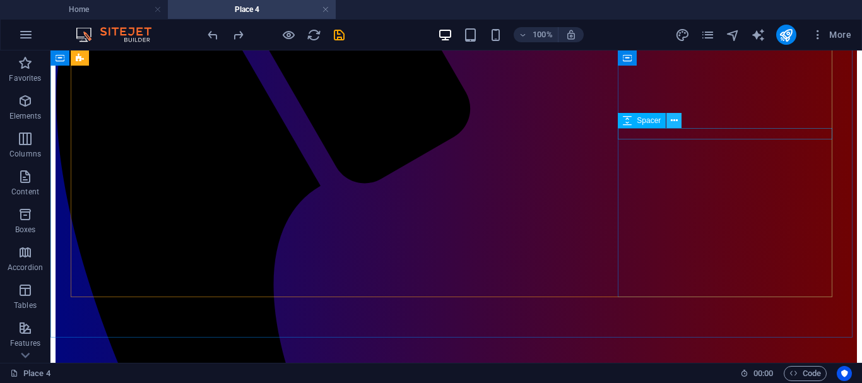
click at [675, 122] on icon at bounding box center [674, 120] width 7 height 13
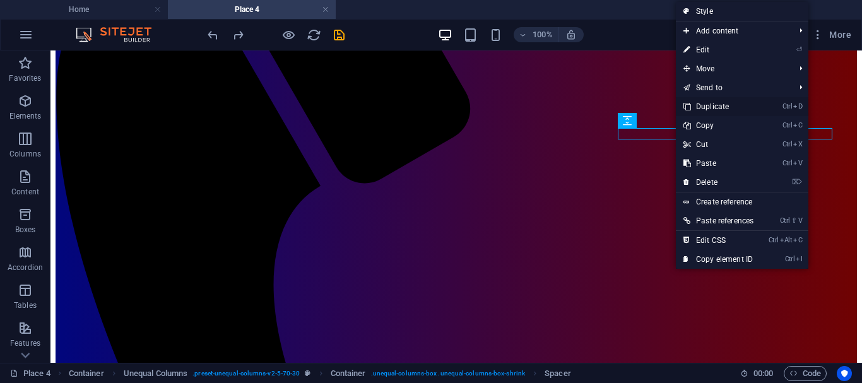
click at [712, 107] on link "Ctrl D Duplicate" at bounding box center [718, 106] width 85 height 19
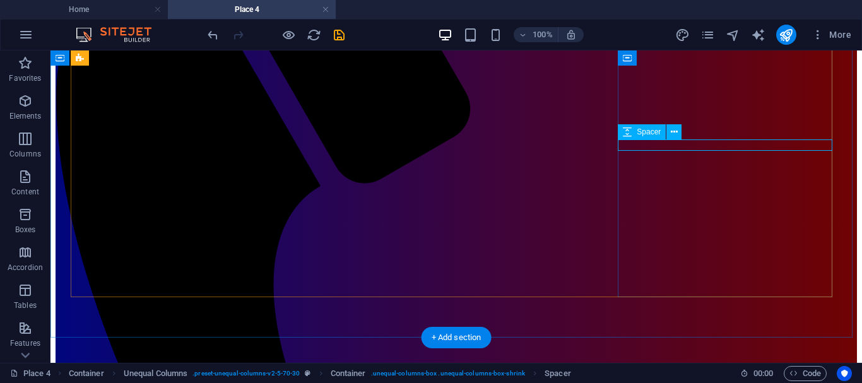
click at [676, 132] on icon at bounding box center [674, 132] width 7 height 13
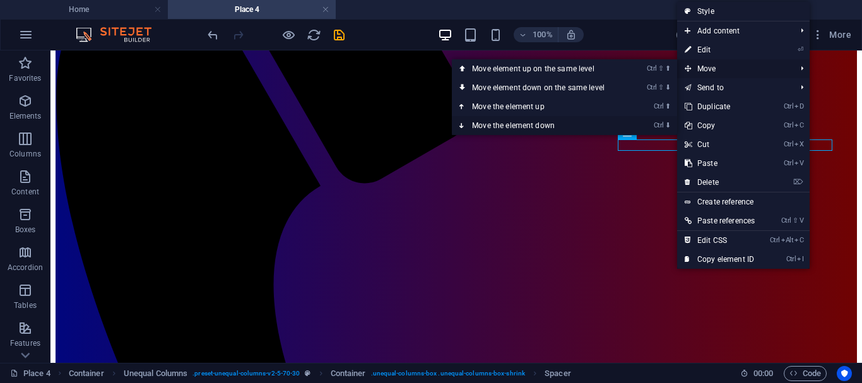
click at [494, 123] on link "Ctrl ⬇ Move the element down" at bounding box center [541, 125] width 178 height 19
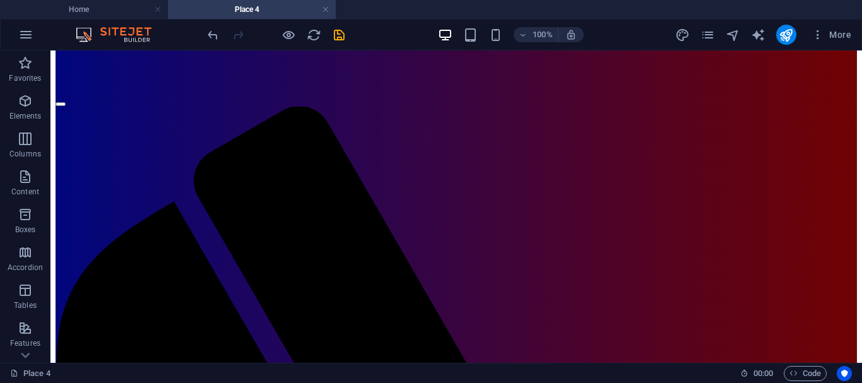
scroll to position [68, 0]
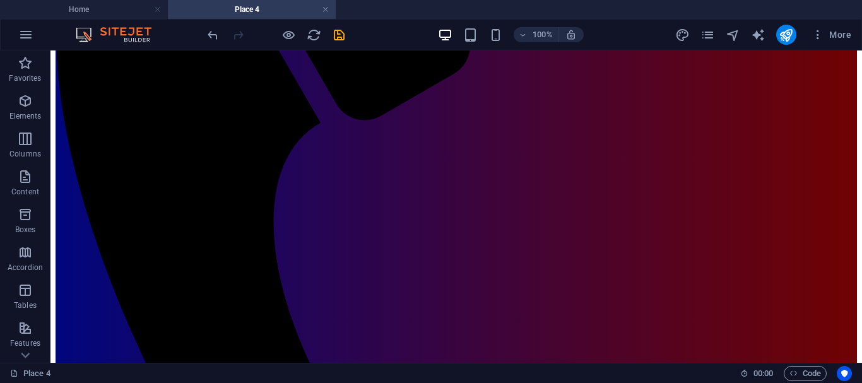
scroll to position [384, 0]
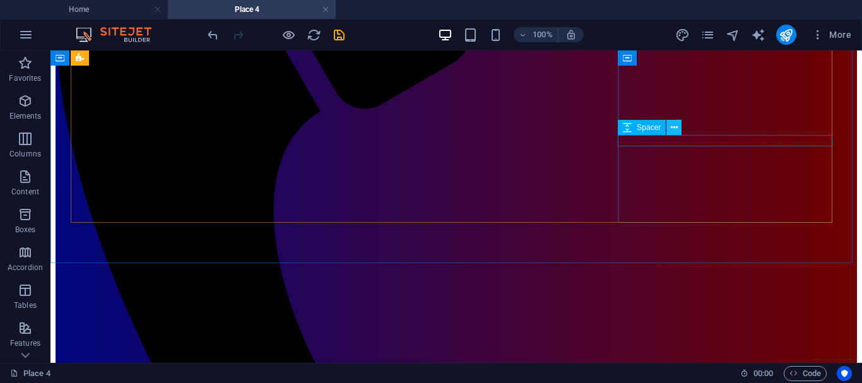
click at [675, 129] on icon at bounding box center [674, 127] width 7 height 13
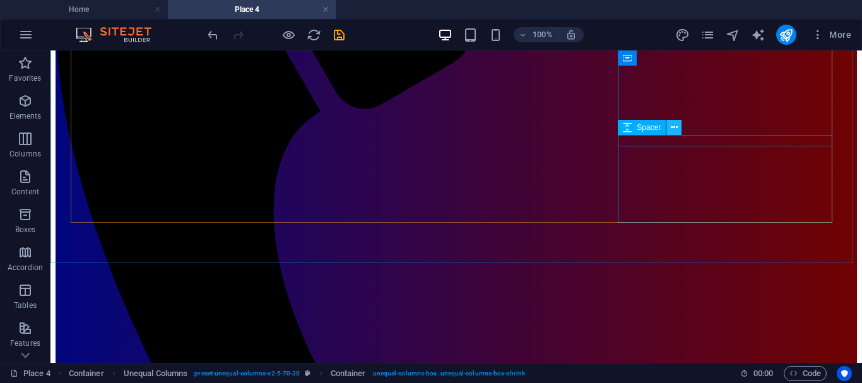
click at [675, 128] on icon at bounding box center [674, 127] width 7 height 13
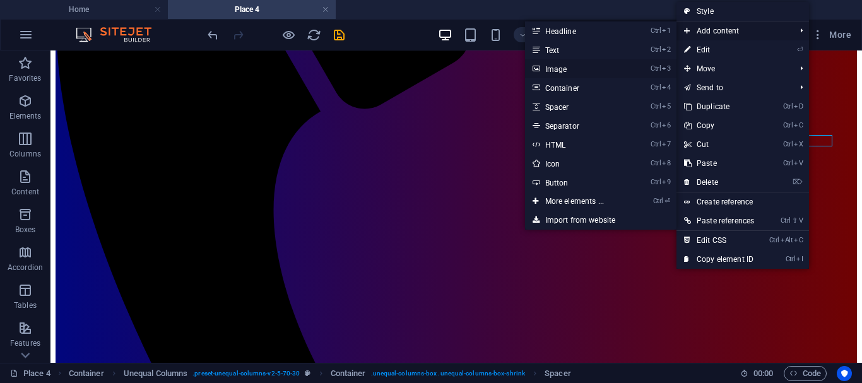
click at [560, 68] on link "Ctrl 3 Image" at bounding box center [577, 68] width 104 height 19
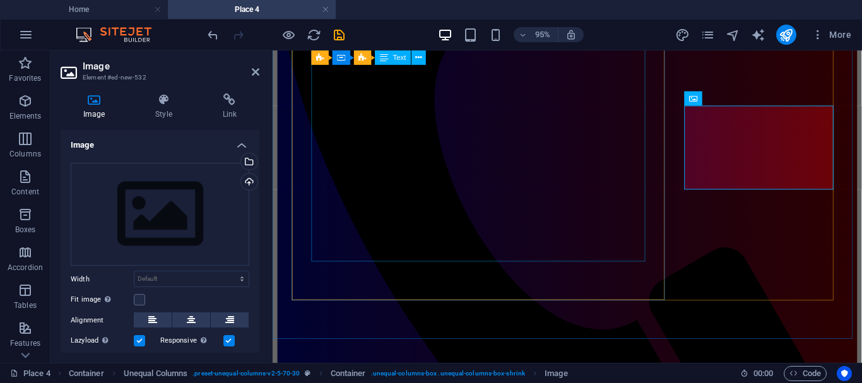
scroll to position [406, 0]
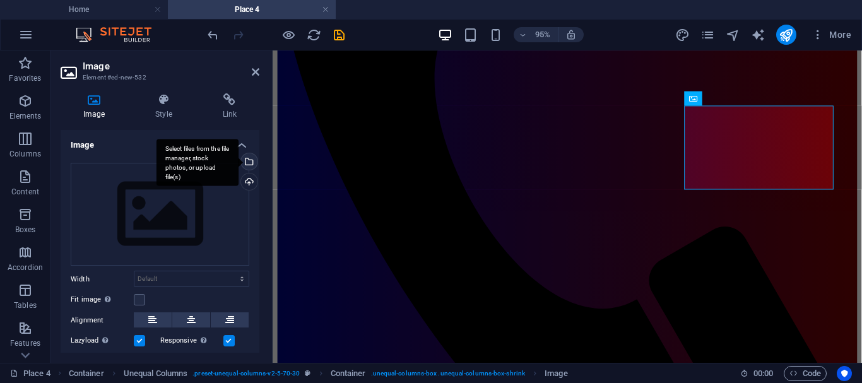
click at [246, 160] on div "Select files from the file manager, stock photos, or upload file(s)" at bounding box center [248, 162] width 19 height 19
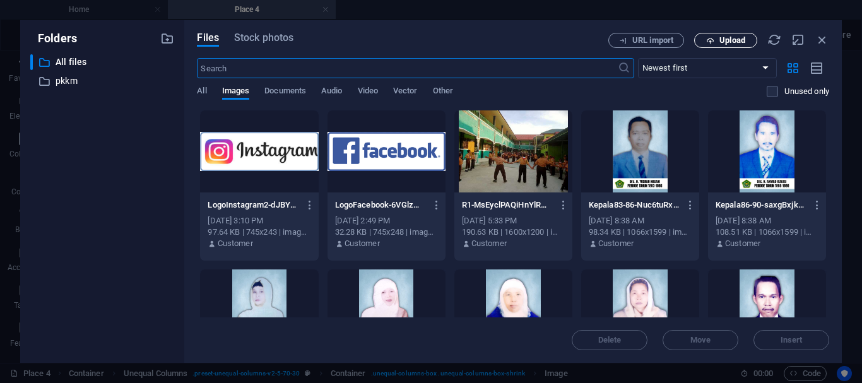
click at [721, 40] on span "Upload" at bounding box center [732, 41] width 26 height 8
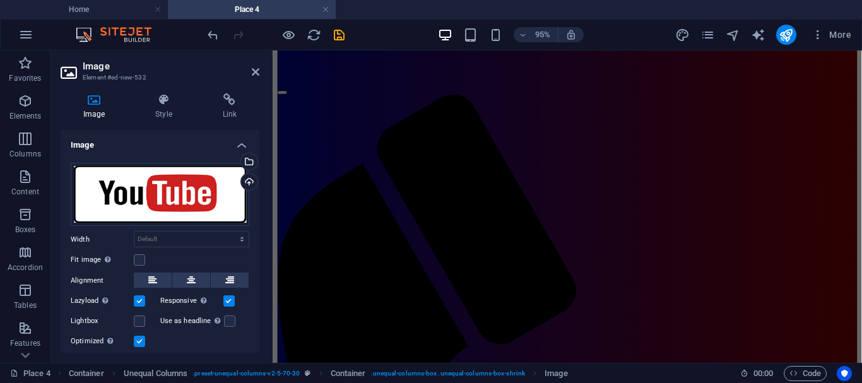
scroll to position [42, 0]
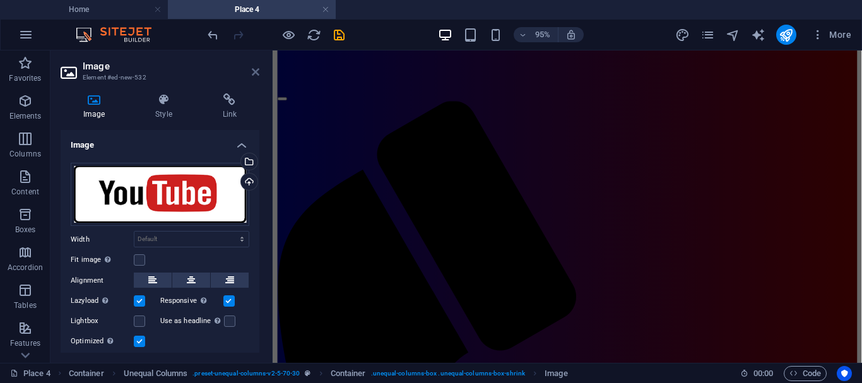
click at [258, 74] on icon at bounding box center [256, 72] width 8 height 10
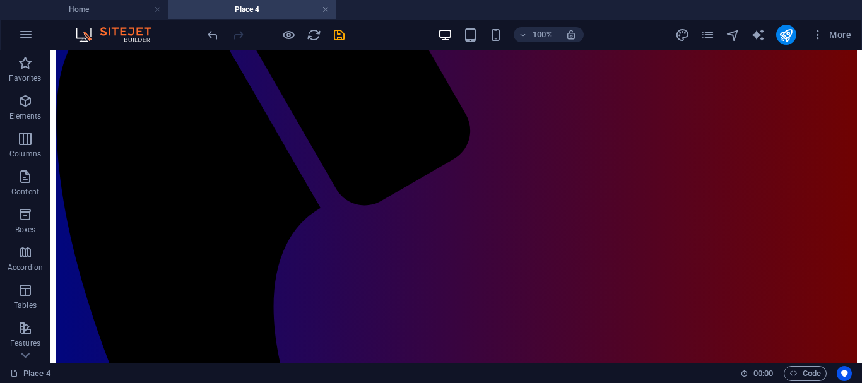
scroll to position [298, 0]
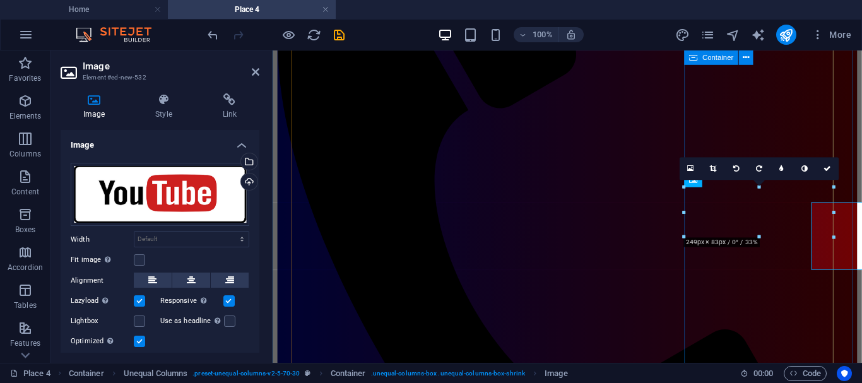
scroll to position [320, 0]
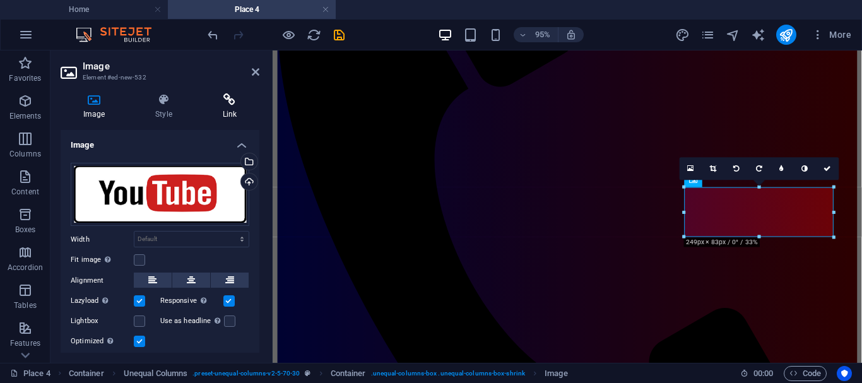
click at [226, 98] on icon at bounding box center [229, 99] width 59 height 13
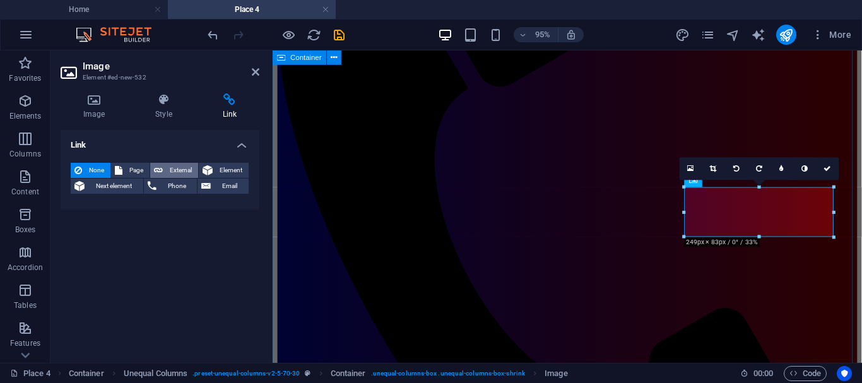
click at [178, 169] on span "External" at bounding box center [181, 170] width 28 height 15
select select "blank"
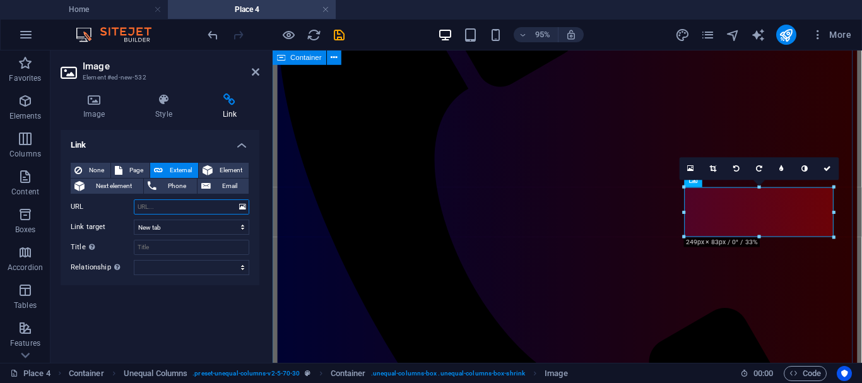
paste input "http://www.youtube.com/@min1pky"
type input "http://www.youtube.com/@min1pky"
click at [257, 71] on icon at bounding box center [256, 72] width 8 height 10
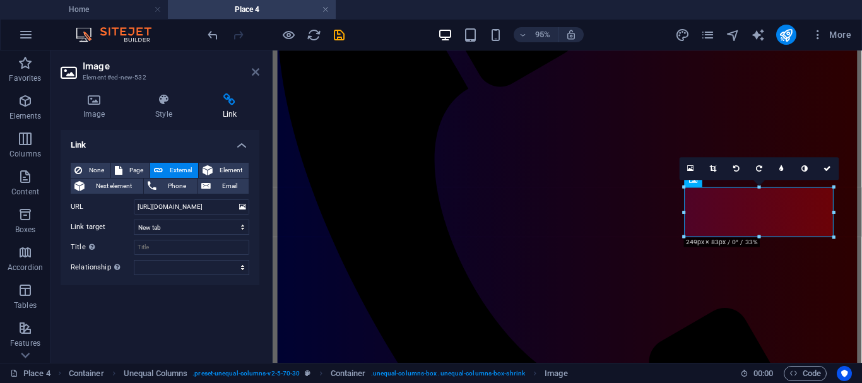
scroll to position [298, 0]
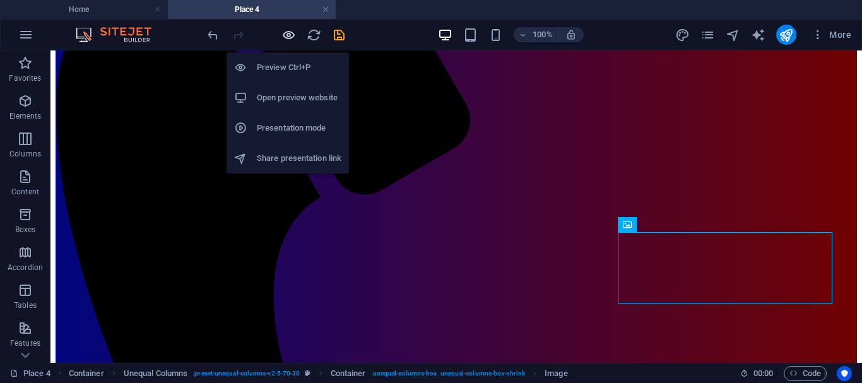
click at [285, 33] on icon "button" at bounding box center [288, 35] width 15 height 15
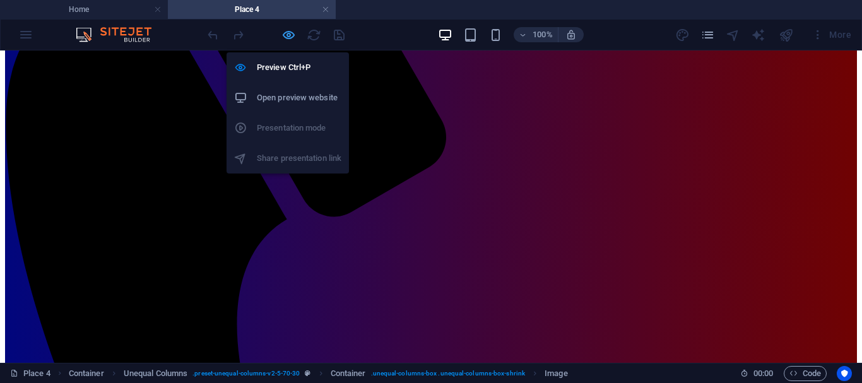
scroll to position [297, 0]
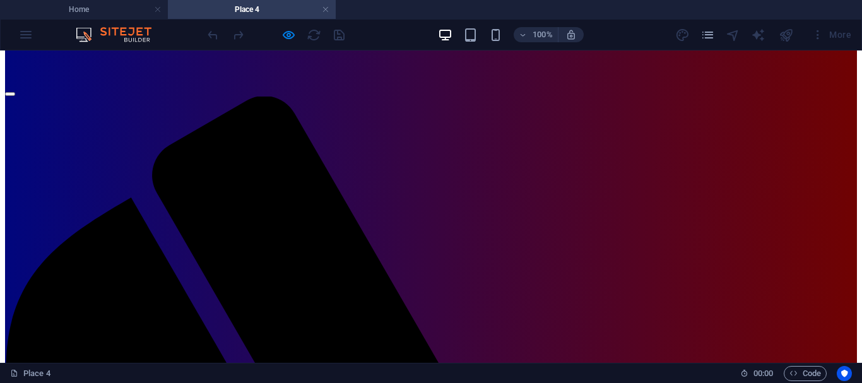
scroll to position [52, 0]
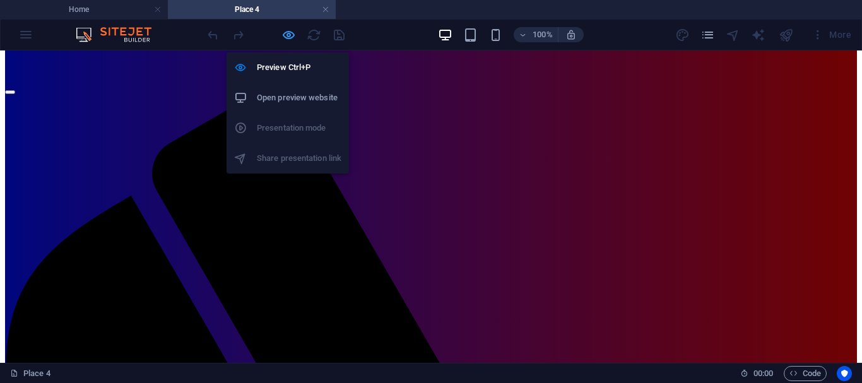
click at [288, 36] on icon "button" at bounding box center [288, 35] width 15 height 15
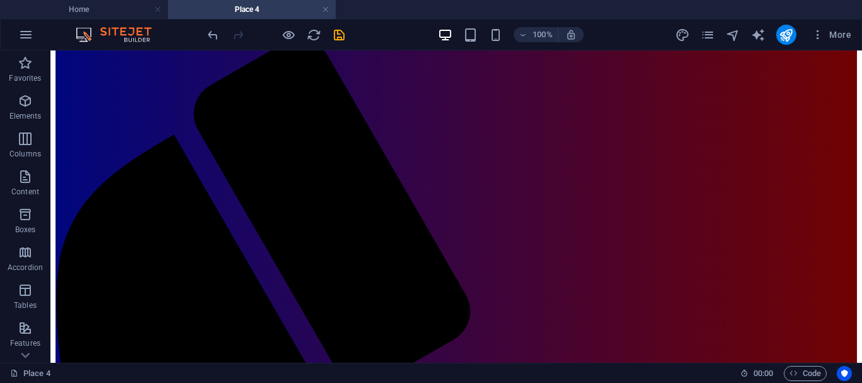
scroll to position [85, 0]
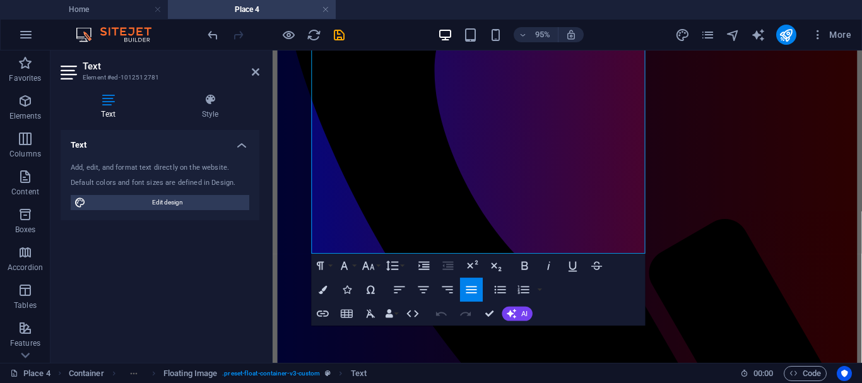
scroll to position [312, 0]
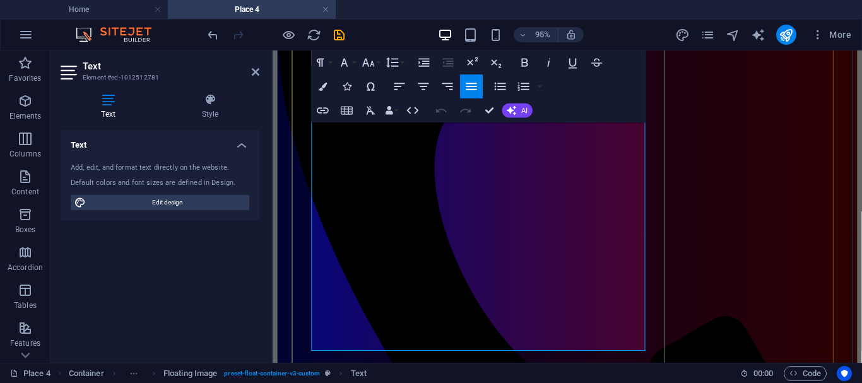
drag, startPoint x: 425, startPoint y: 209, endPoint x: 370, endPoint y: 358, distance: 158.7
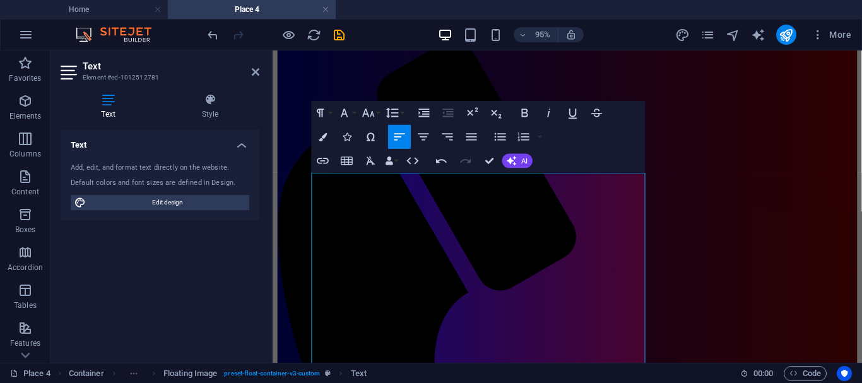
scroll to position [120, 0]
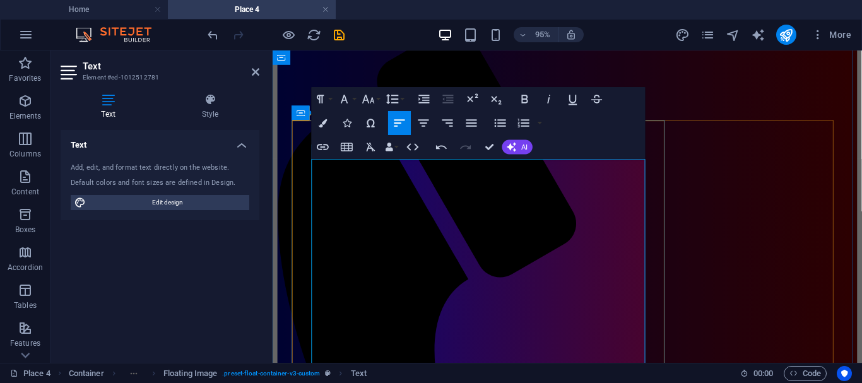
click at [468, 125] on icon "button" at bounding box center [471, 123] width 15 height 15
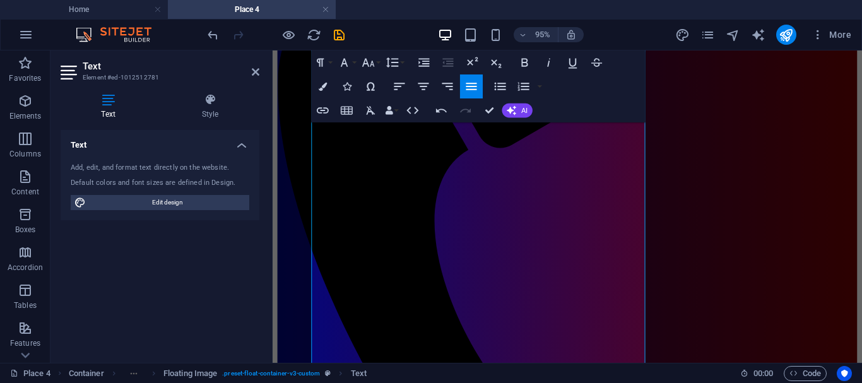
scroll to position [258, 0]
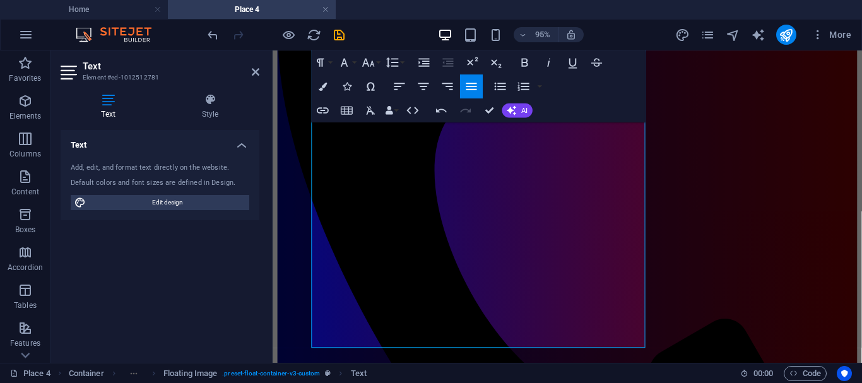
scroll to position [380, 0]
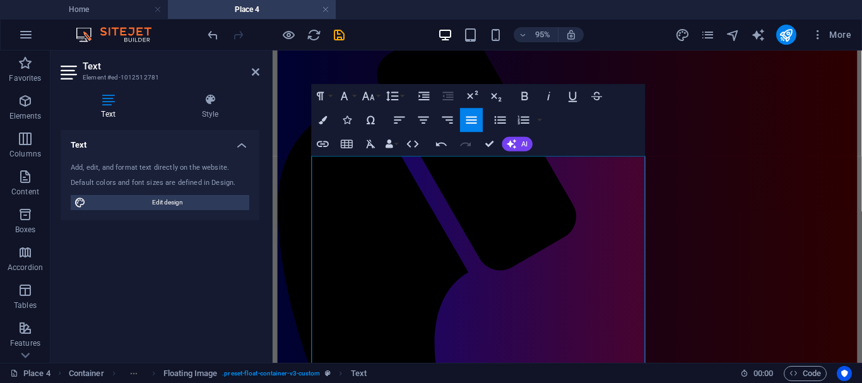
scroll to position [126, 0]
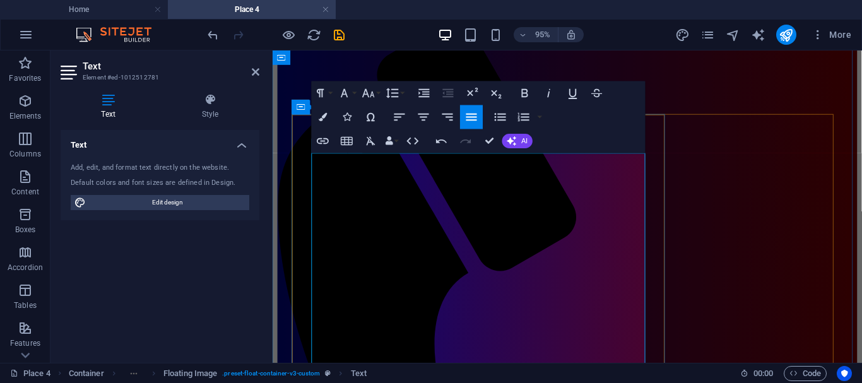
click at [378, 91] on button "Font Size" at bounding box center [371, 93] width 23 height 24
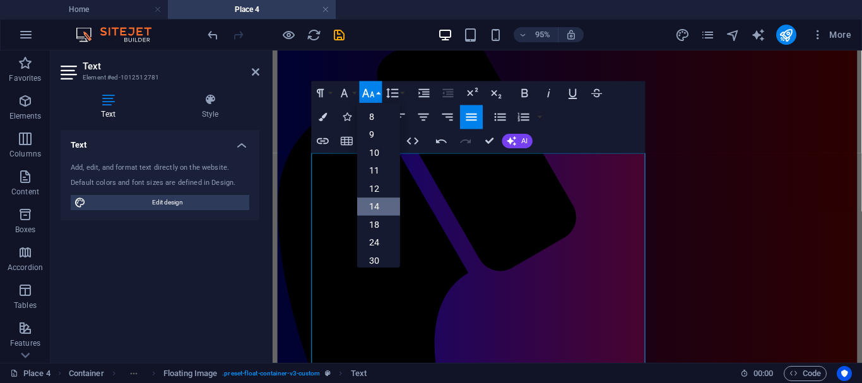
click at [372, 207] on link "14" at bounding box center [378, 207] width 43 height 18
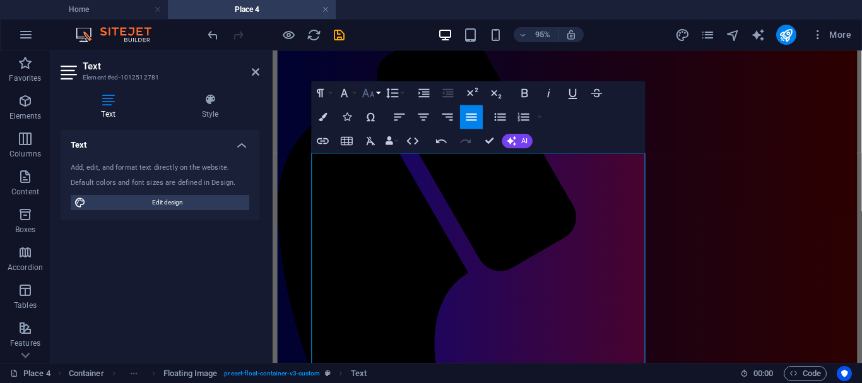
click at [376, 92] on button "Font Size" at bounding box center [371, 93] width 23 height 24
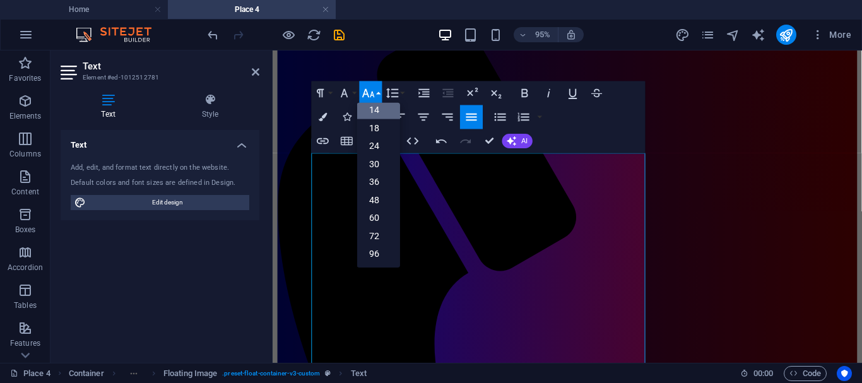
scroll to position [102, 0]
click at [373, 161] on link "30" at bounding box center [378, 164] width 43 height 18
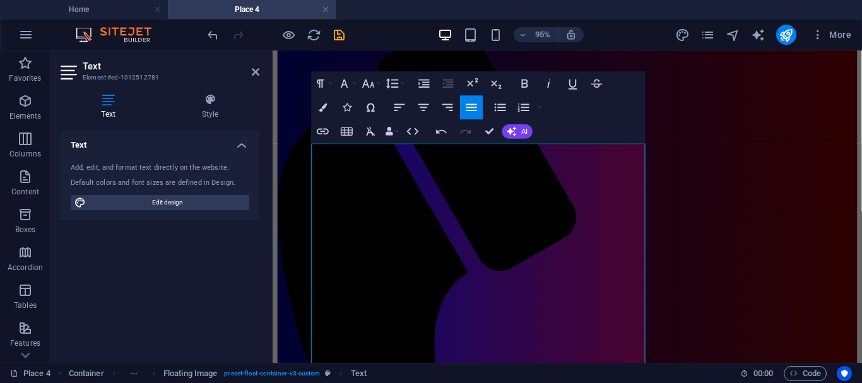
scroll to position [136, 0]
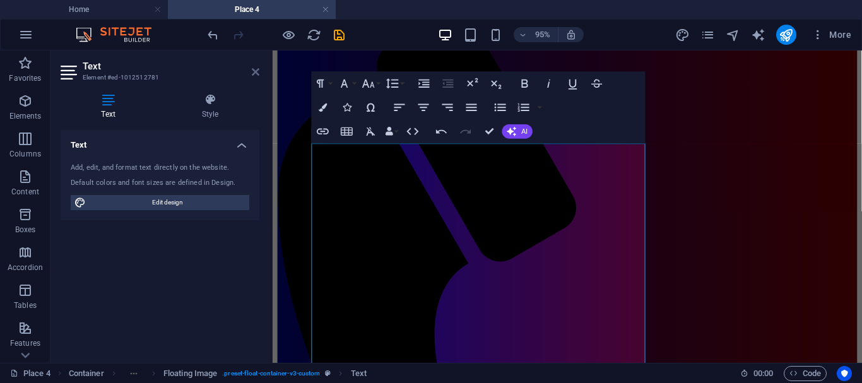
click at [254, 73] on icon at bounding box center [256, 72] width 8 height 10
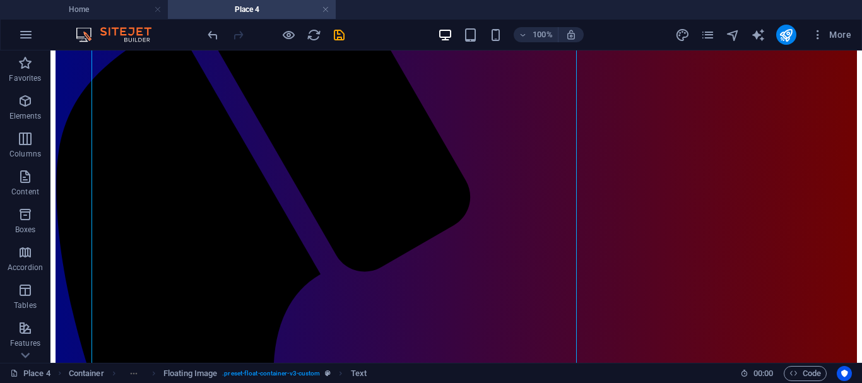
scroll to position [228, 0]
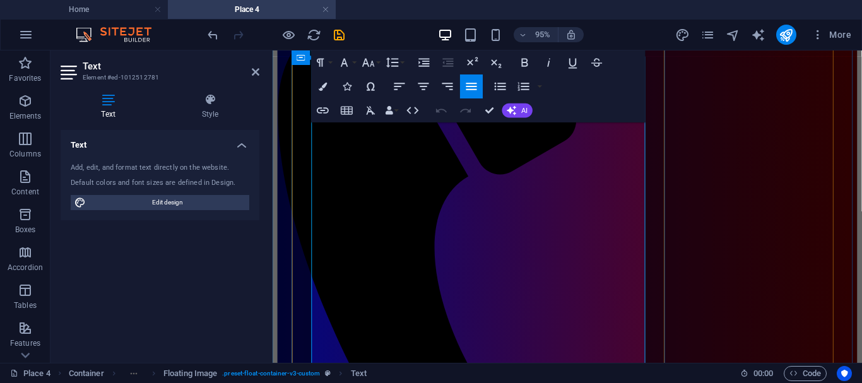
drag, startPoint x: 314, startPoint y: 275, endPoint x: 438, endPoint y: 276, distance: 123.7
click at [256, 71] on icon at bounding box center [256, 72] width 8 height 10
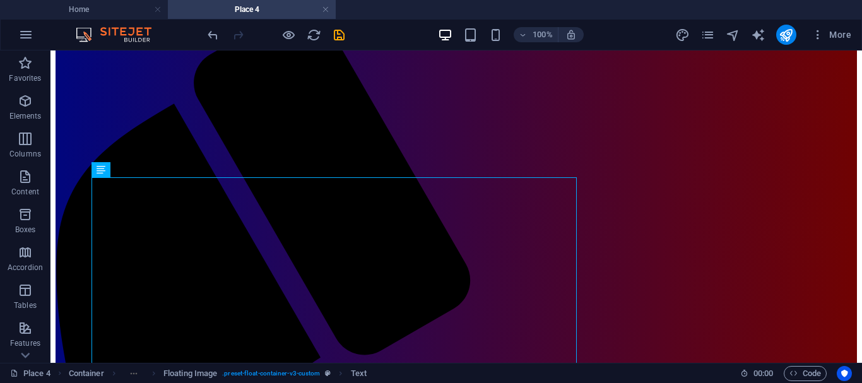
scroll to position [0, 0]
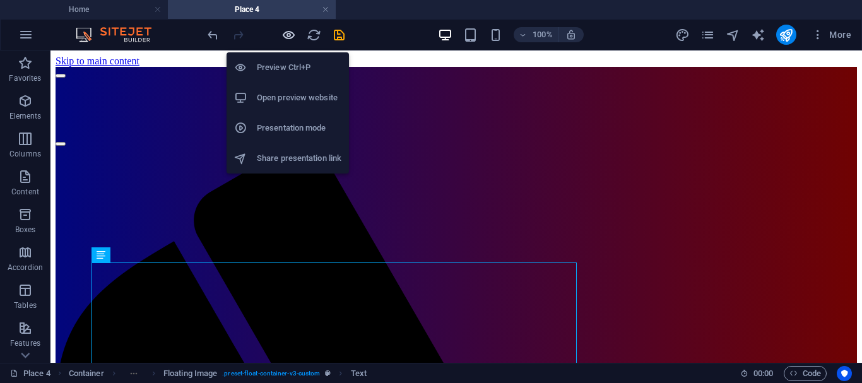
click at [288, 33] on icon "button" at bounding box center [288, 35] width 15 height 15
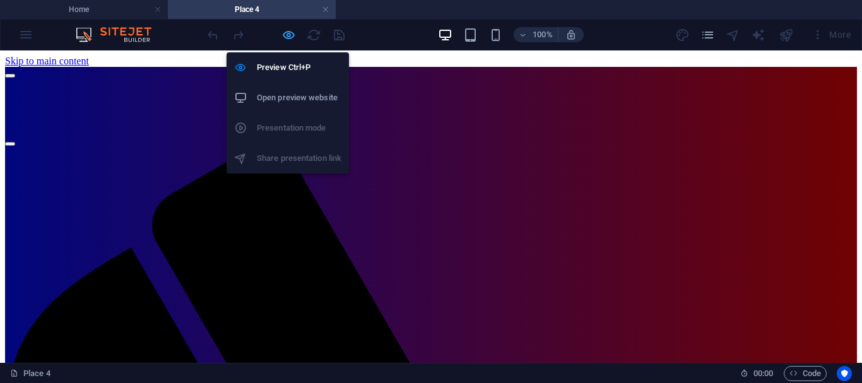
click at [288, 35] on icon "button" at bounding box center [288, 35] width 15 height 15
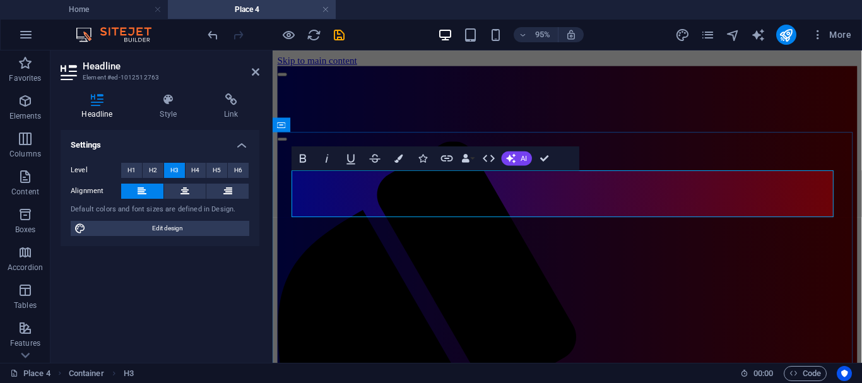
click at [256, 70] on icon at bounding box center [256, 72] width 8 height 10
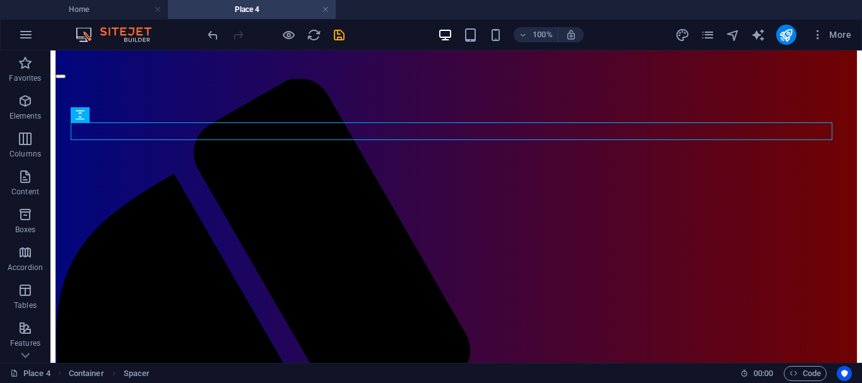
scroll to position [83, 0]
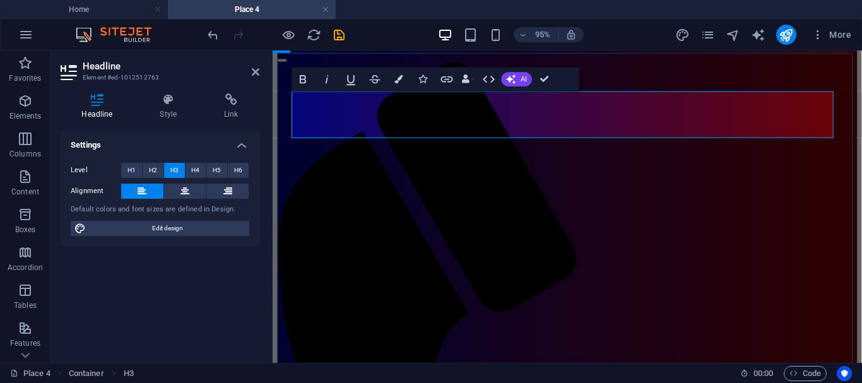
click at [254, 73] on icon at bounding box center [256, 72] width 8 height 10
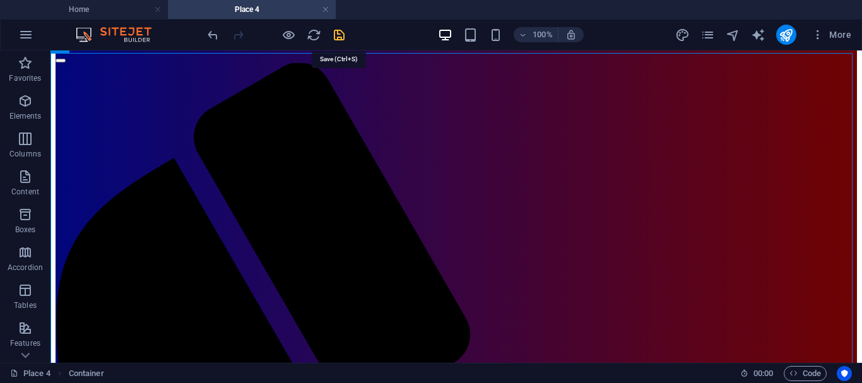
click at [338, 33] on icon "save" at bounding box center [339, 35] width 15 height 15
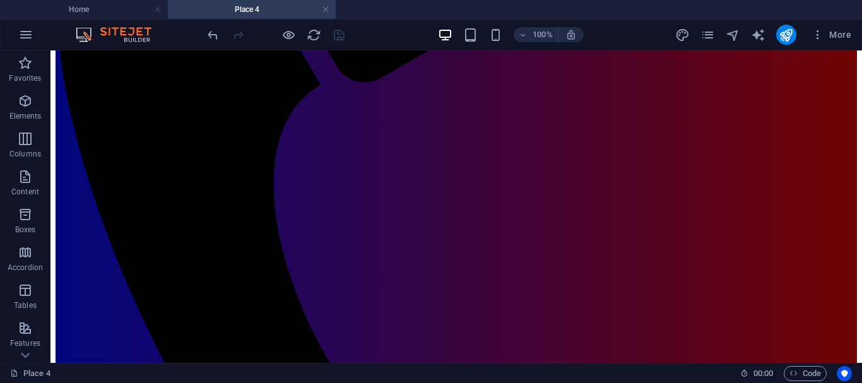
scroll to position [415, 0]
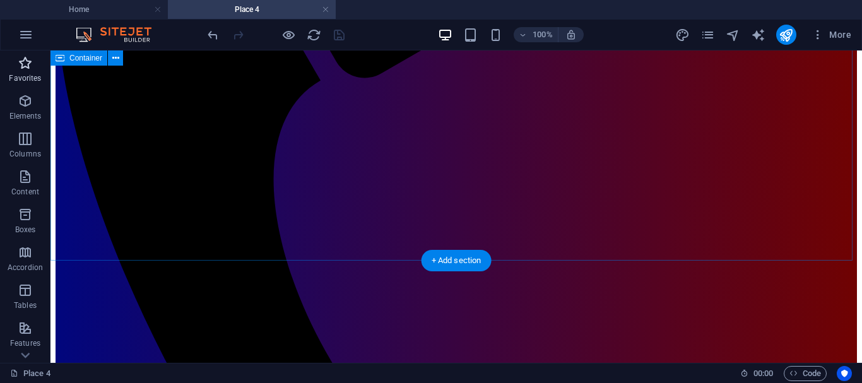
click at [1, 67] on span "Favorites" at bounding box center [25, 71] width 50 height 30
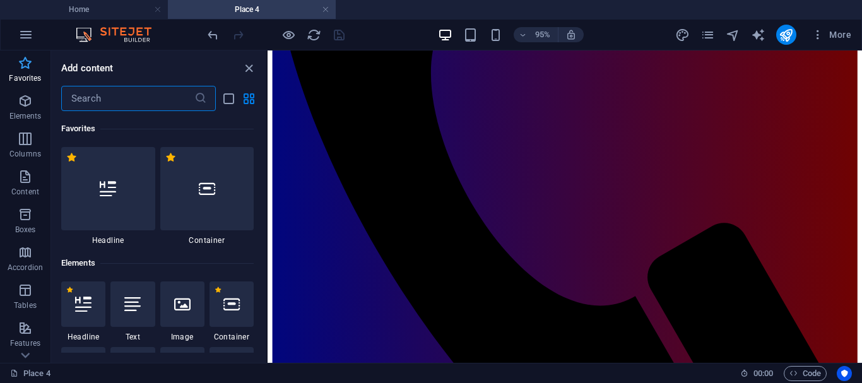
scroll to position [437, 0]
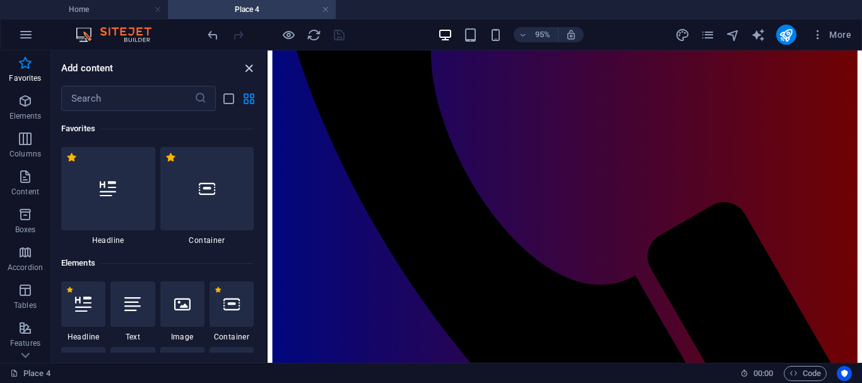
click at [247, 67] on icon "close panel" at bounding box center [249, 68] width 15 height 15
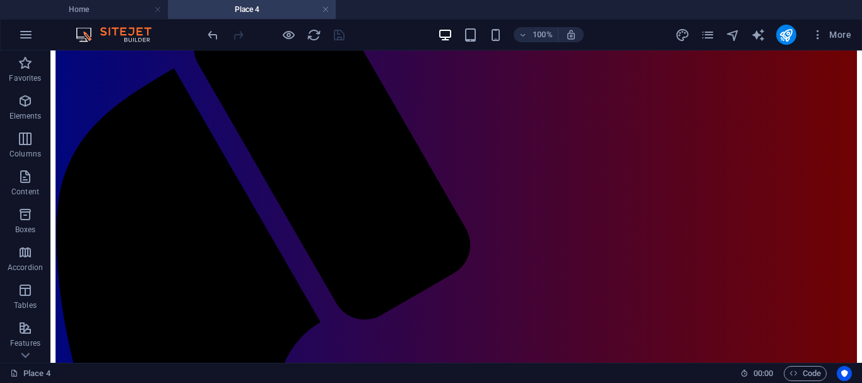
scroll to position [0, 0]
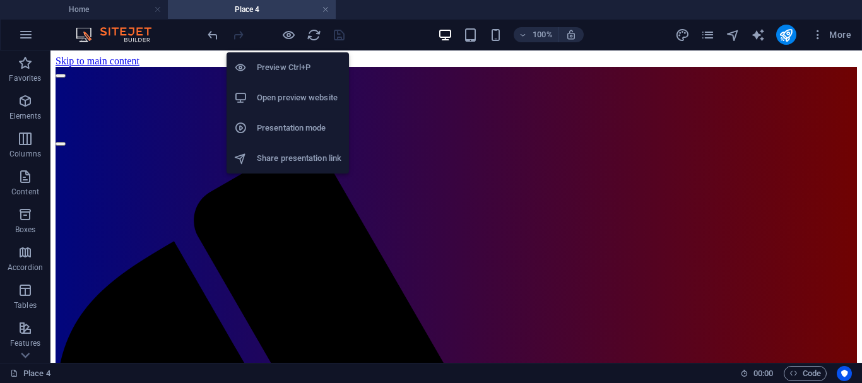
click at [293, 96] on h6 "Open preview website" at bounding box center [299, 97] width 85 height 15
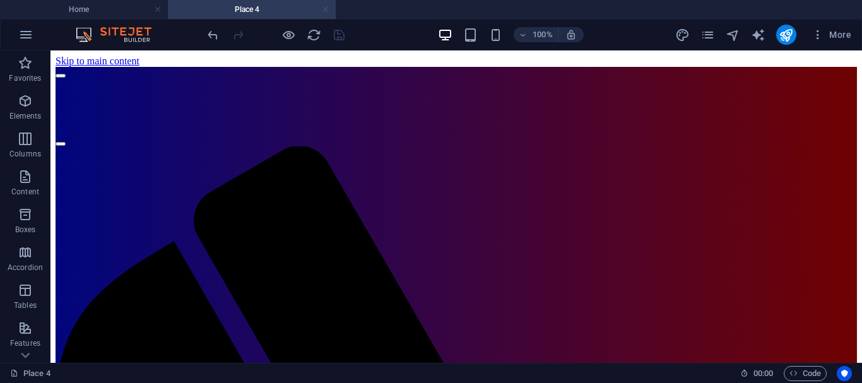
click at [324, 11] on link at bounding box center [326, 10] width 8 height 12
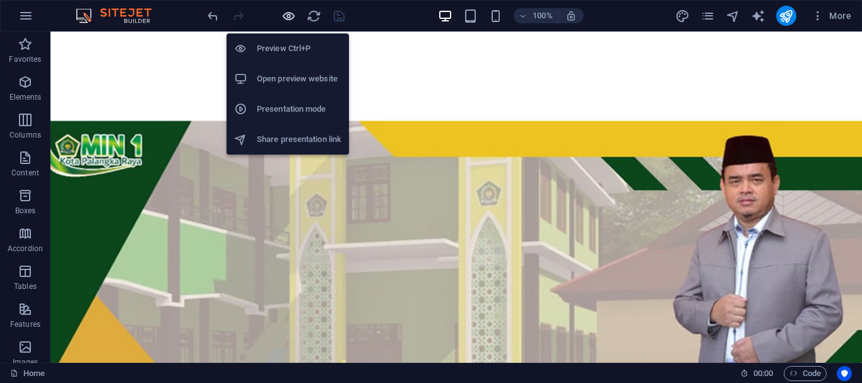
click at [285, 13] on icon "button" at bounding box center [288, 16] width 15 height 15
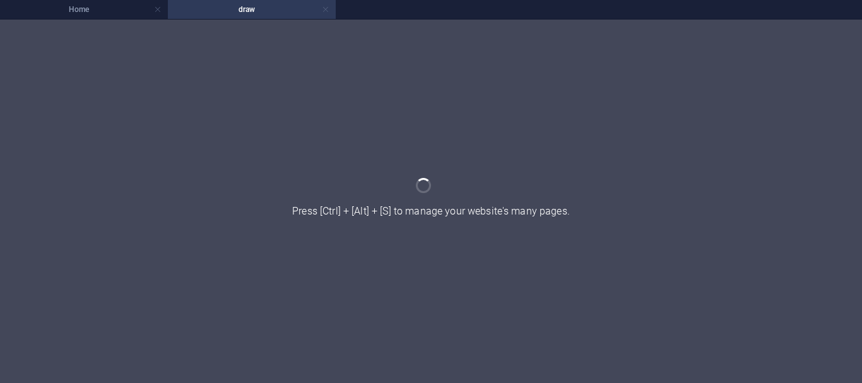
click at [326, 9] on link at bounding box center [326, 10] width 8 height 12
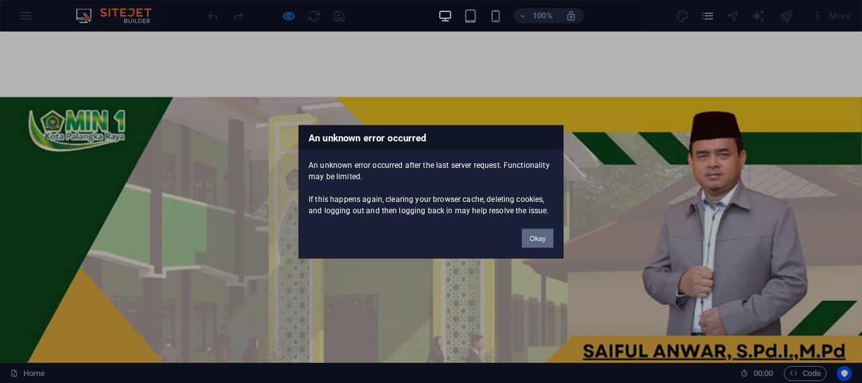
click at [538, 240] on button "Okay" at bounding box center [538, 237] width 32 height 19
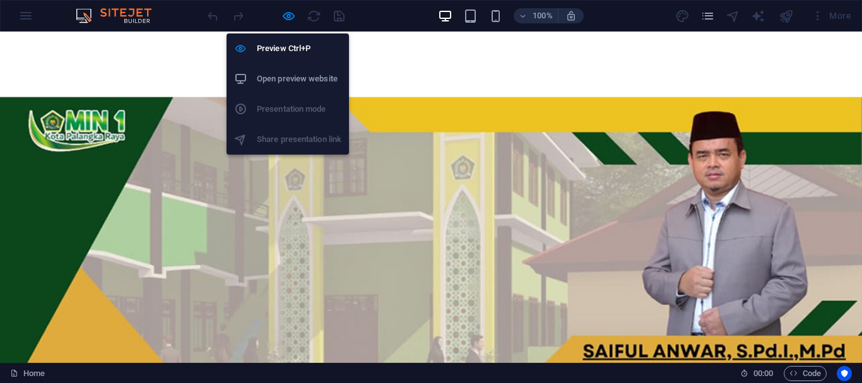
click at [300, 75] on h6 "Open preview website" at bounding box center [299, 78] width 85 height 15
click at [289, 18] on icon "button" at bounding box center [288, 16] width 15 height 15
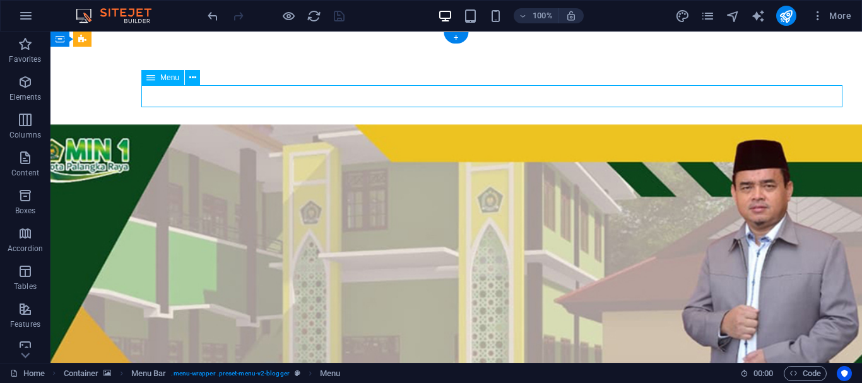
select select
select select "3"
select select
select select "2"
select select
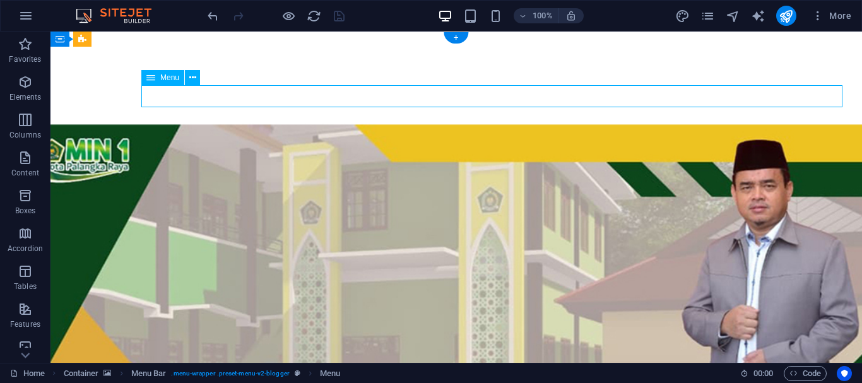
select select "4"
select select
select select "6"
select select
select select "7"
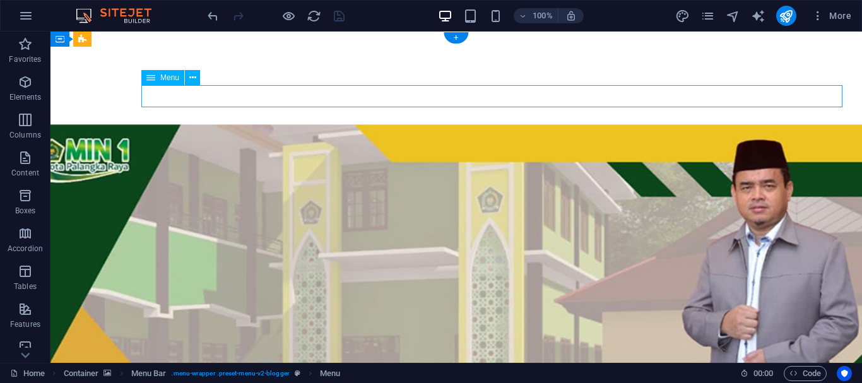
select select
select select "9"
select select
select select "8"
select select
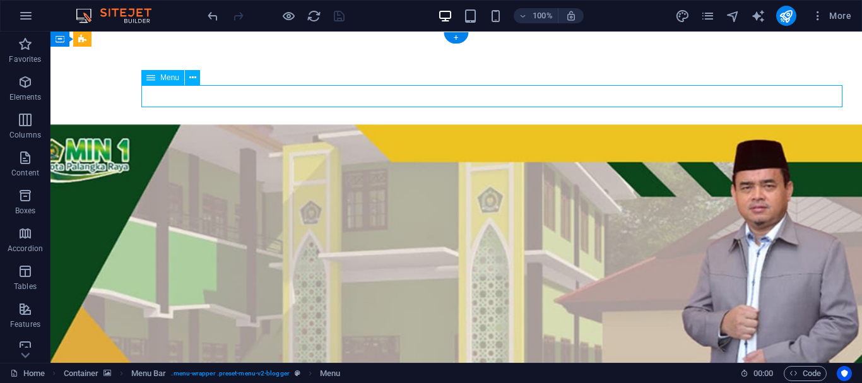
select select "10"
select select
select select "11"
select select
select select "13"
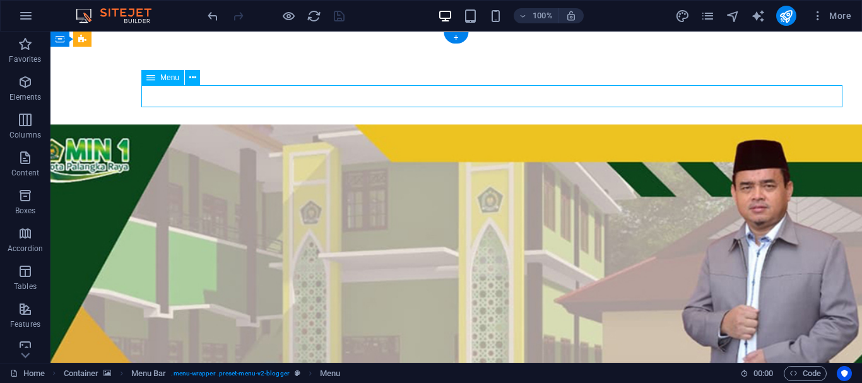
select select
select select "12"
select select
select select "14"
select select
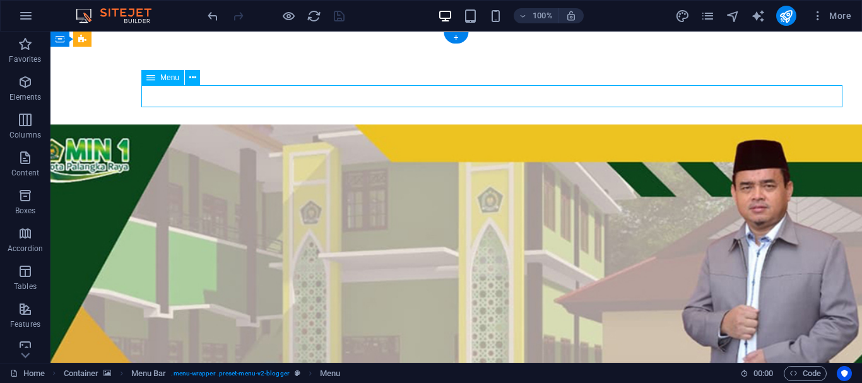
select select "15"
select select
select select "16"
select select
select select "17"
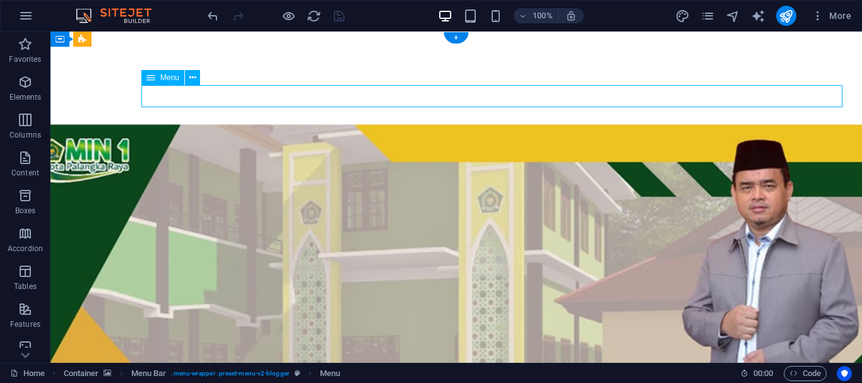
select select
select select "18"
select select
select select "19"
select select
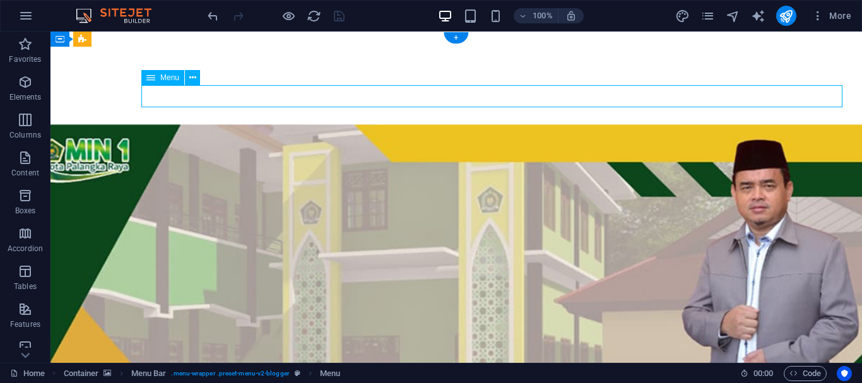
select select "20"
select select
select select "21"
select select
select select "25"
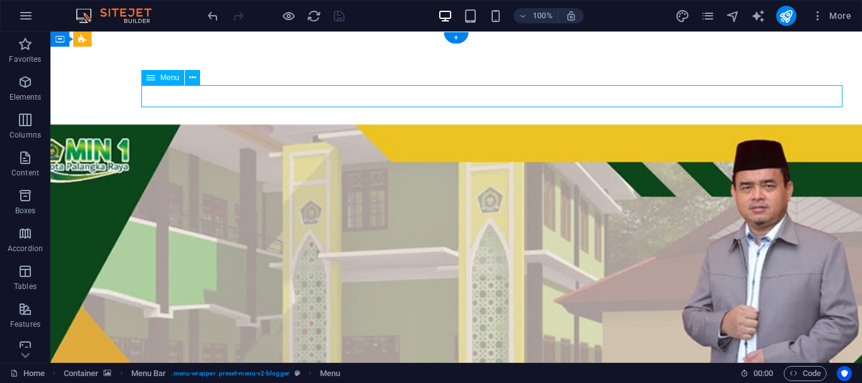
select select
select select "24"
select select
select select "23"
select select
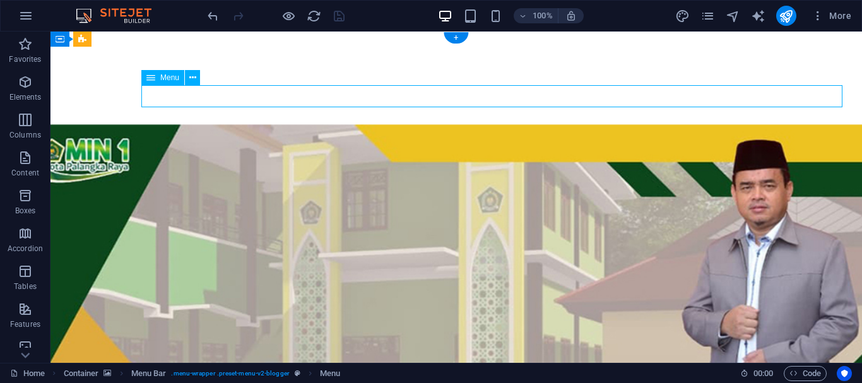
select select "22"
select select
select select "26"
select select
select select "external"
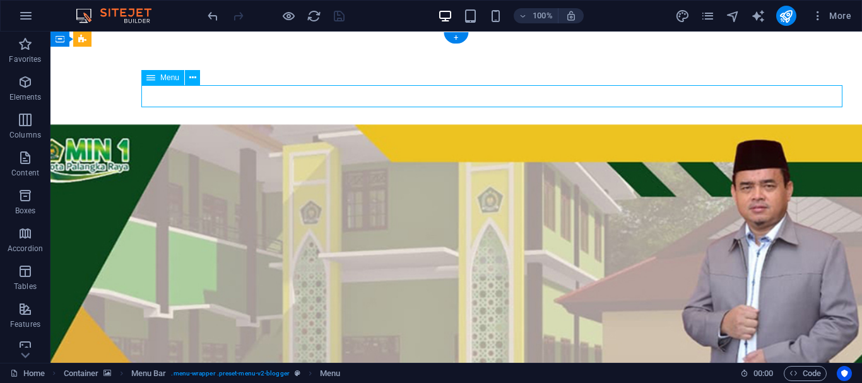
select select "30"
select select
select select "27"
select select
select select "28"
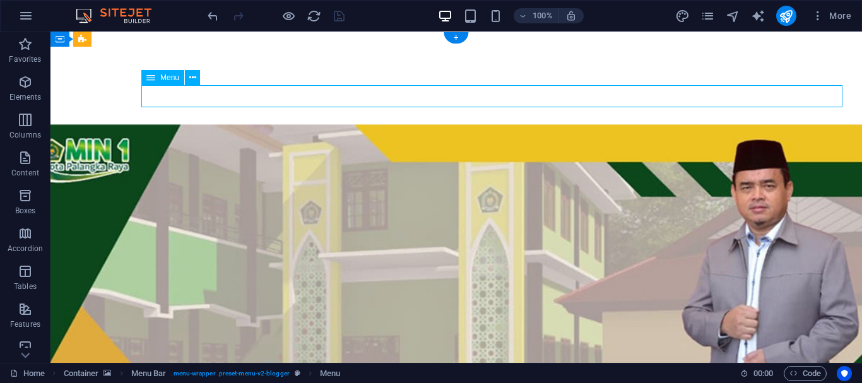
select select
select select "29"
select select
select select "33"
select select
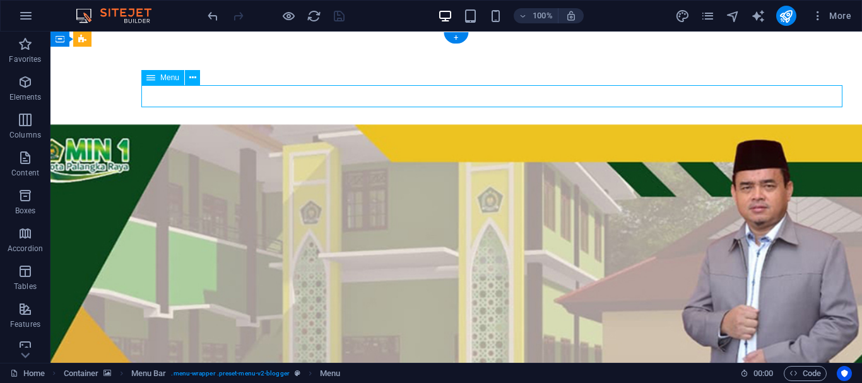
select select "external"
select select "34"
select select
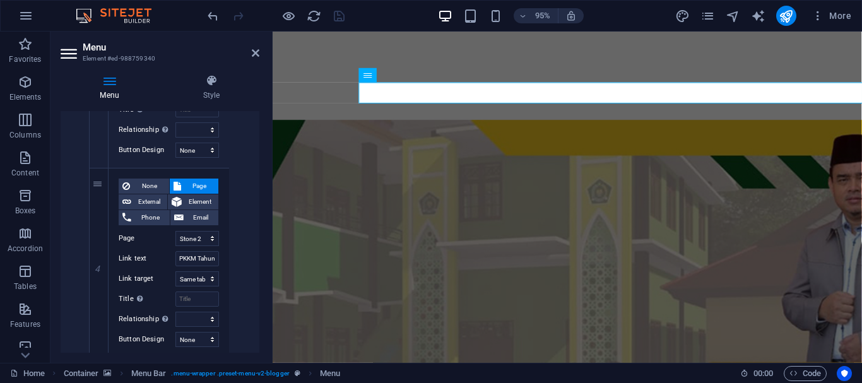
scroll to position [5327, 0]
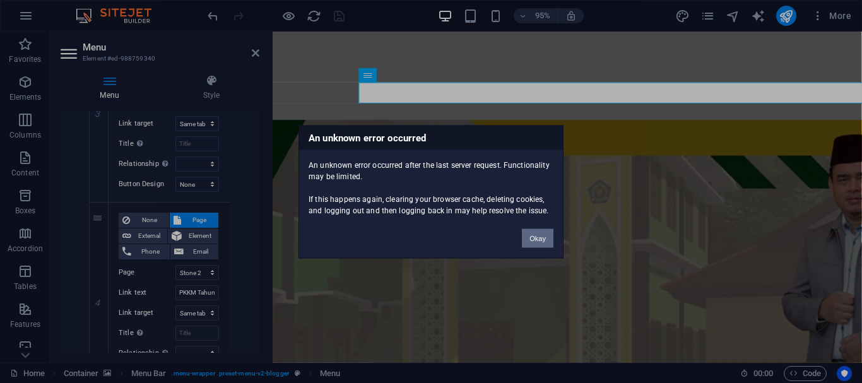
click at [541, 235] on button "Okay" at bounding box center [538, 237] width 32 height 19
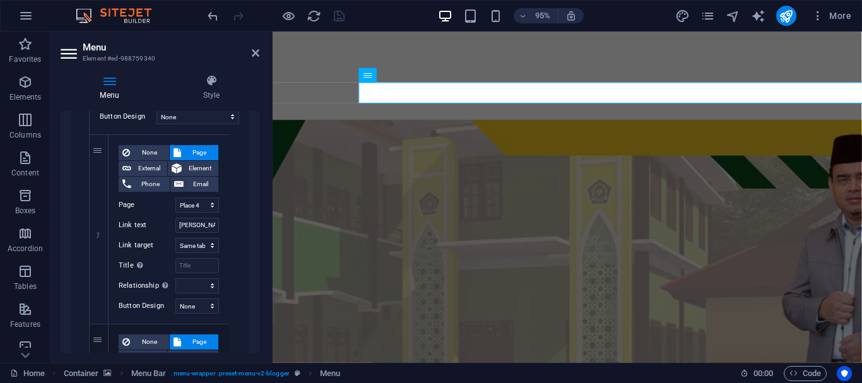
scroll to position [3879, 0]
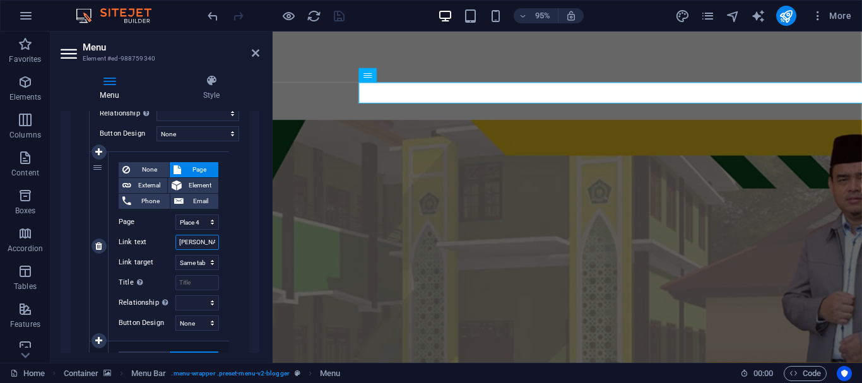
click at [205, 243] on input "[PERSON_NAME] dan Kantor" at bounding box center [197, 242] width 44 height 15
type input "R. Kelas dan"
select select
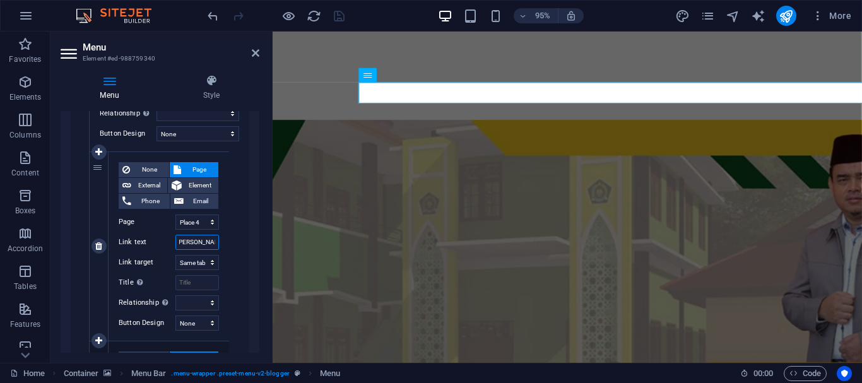
select select
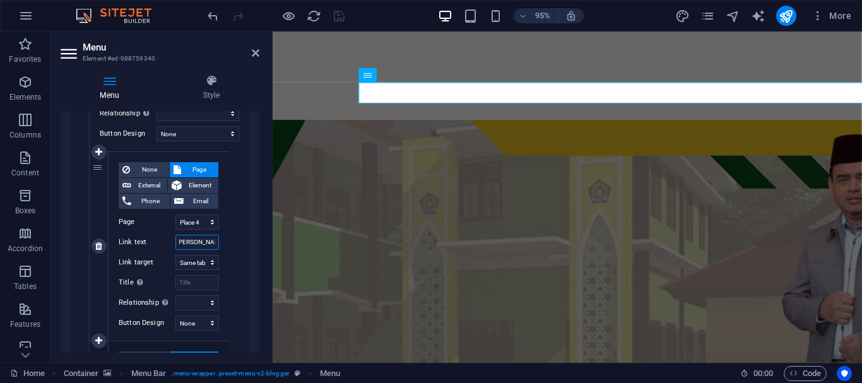
select select
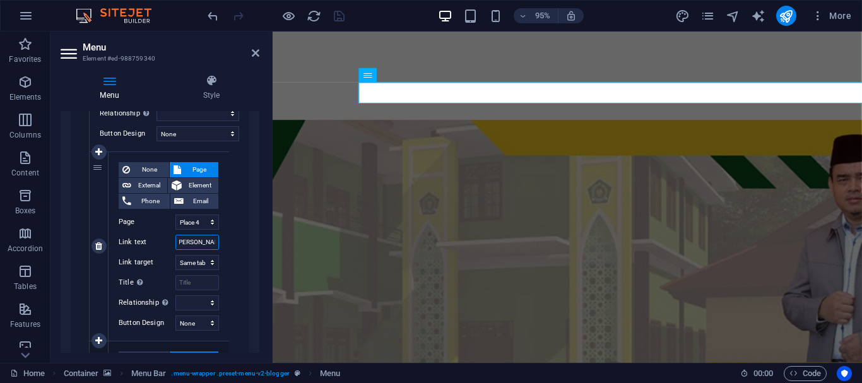
select select
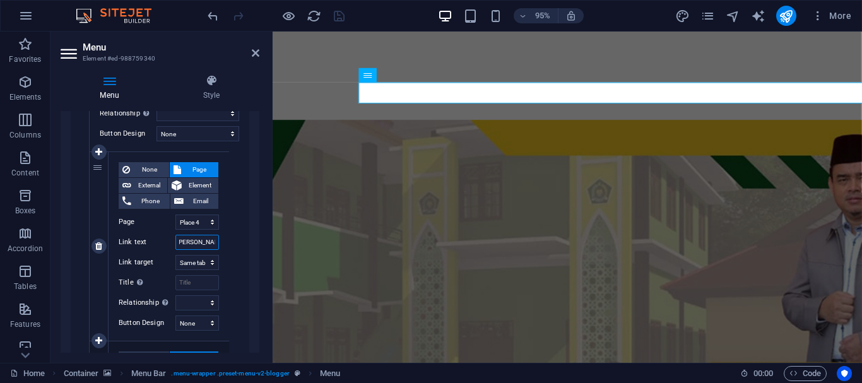
select select
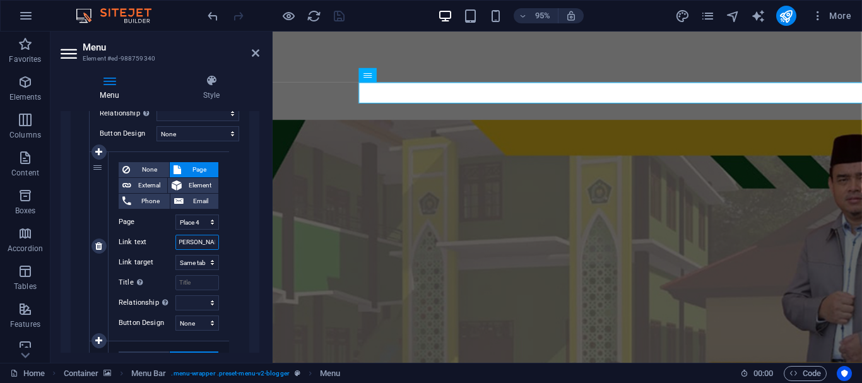
select select
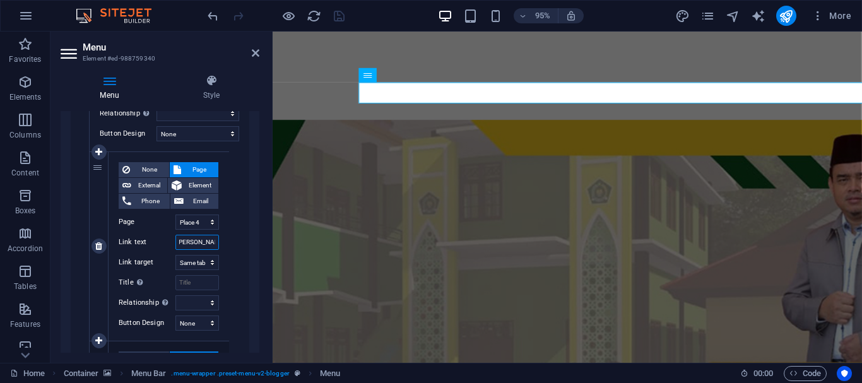
select select
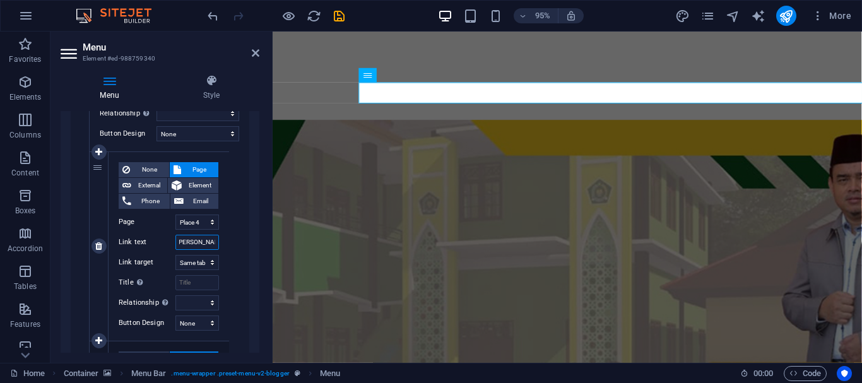
type input "R. Kelas dan M"
select select
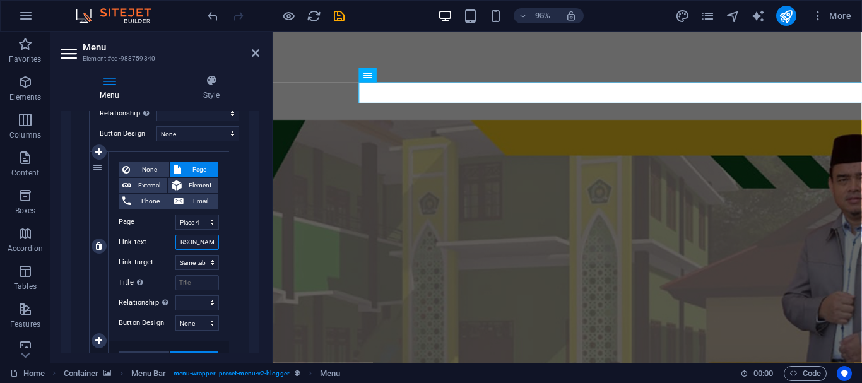
select select
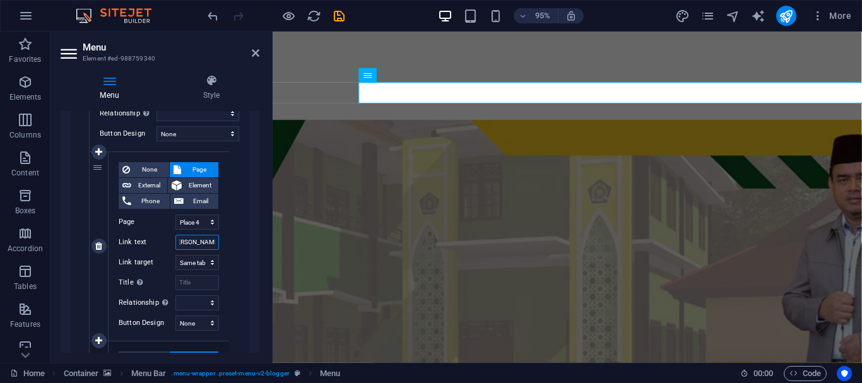
select select
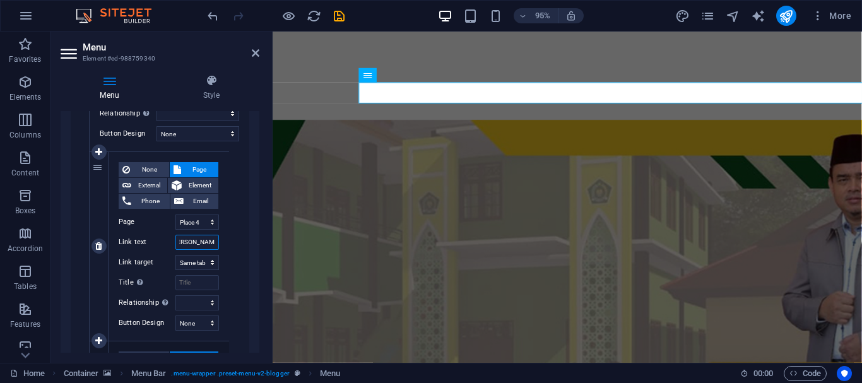
select select
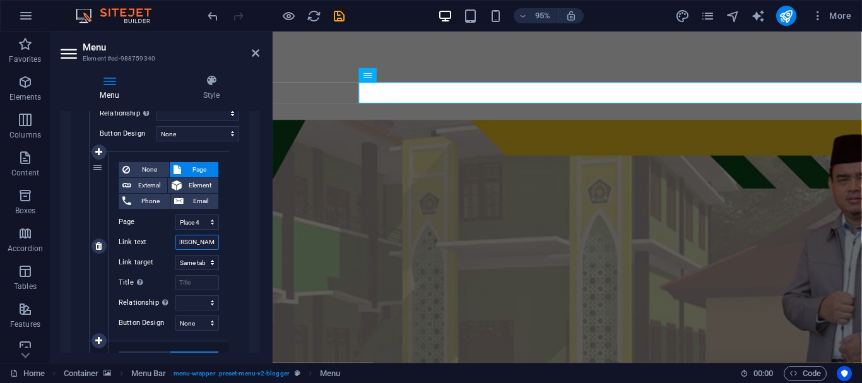
select select
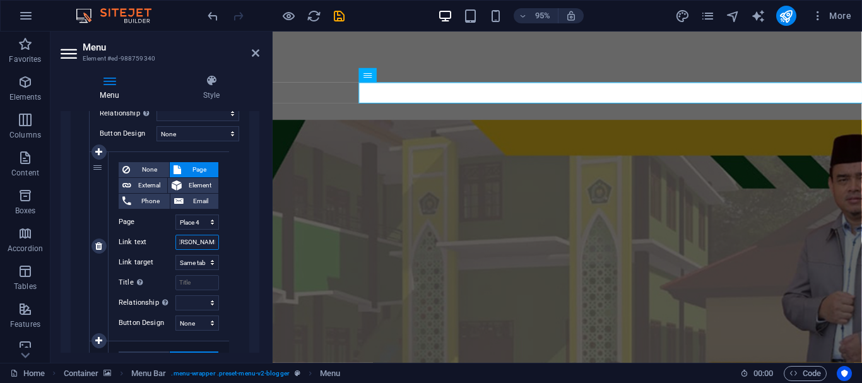
select select
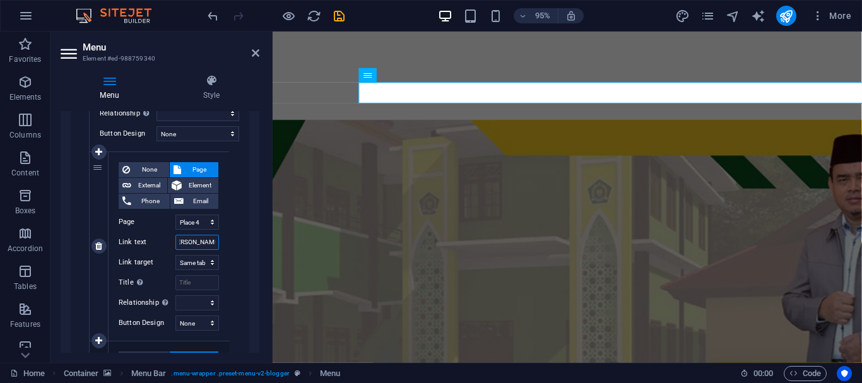
select select
type input "R. Kelas dan M"
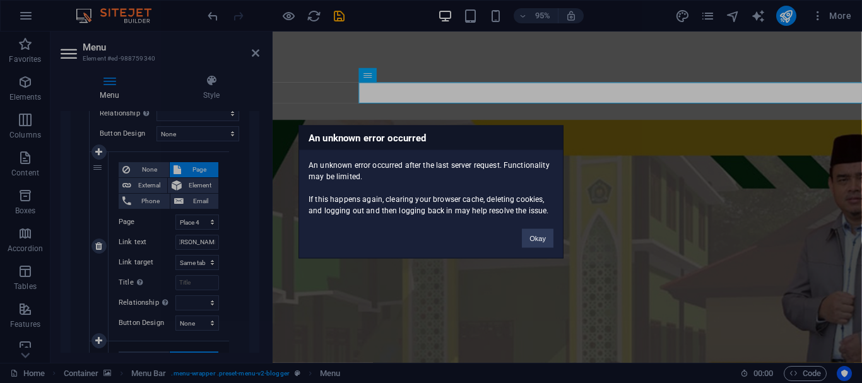
scroll to position [0, 0]
click at [538, 236] on button "Okay" at bounding box center [538, 237] width 32 height 19
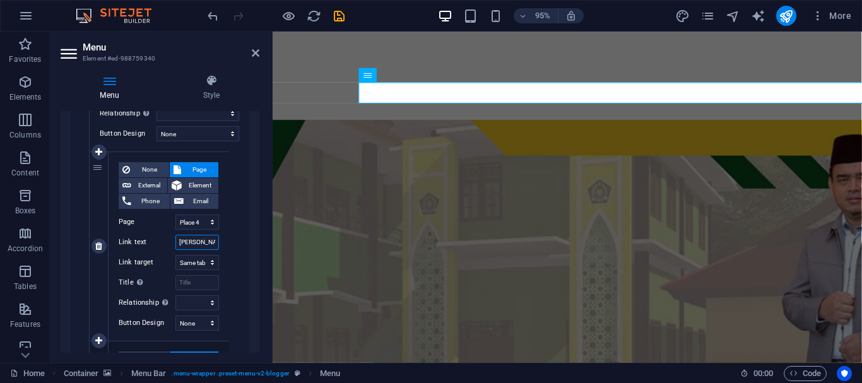
click at [204, 242] on input "R. Kelas dan M" at bounding box center [197, 242] width 44 height 15
type input "R. Kelas dan Mu"
select select
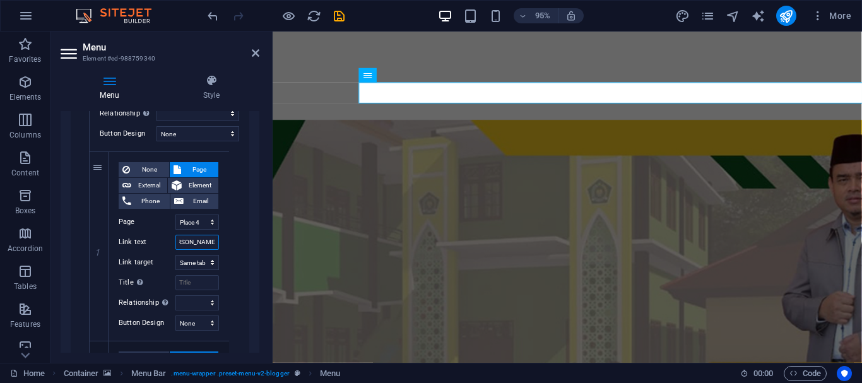
select select
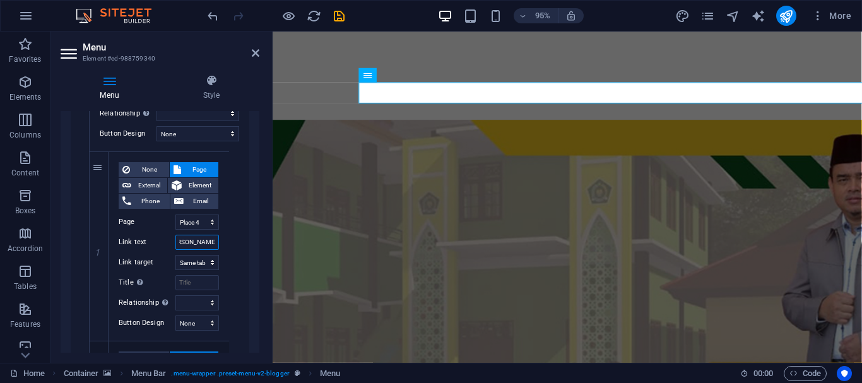
select select
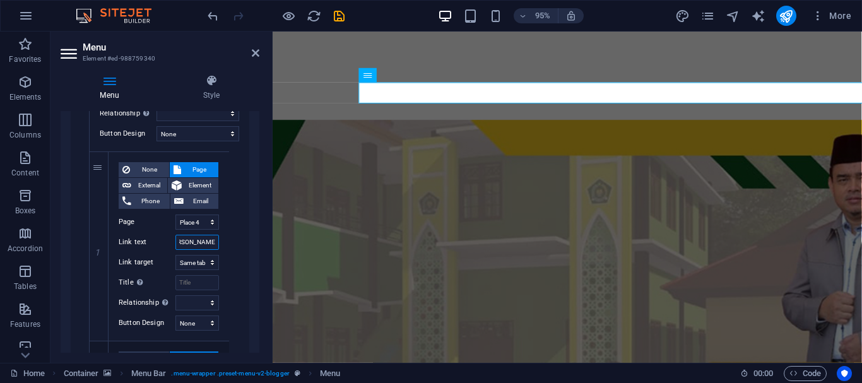
select select
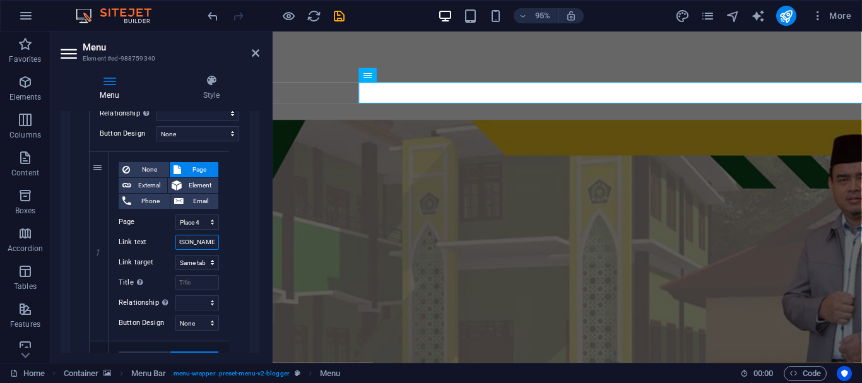
select select
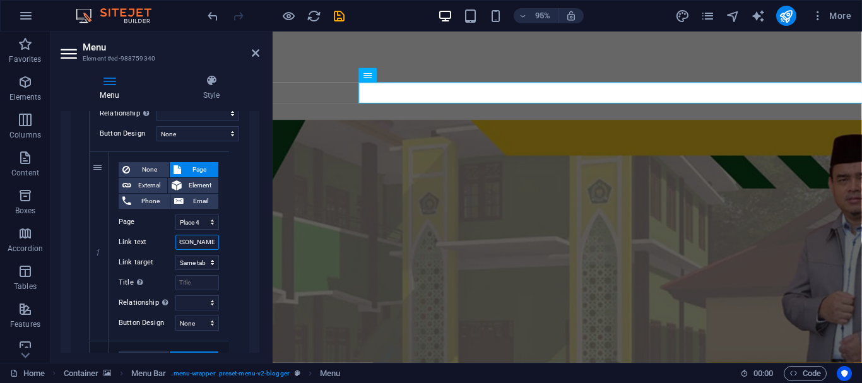
select select
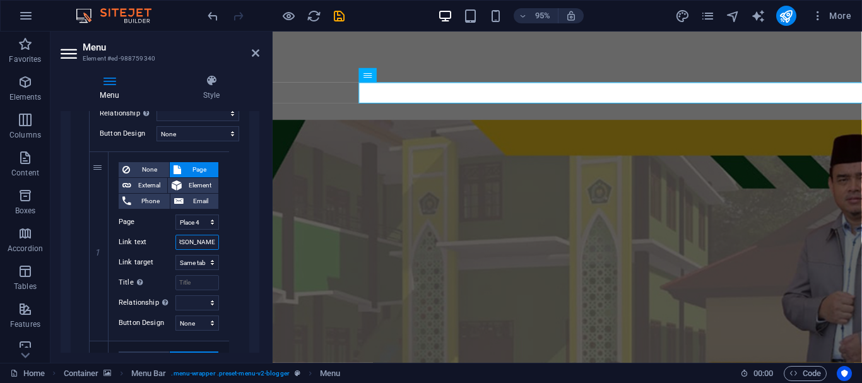
select select
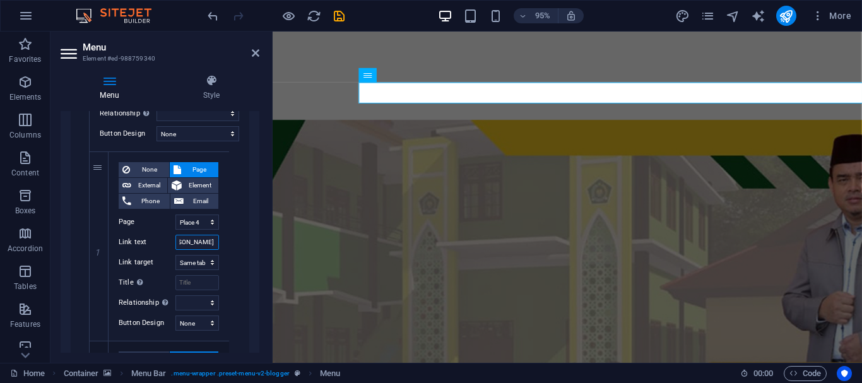
type input "R. Kelas dan Musa"
select select
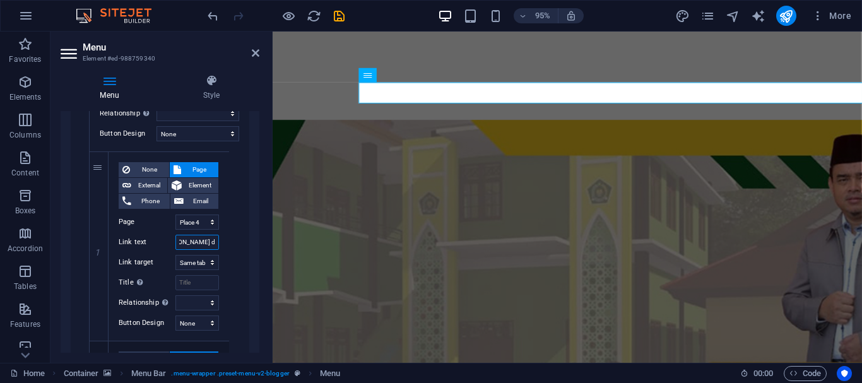
select select
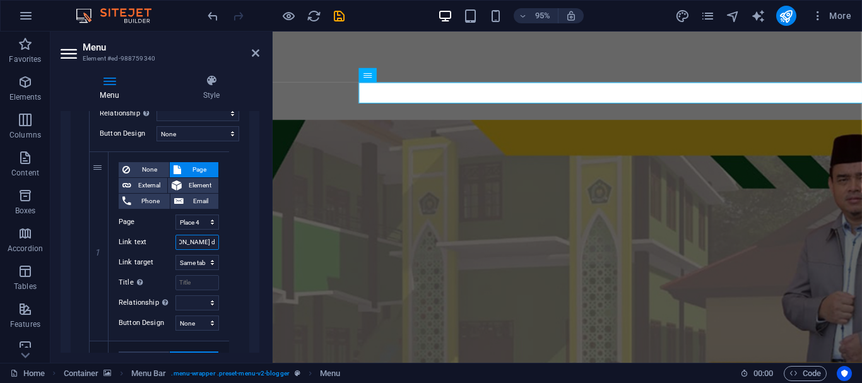
select select
click at [254, 50] on icon at bounding box center [256, 53] width 8 height 10
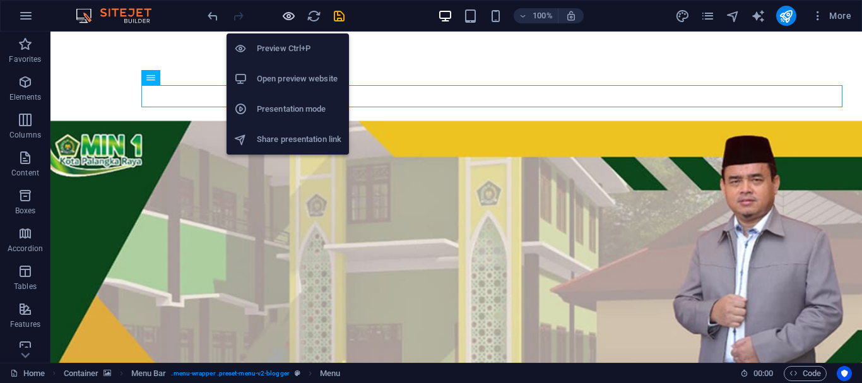
click at [286, 13] on icon "button" at bounding box center [288, 16] width 15 height 15
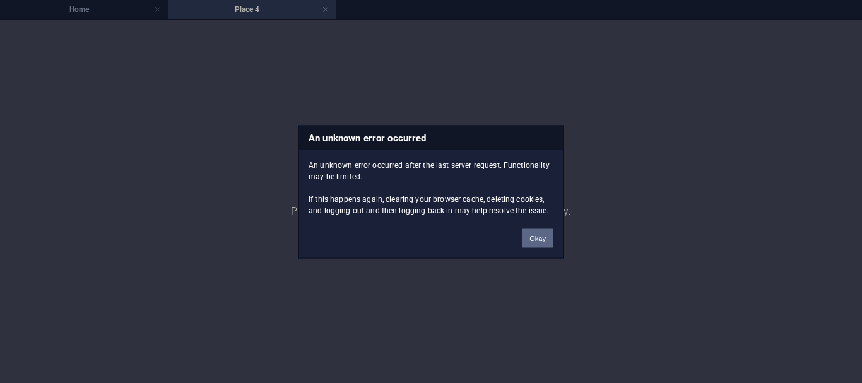
click at [534, 237] on button "Okay" at bounding box center [538, 237] width 32 height 19
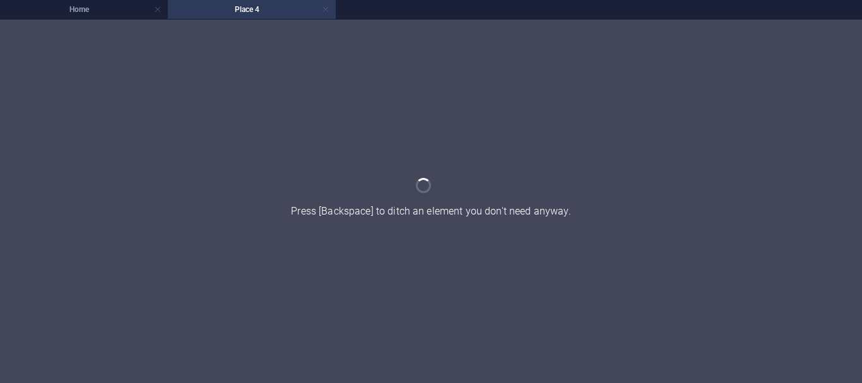
click at [324, 8] on link at bounding box center [326, 10] width 8 height 12
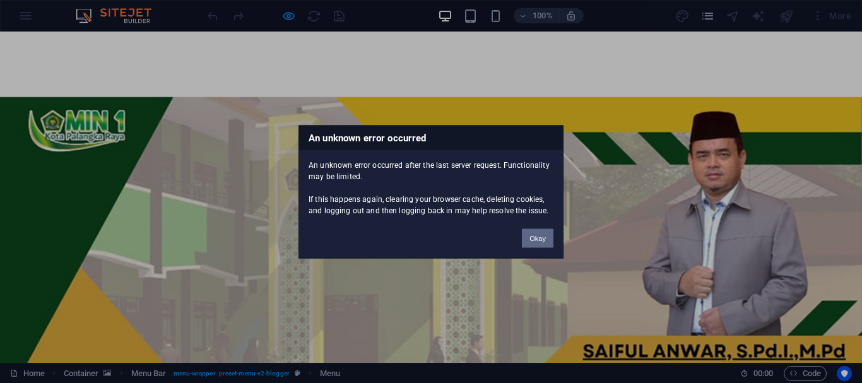
click at [539, 238] on button "Okay" at bounding box center [538, 237] width 32 height 19
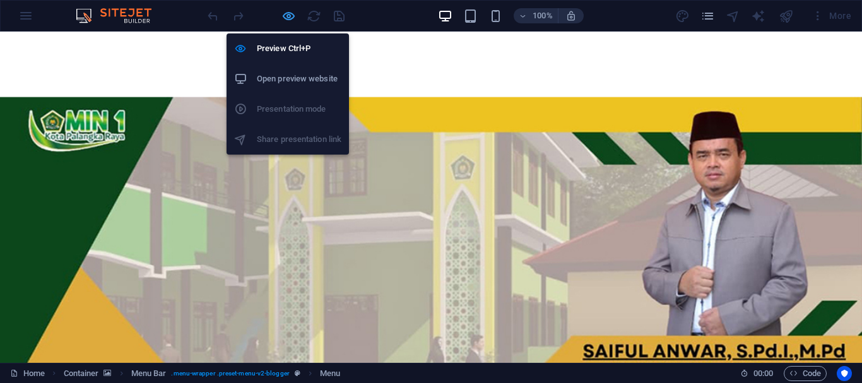
click at [285, 18] on icon "button" at bounding box center [288, 16] width 15 height 15
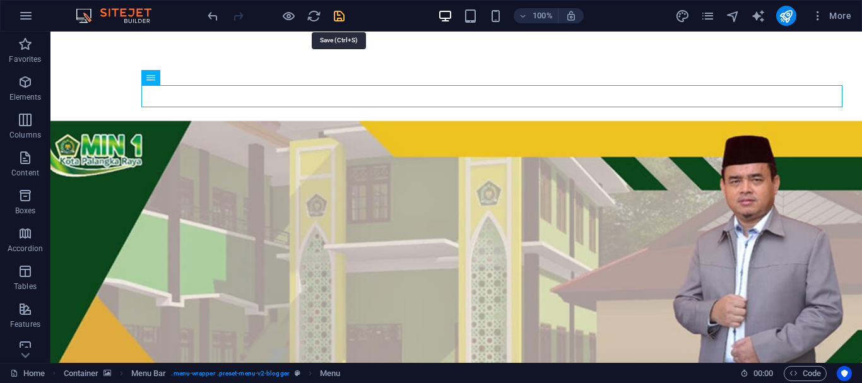
click at [340, 16] on icon "save" at bounding box center [339, 16] width 15 height 15
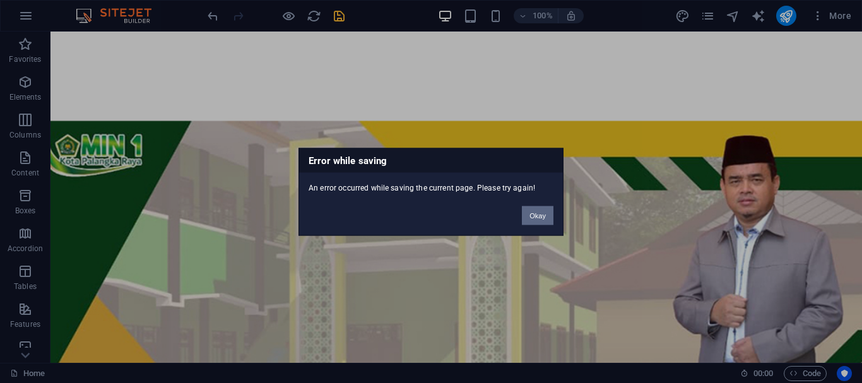
click at [540, 214] on button "Okay" at bounding box center [538, 215] width 32 height 19
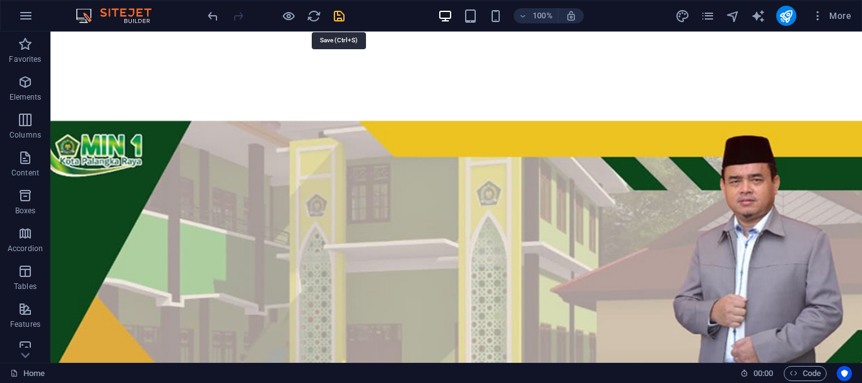
click at [340, 15] on icon "save" at bounding box center [339, 16] width 15 height 15
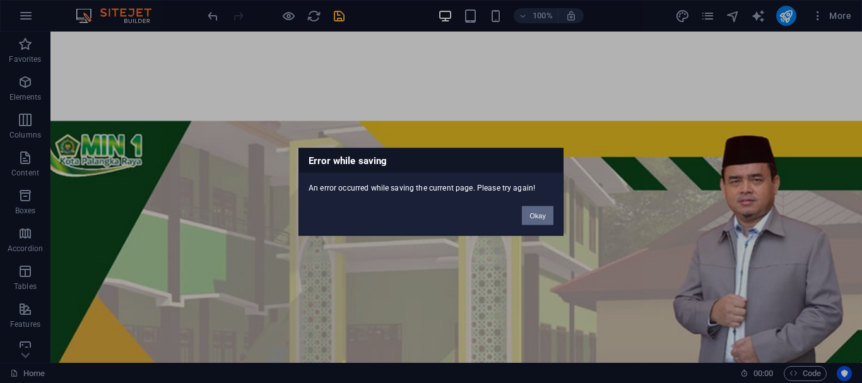
click at [538, 213] on button "Okay" at bounding box center [538, 215] width 32 height 19
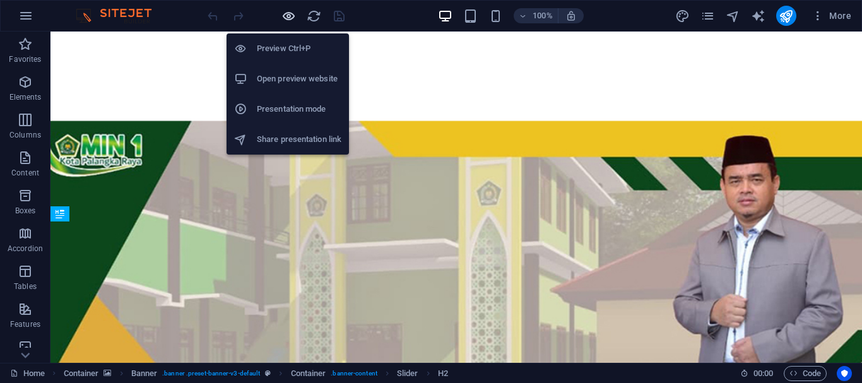
click at [288, 14] on icon "button" at bounding box center [288, 16] width 15 height 15
